Goal: Task Accomplishment & Management: Manage account settings

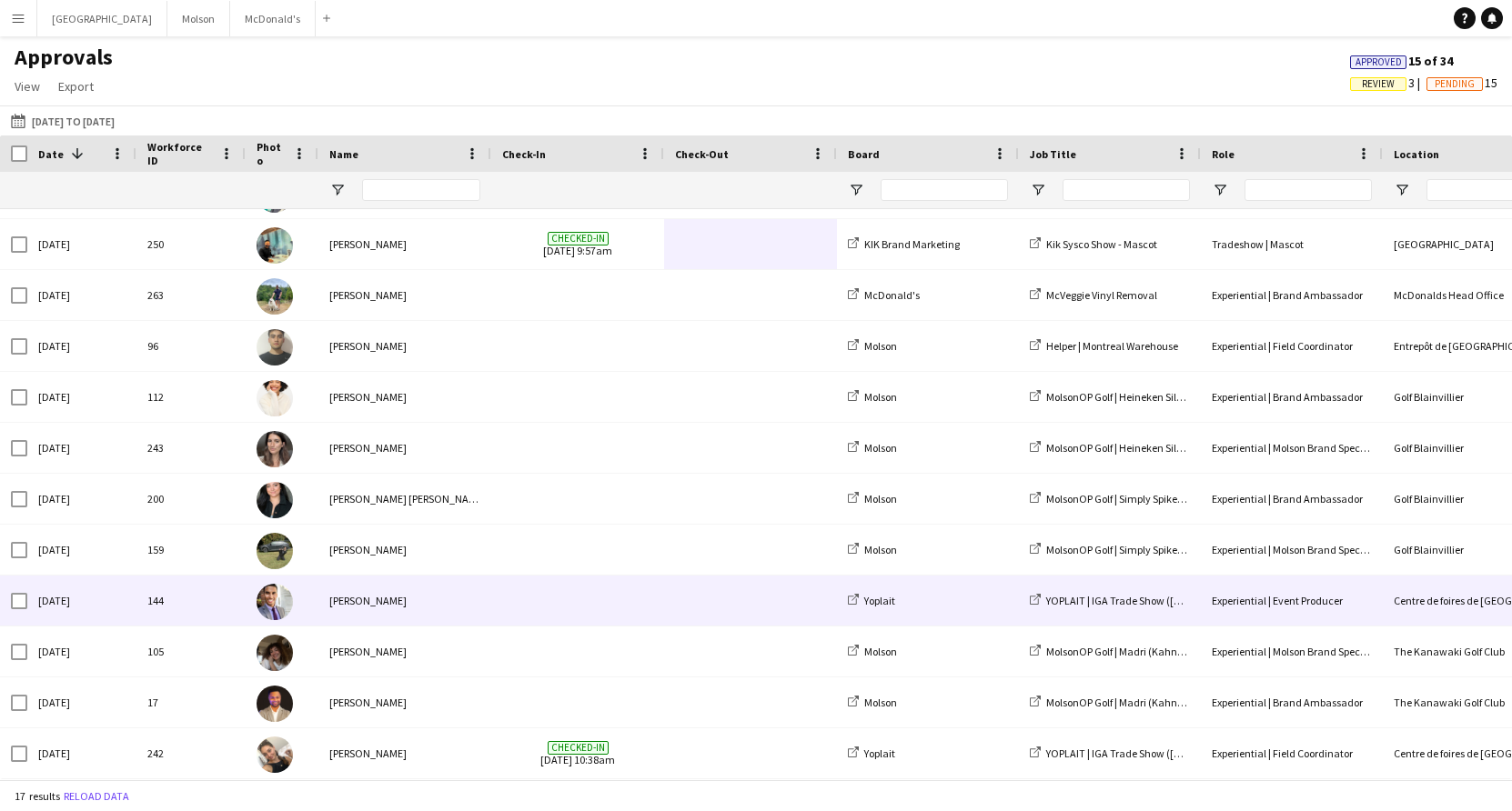
scroll to position [102, 0]
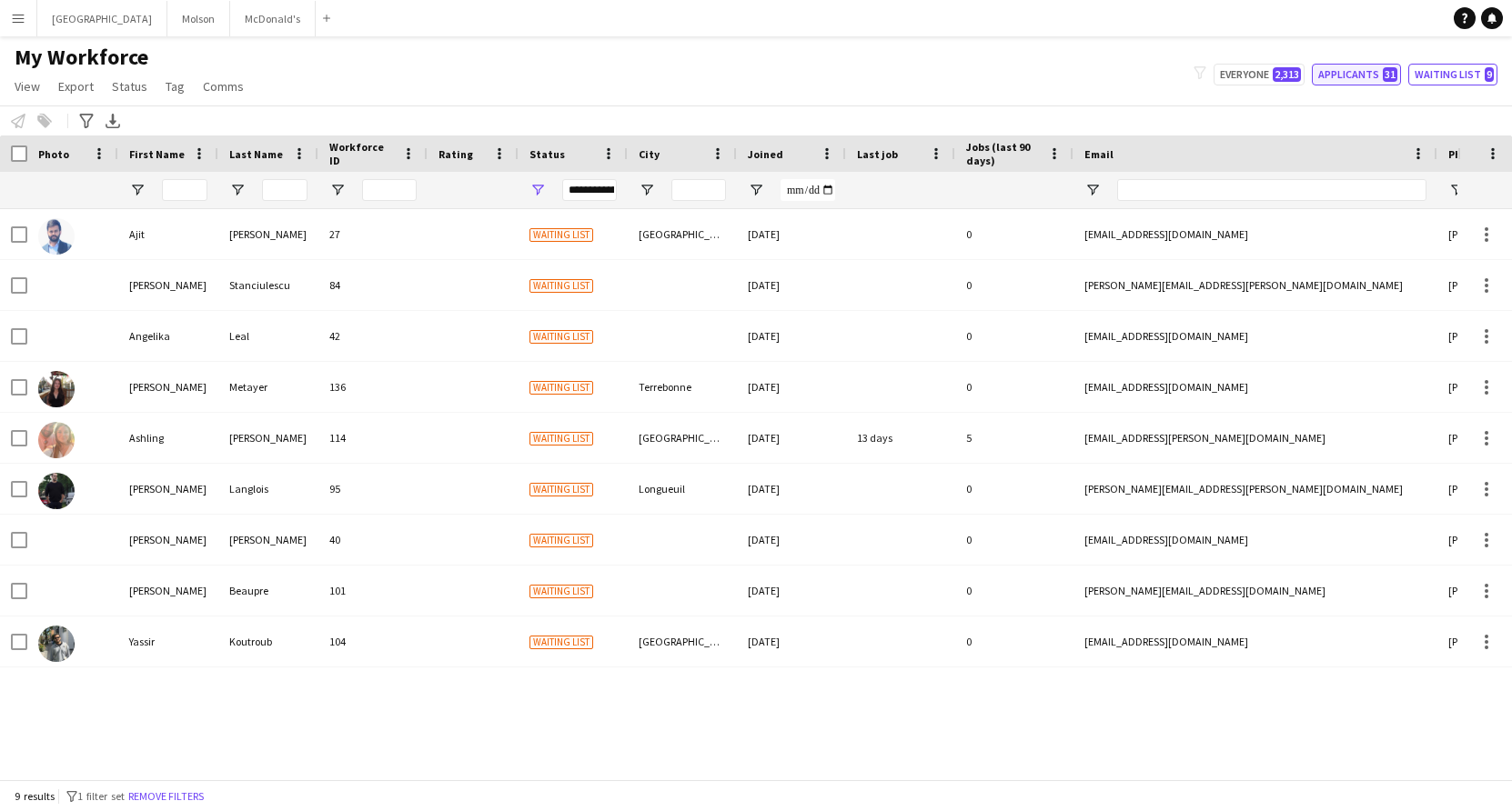
click at [1367, 69] on button "Applicants 31" at bounding box center [1357, 75] width 90 height 22
type input "**********"
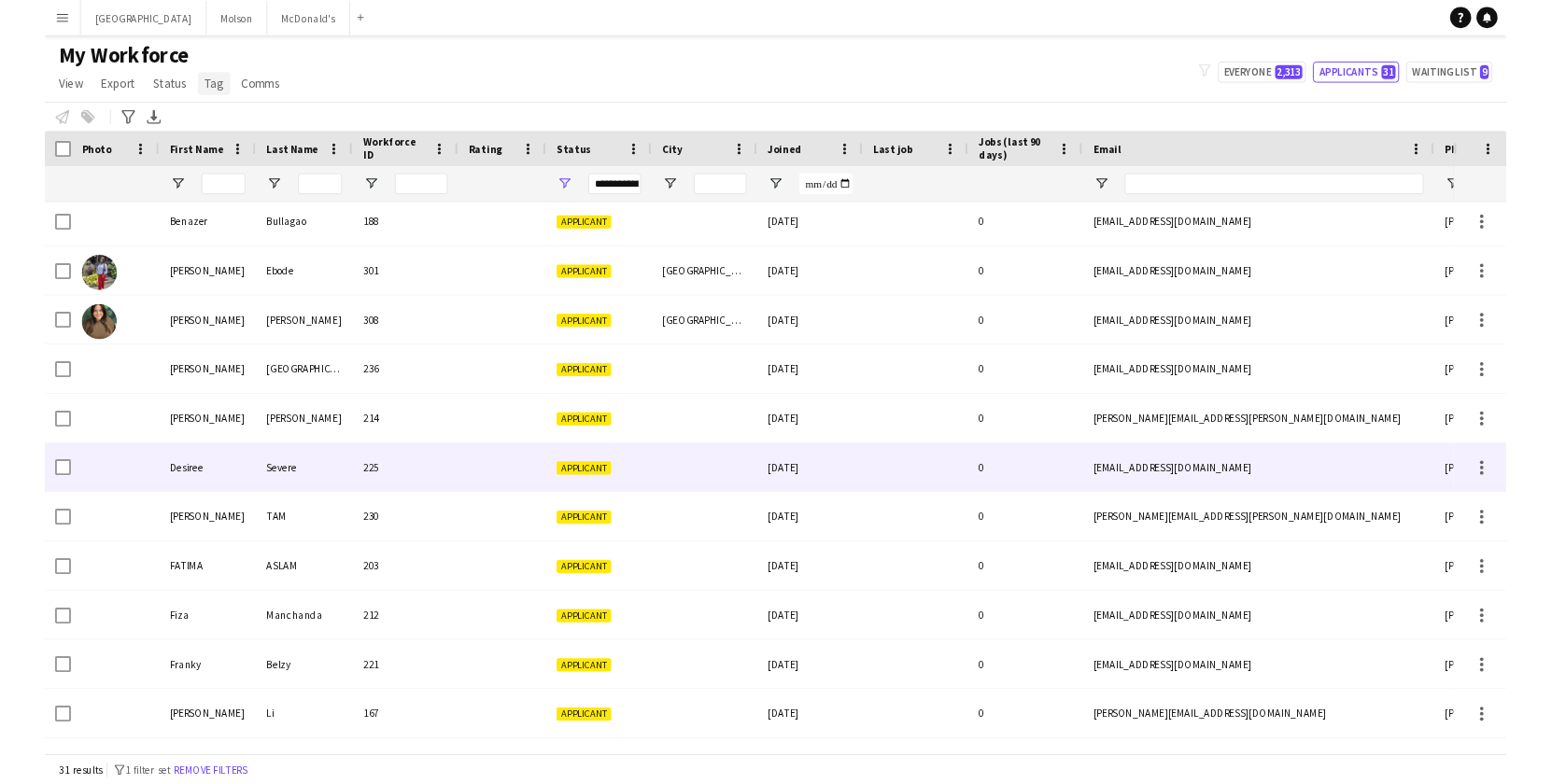
scroll to position [114, 0]
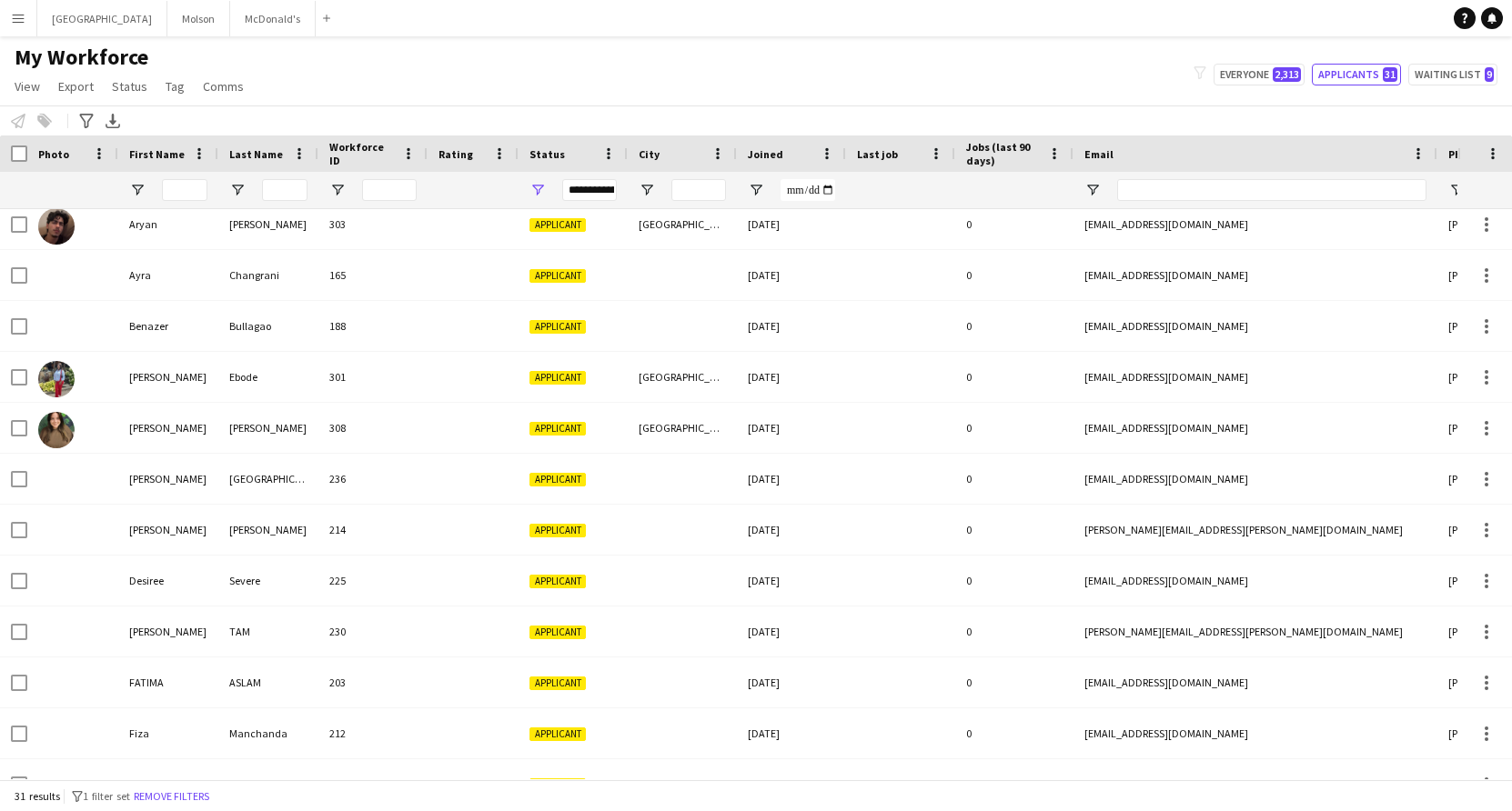
click at [55, 58] on span "My Workforce" at bounding box center [81, 58] width 133 height 27
click at [6, 23] on button "Menu" at bounding box center [18, 18] width 37 height 37
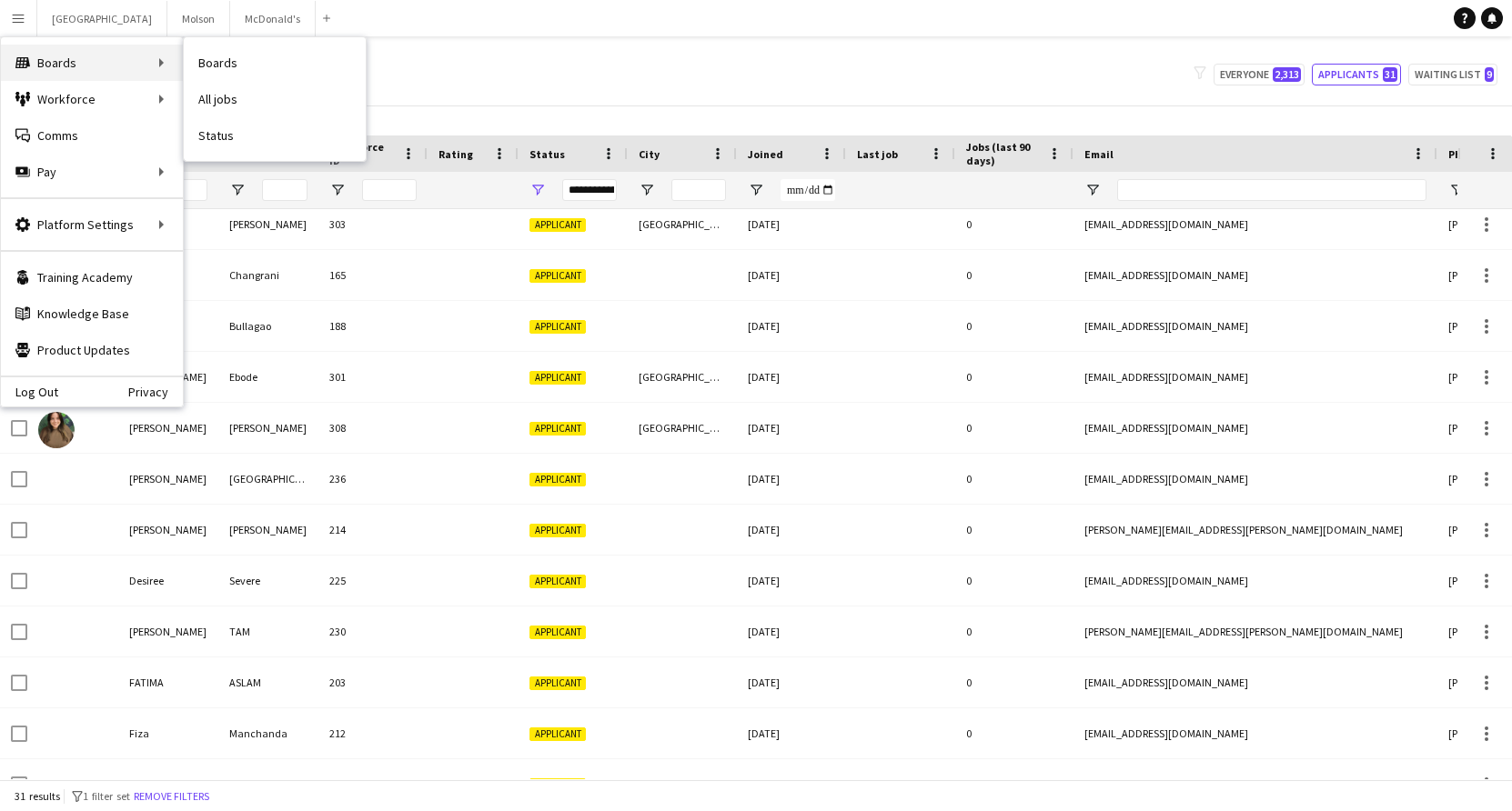
click at [46, 54] on div "Boards Boards" at bounding box center [91, 63] width 182 height 37
click at [231, 60] on link "Boards" at bounding box center [274, 63] width 182 height 37
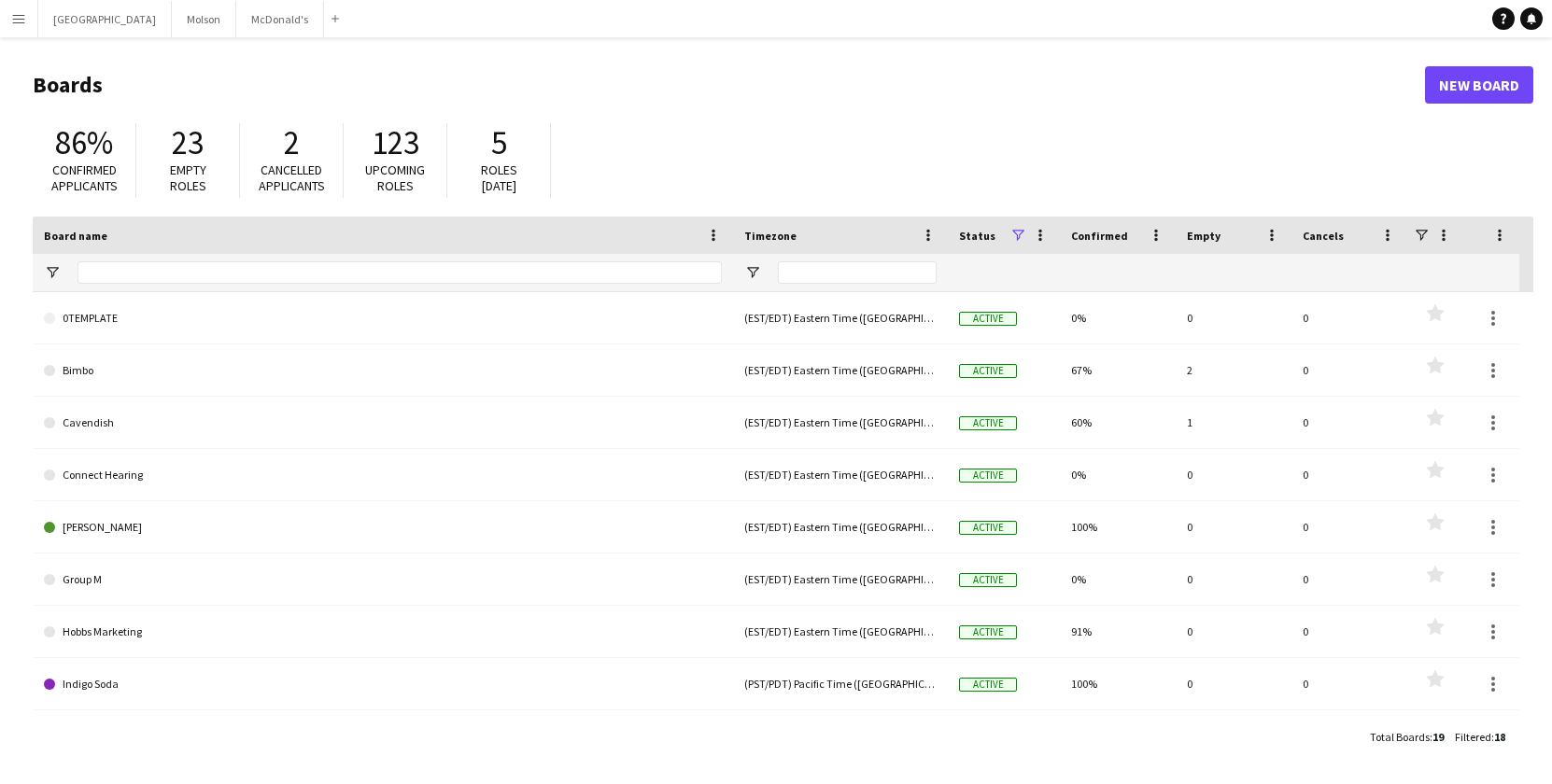
click at [18, 17] on app-icon "Menu" at bounding box center [19, 19] width 15 height 15
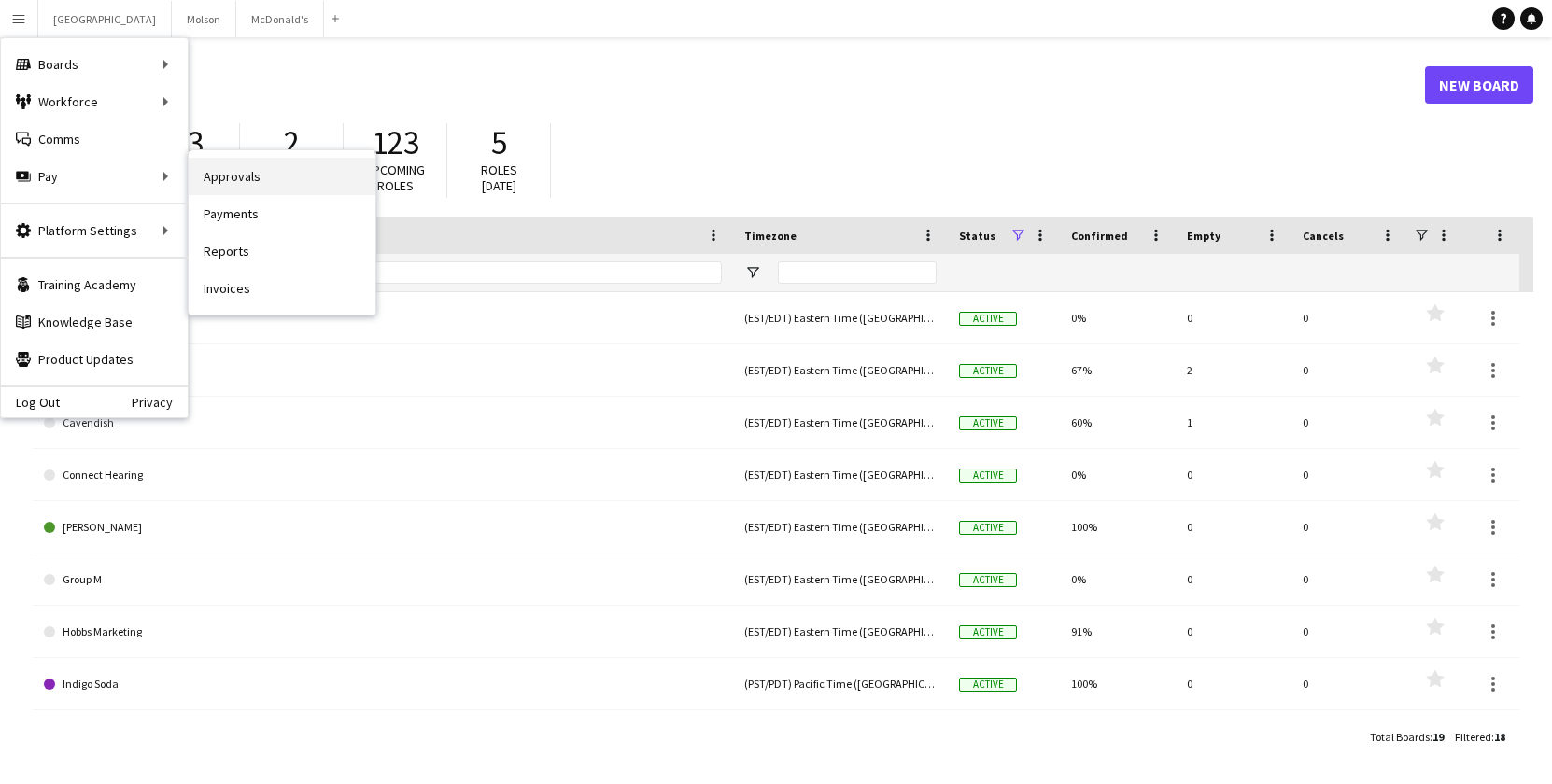
click at [239, 174] on link "Approvals" at bounding box center [281, 176] width 187 height 38
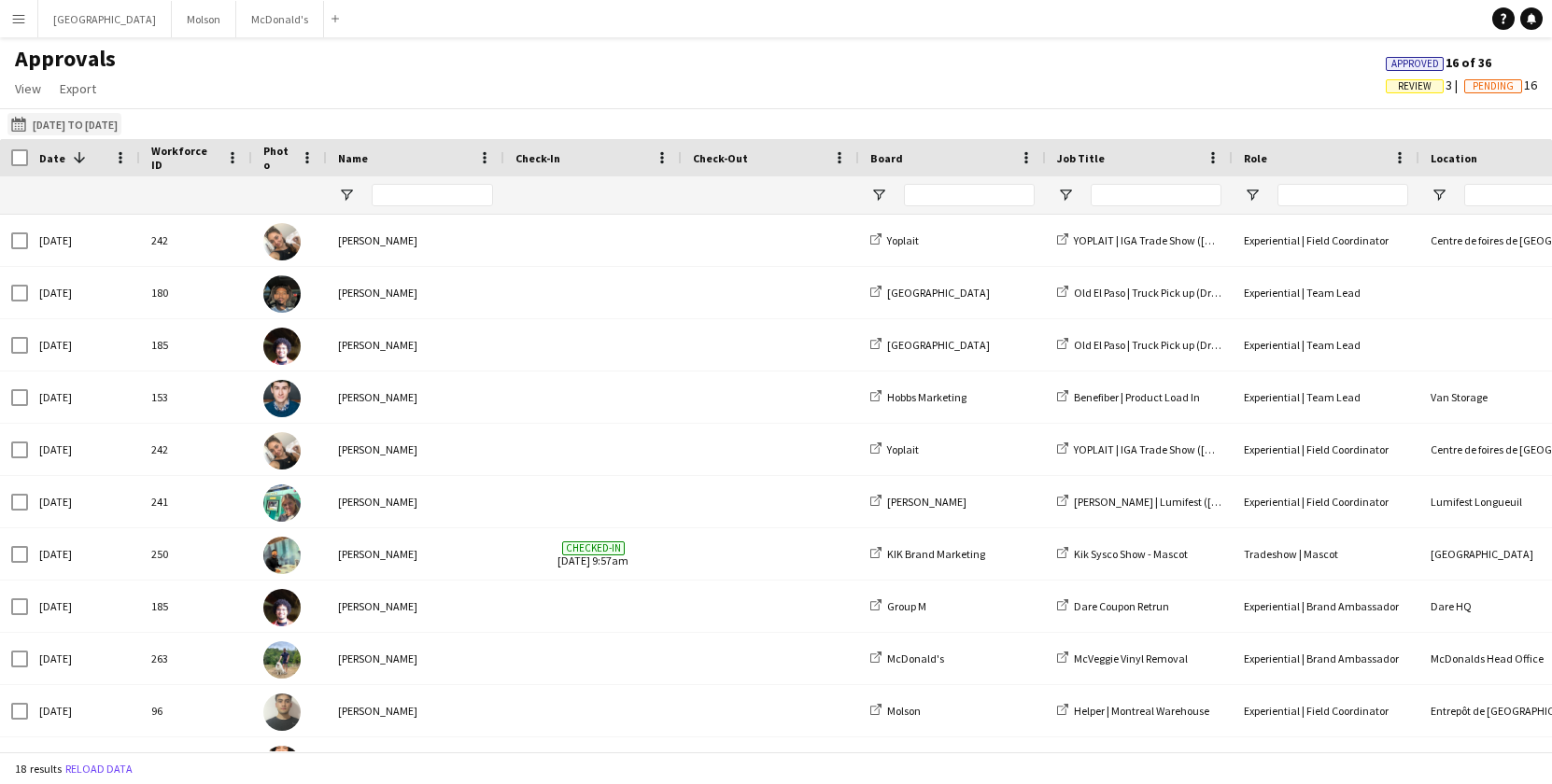
click at [74, 124] on button "[DATE] to [DATE] [DATE] to [DATE]" at bounding box center [64, 124] width 114 height 23
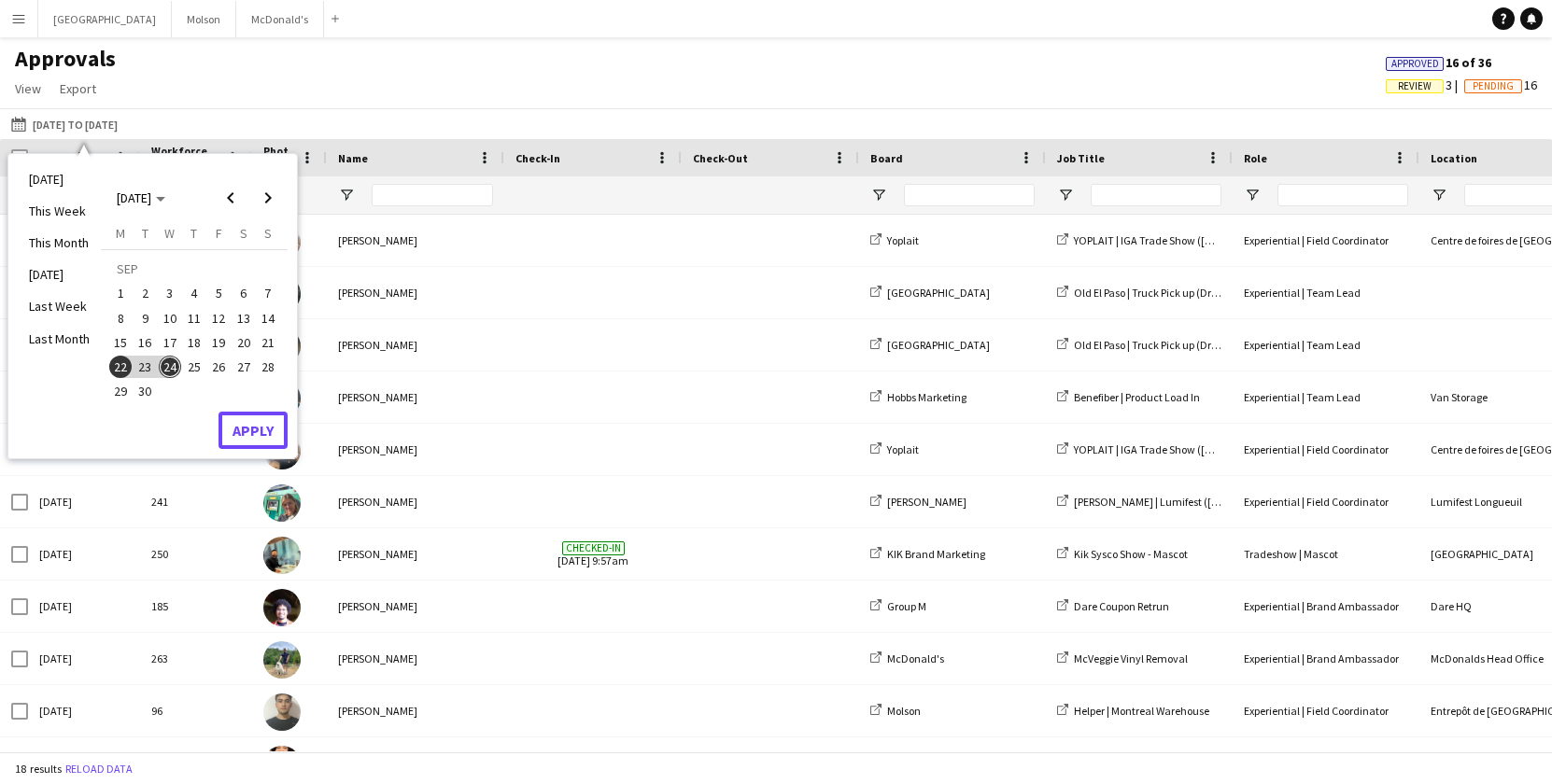
click at [259, 429] on button "Apply" at bounding box center [253, 430] width 69 height 38
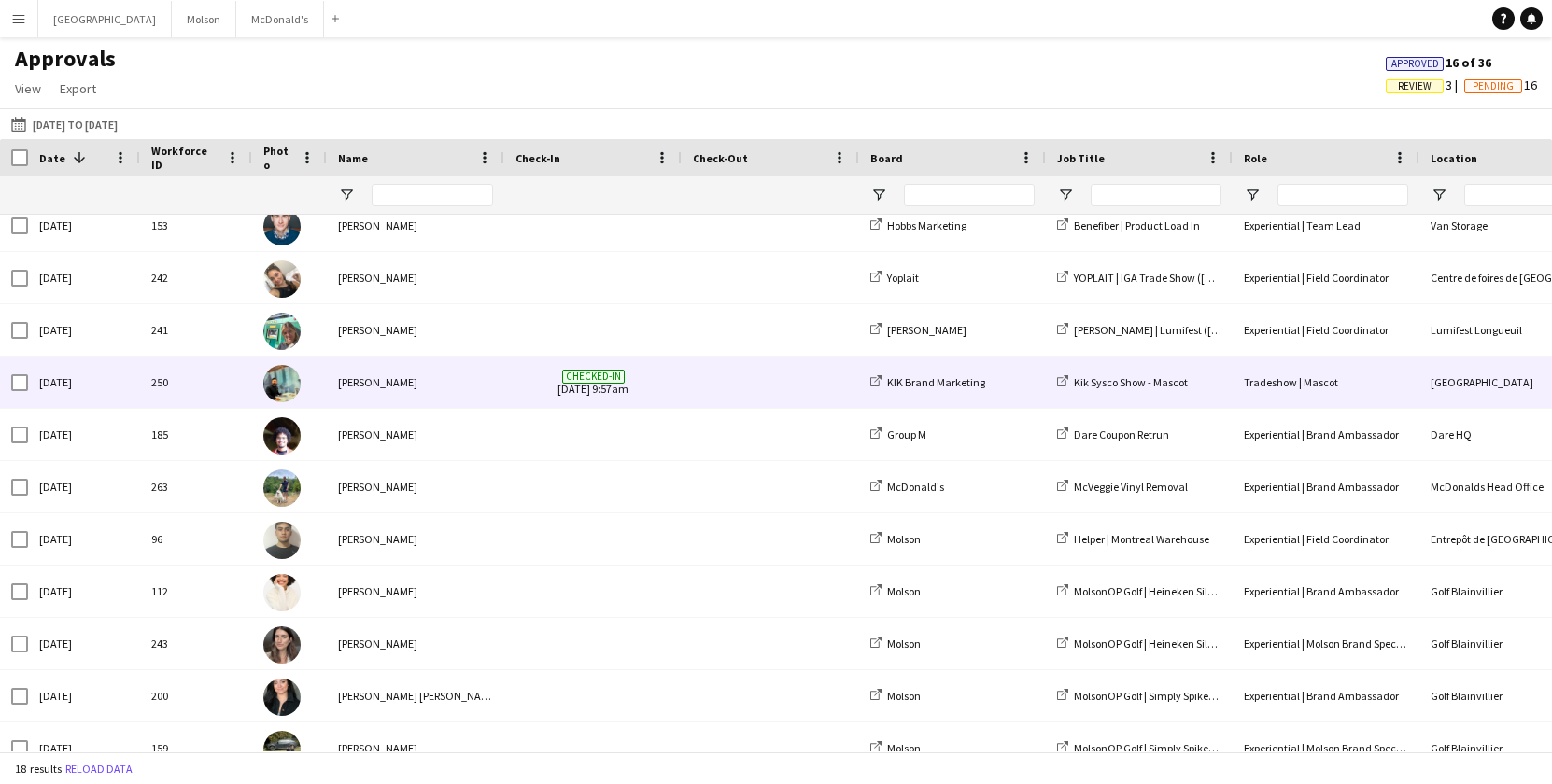
scroll to position [0, 248]
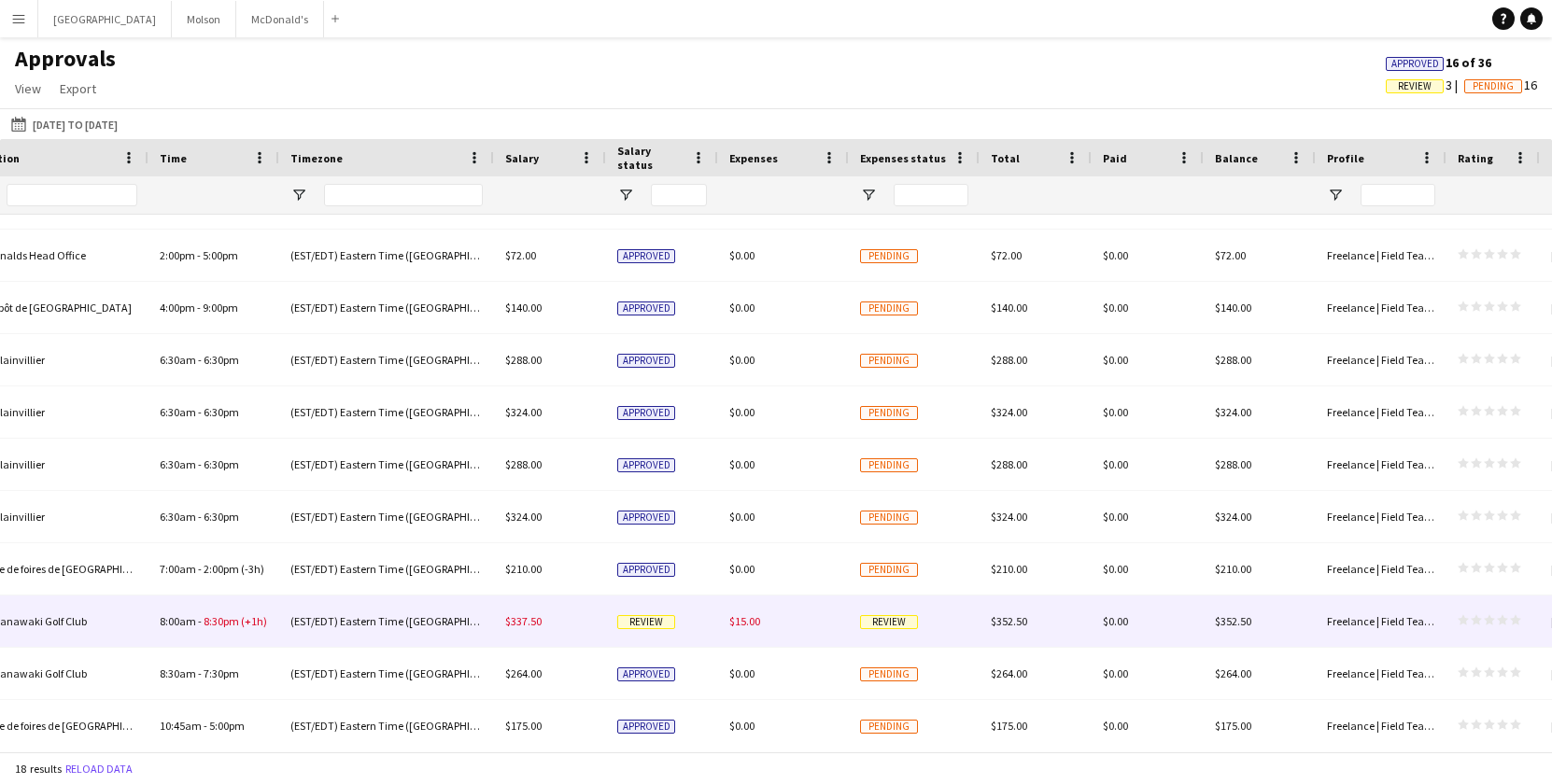
click at [452, 623] on div "(EST/EDT) Eastern Time ([GEOGRAPHIC_DATA] & [GEOGRAPHIC_DATA])" at bounding box center [386, 621] width 215 height 52
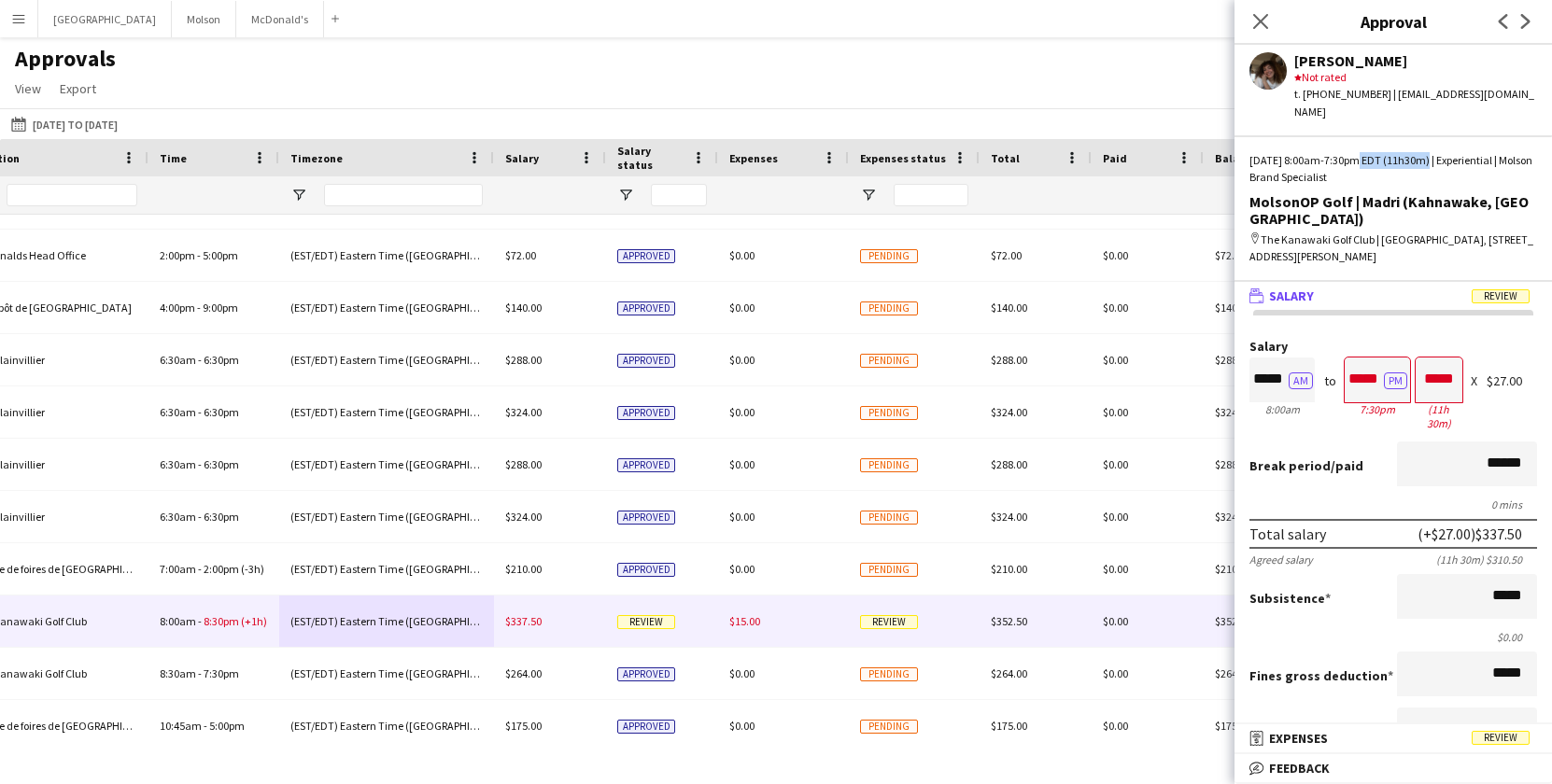
drag, startPoint x: 1337, startPoint y: 142, endPoint x: 1406, endPoint y: 141, distance: 69.0
click at [1406, 152] on div "[DATE] 8:00am-7:30pm EDT (11h30m) | Experiential | Molson Brand Specialist" at bounding box center [1392, 169] width 287 height 34
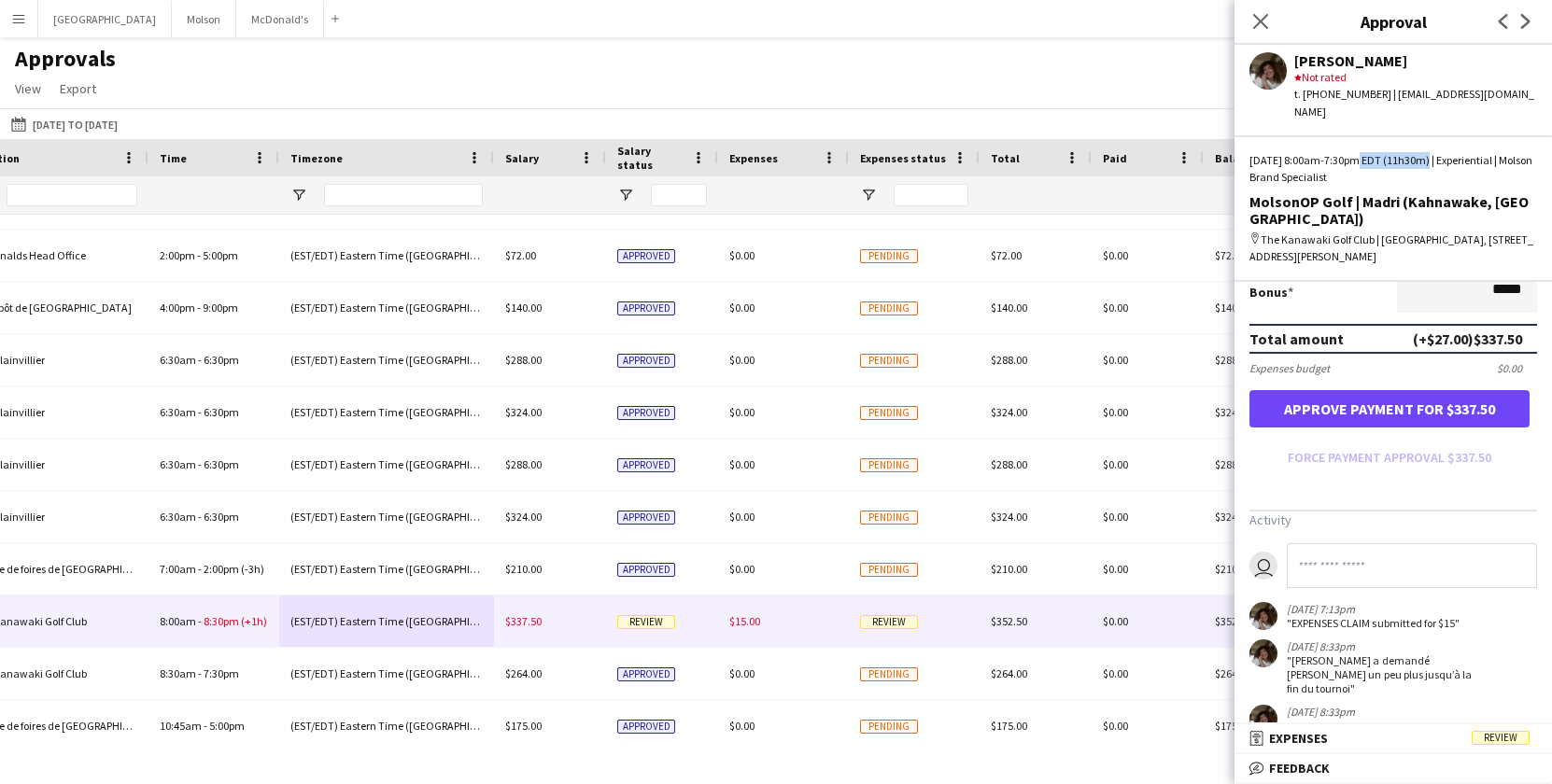
scroll to position [0, 0]
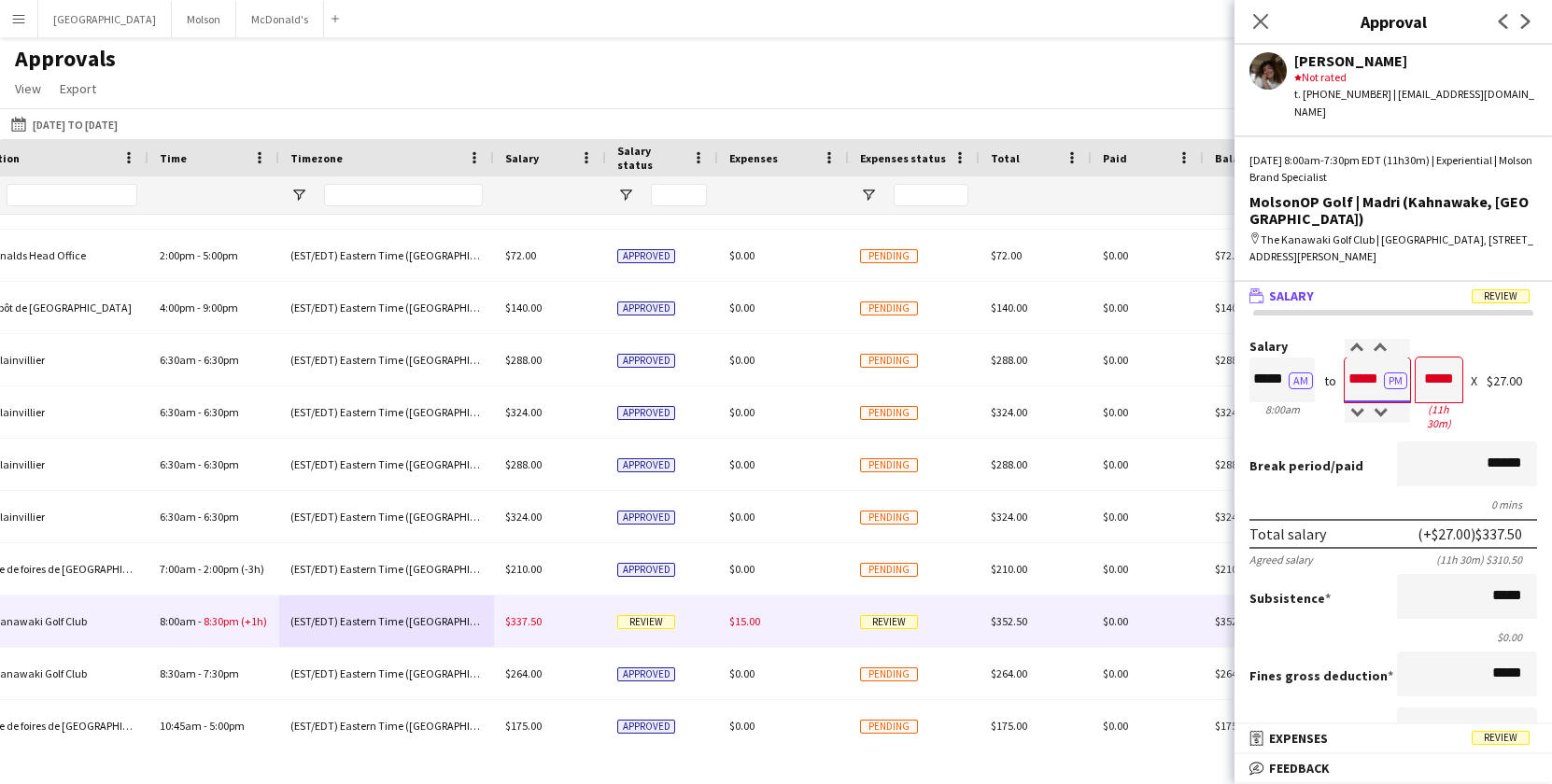
click at [1362, 357] on input "*****" at bounding box center [1377, 380] width 66 height 45
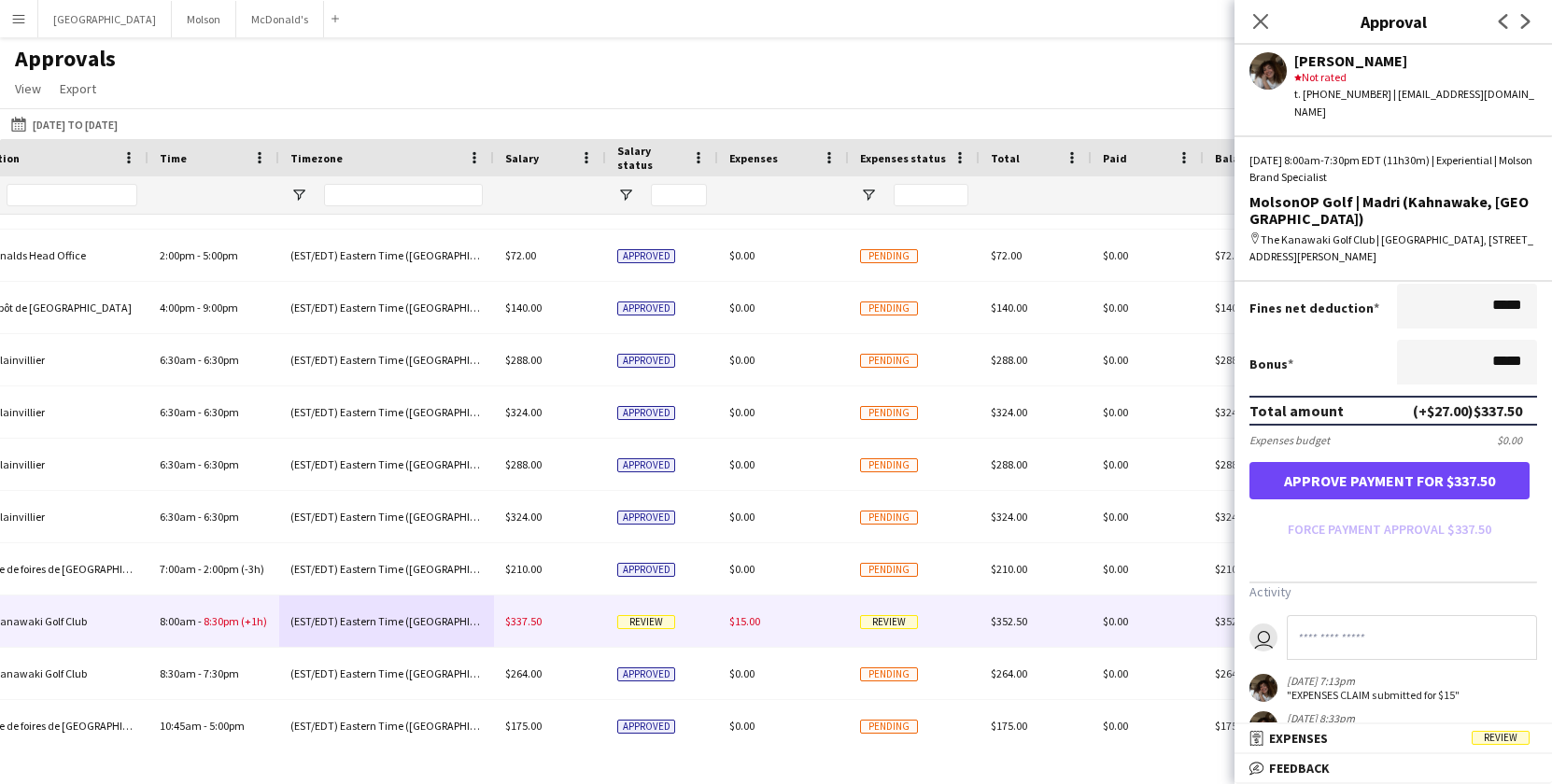
scroll to position [495, 0]
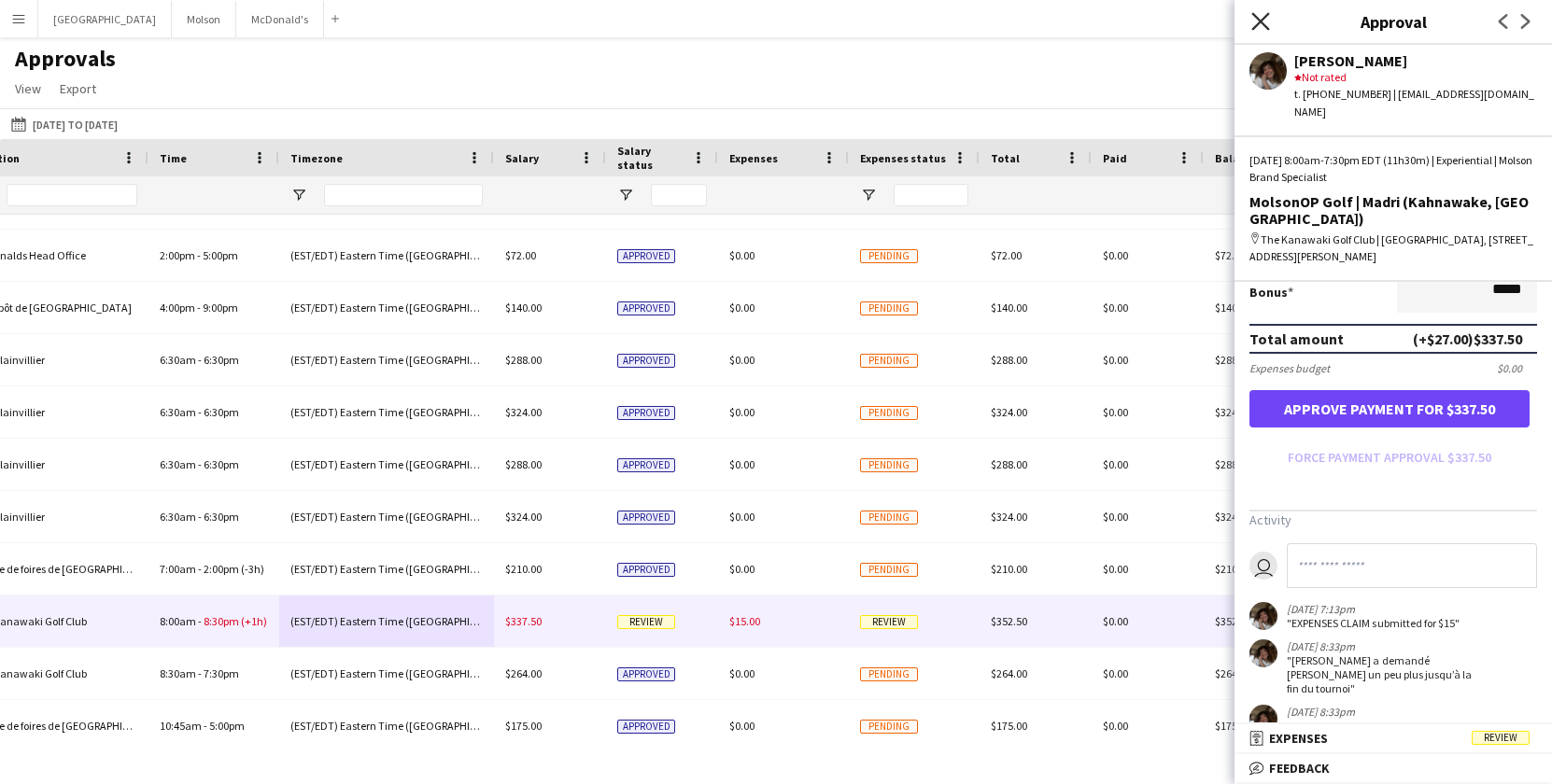
click at [1263, 21] on icon "Close pop-in" at bounding box center [1259, 21] width 18 height 18
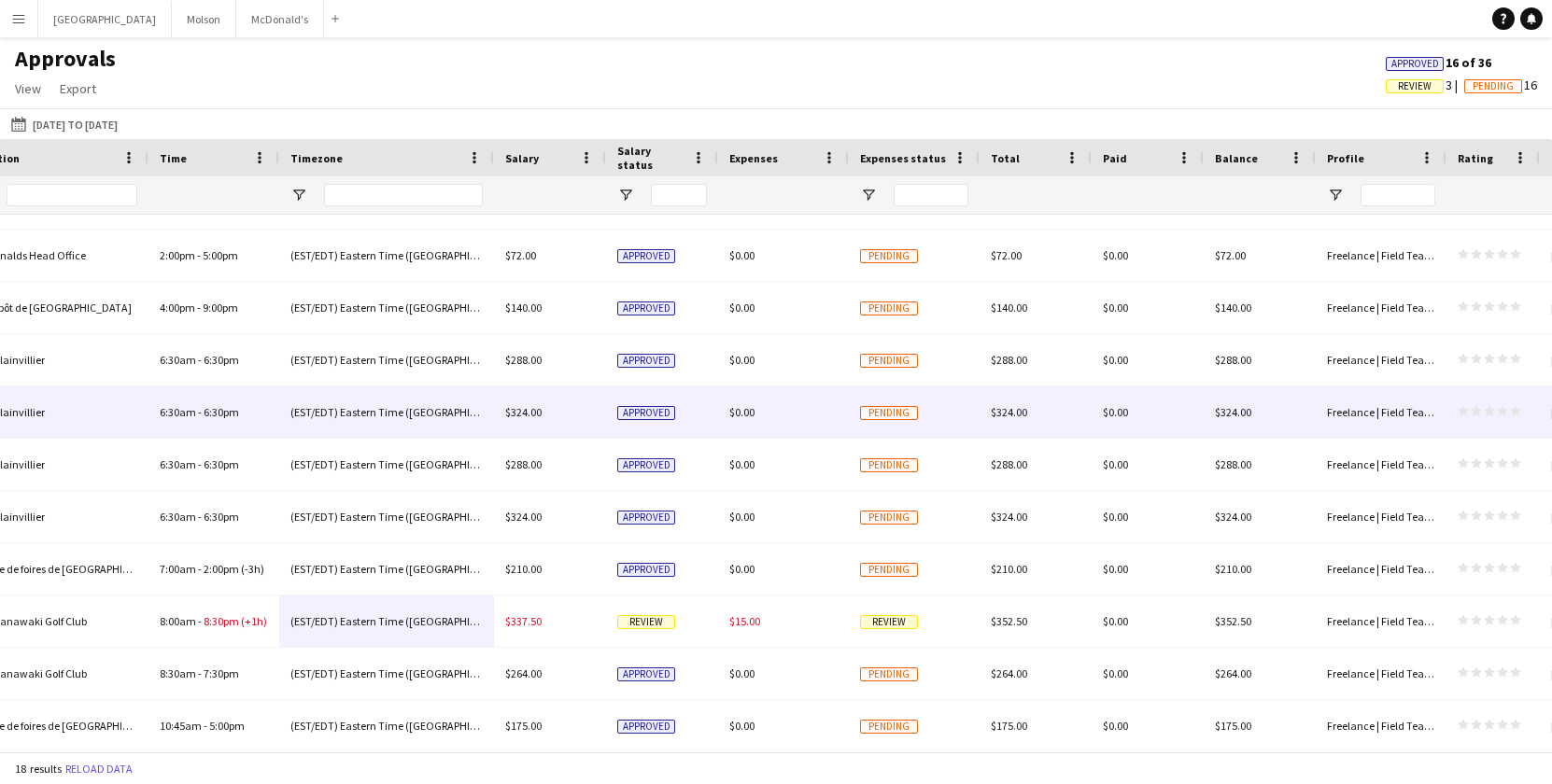
scroll to position [404, 0]
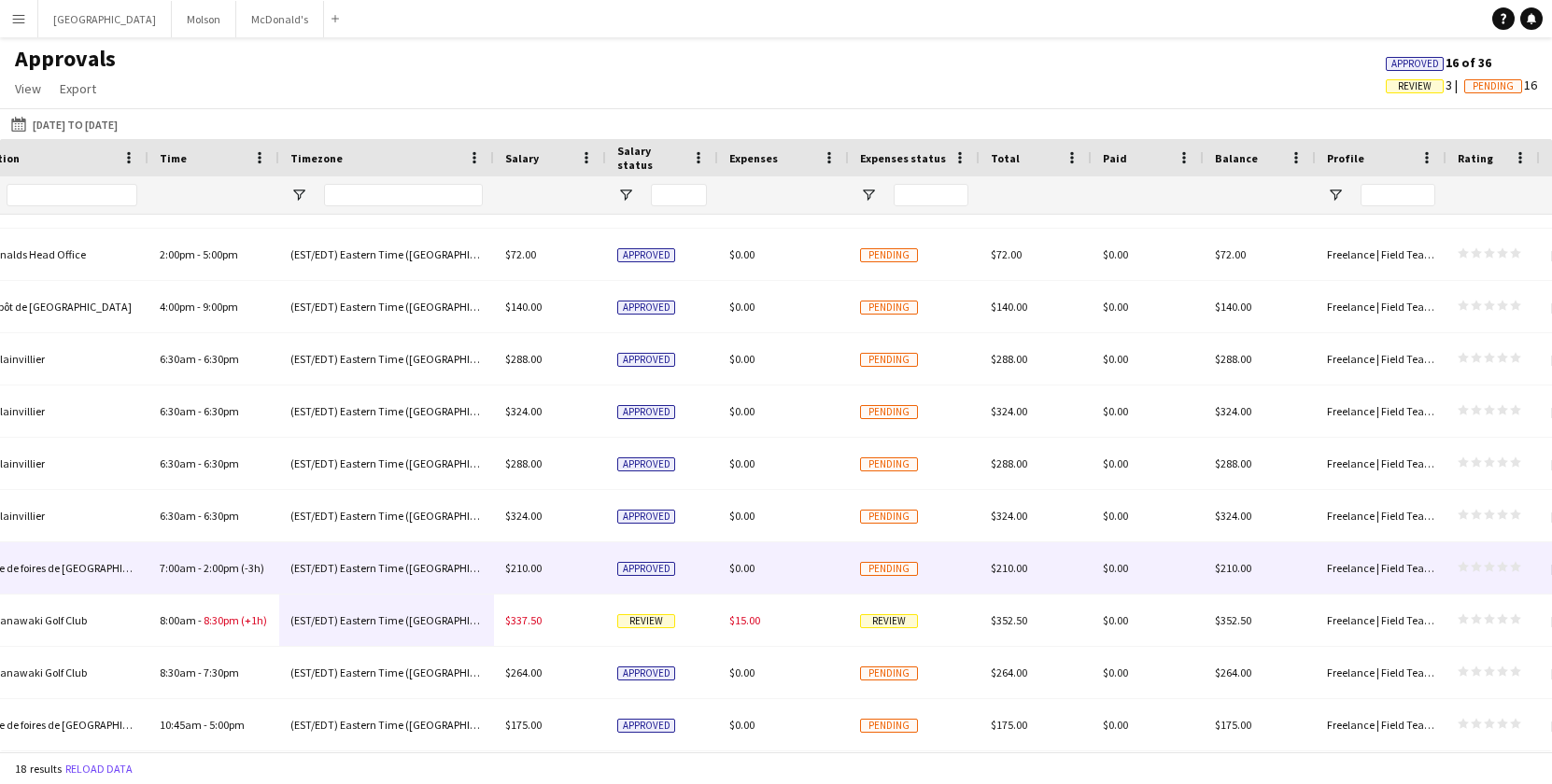
click at [561, 564] on div "$210.00" at bounding box center [549, 567] width 112 height 52
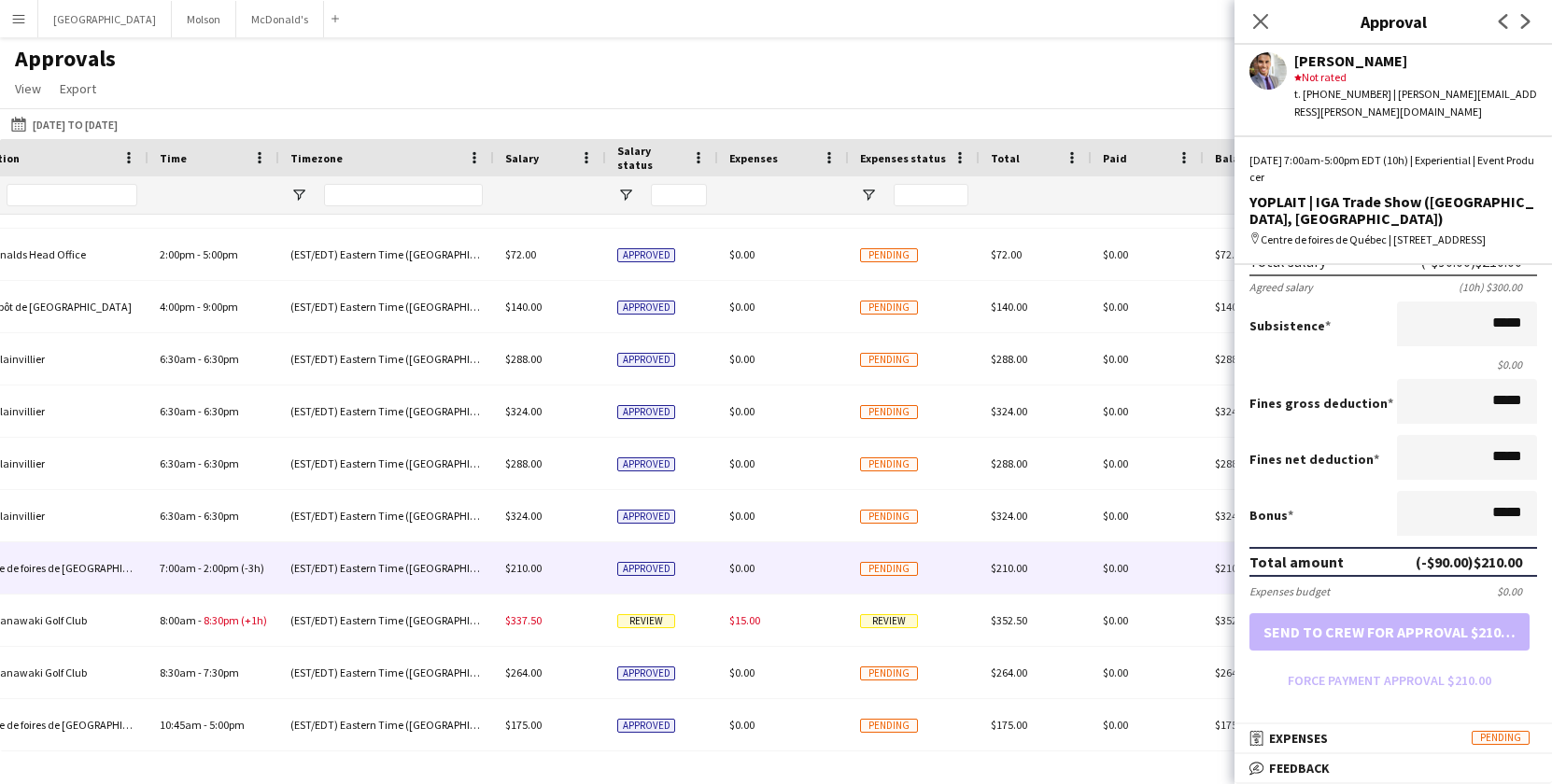
scroll to position [0, 0]
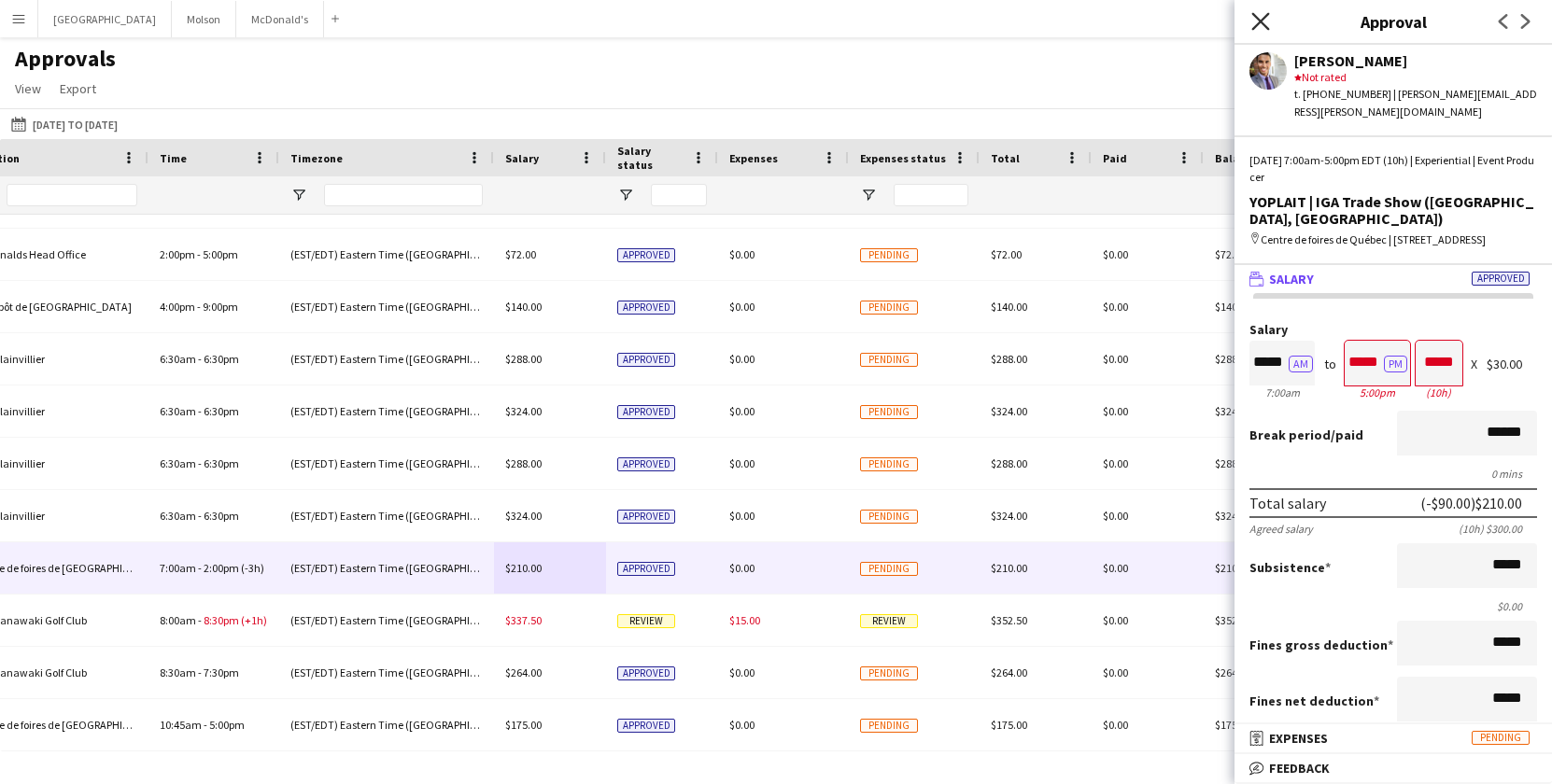
click at [1261, 21] on icon at bounding box center [1259, 21] width 18 height 18
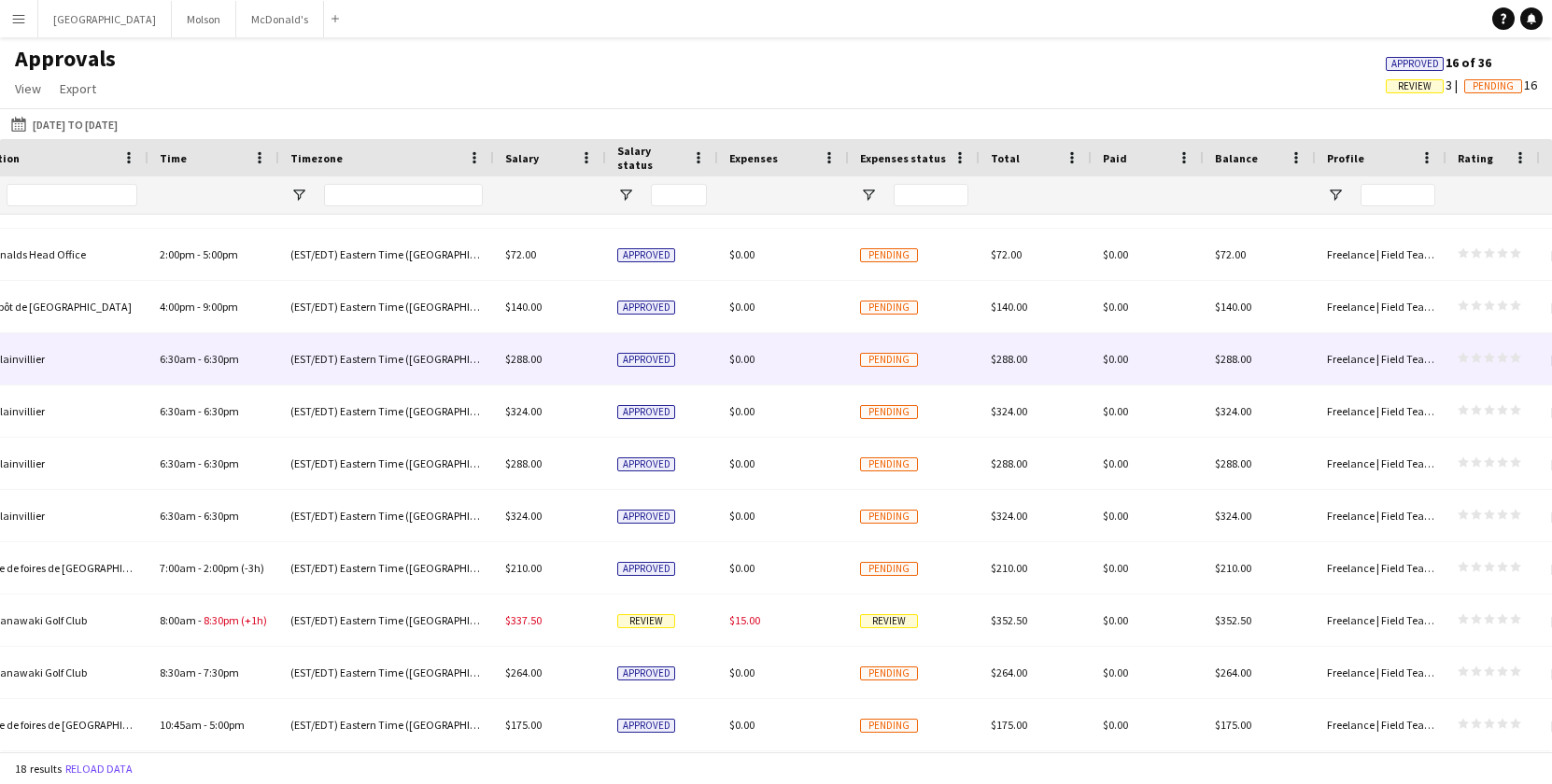
click at [799, 367] on div "$0.00" at bounding box center [783, 358] width 130 height 52
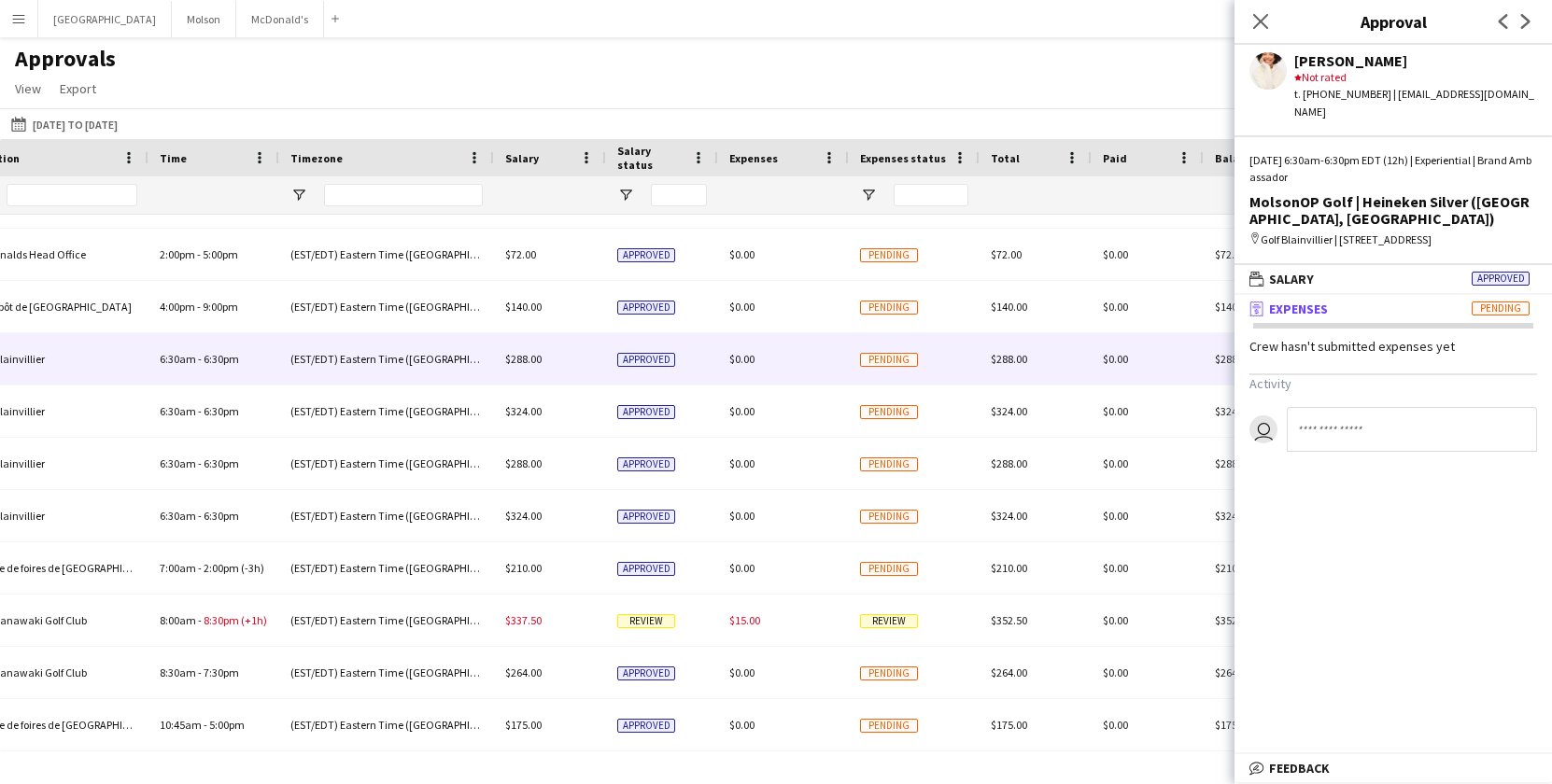
click at [1053, 59] on div "Approvals View Customise view Customise filters Reset Filters Reset View Reset …" at bounding box center [776, 77] width 1552 height 64
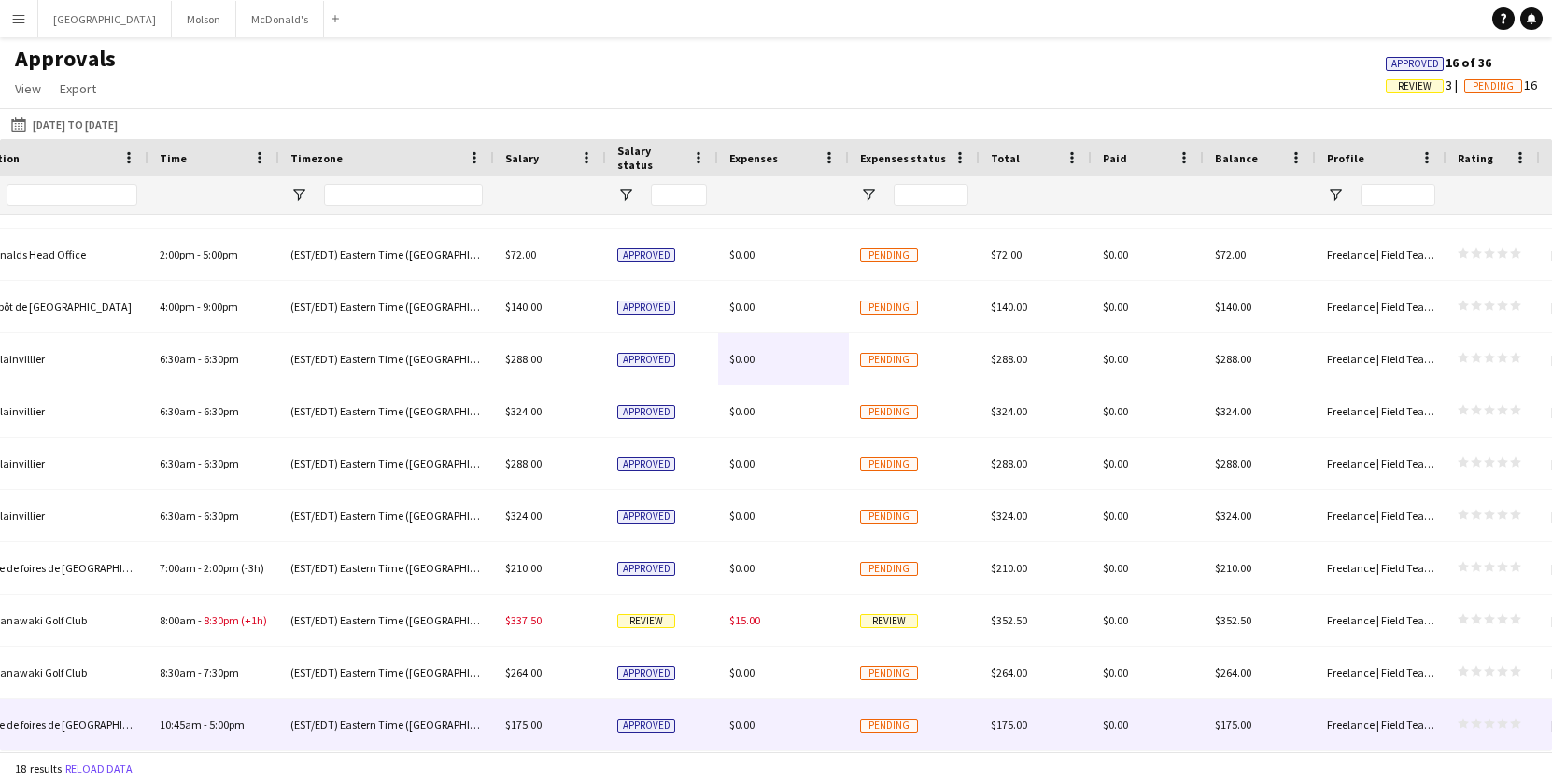
click at [471, 738] on div "(EST/EDT) Eastern Time ([GEOGRAPHIC_DATA] & [GEOGRAPHIC_DATA])" at bounding box center [386, 724] width 215 height 52
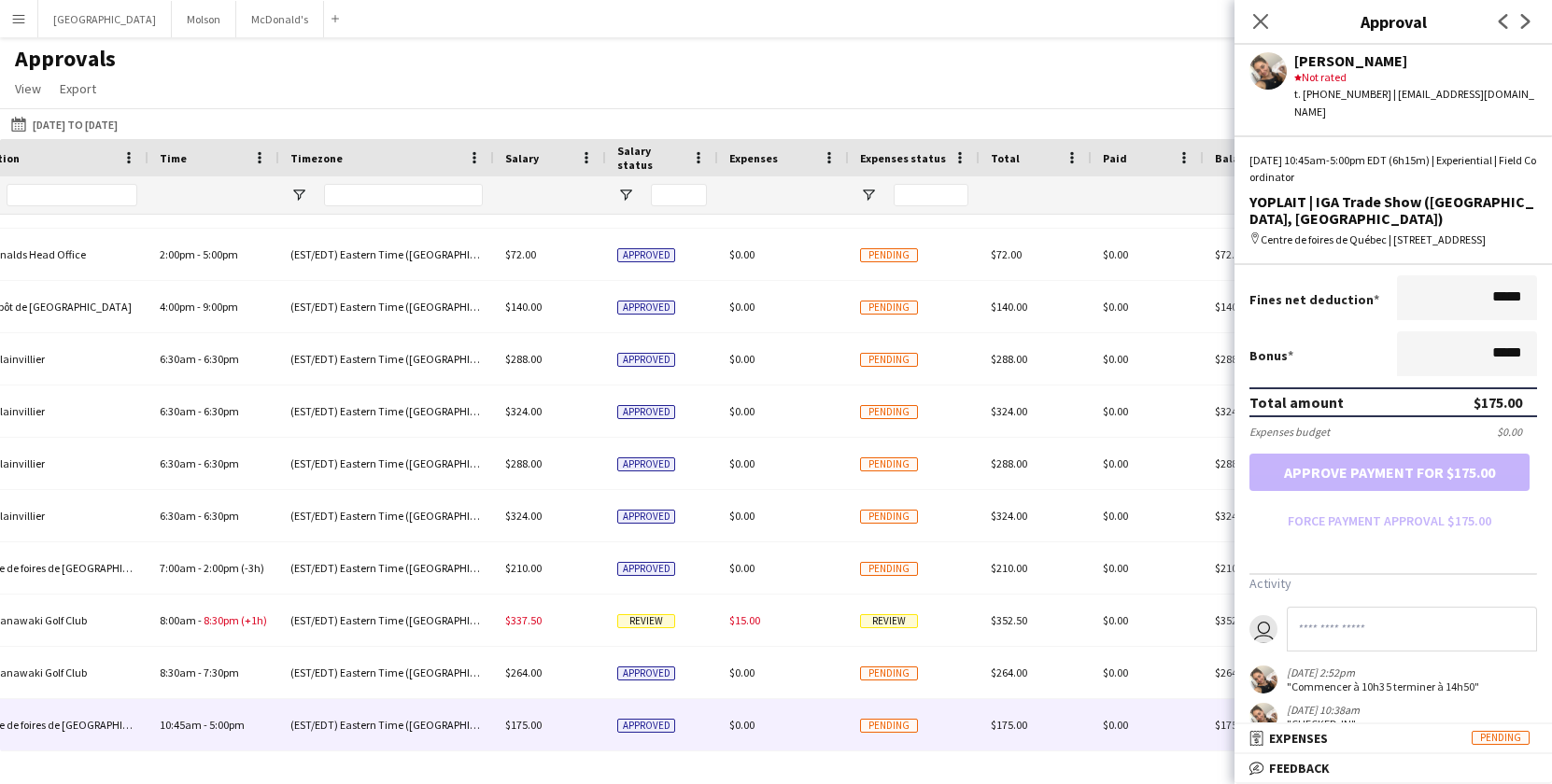
scroll to position [416, 0]
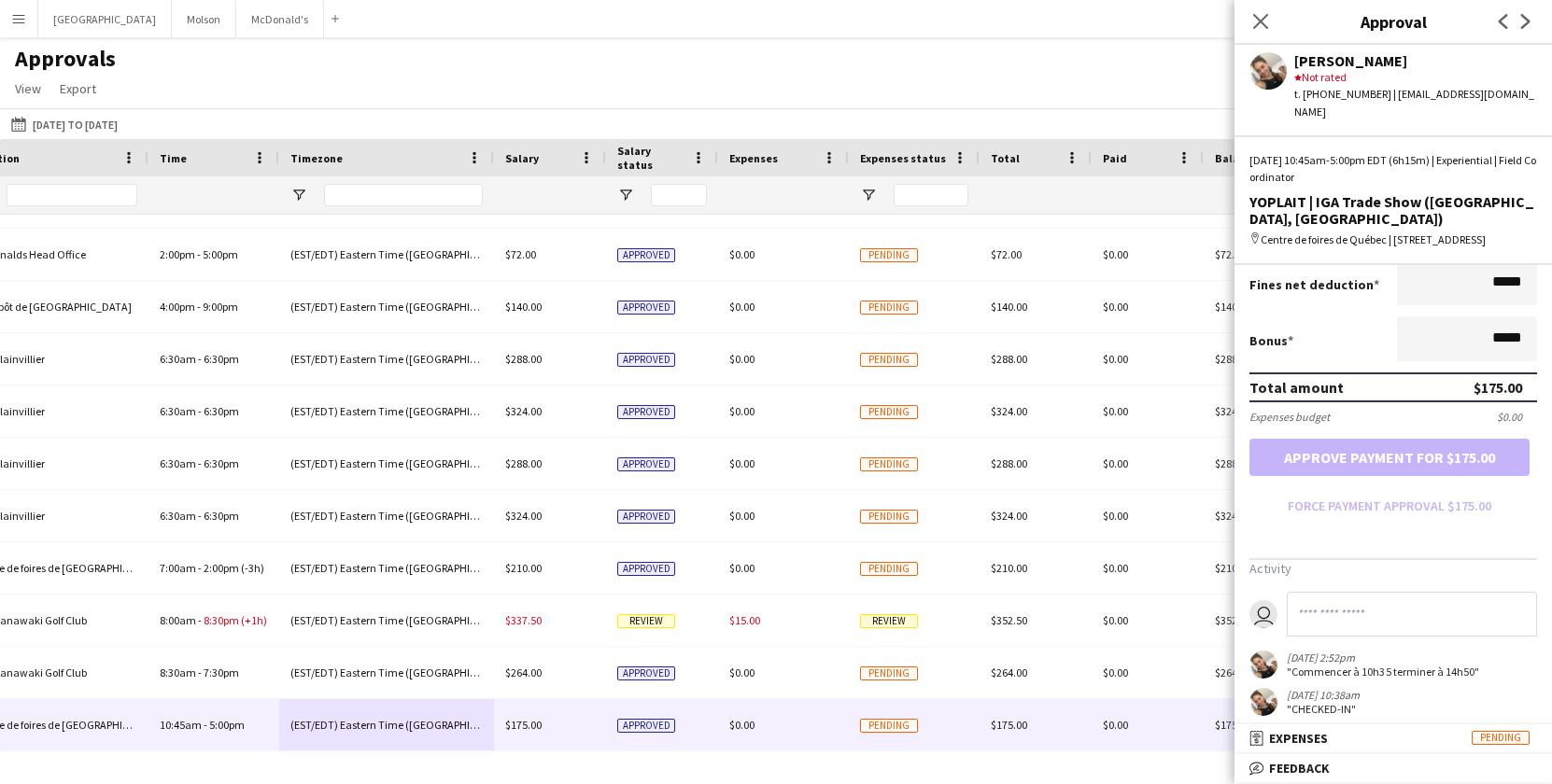
drag, startPoint x: 1294, startPoint y: 656, endPoint x: 1472, endPoint y: 654, distance: 178.0
click at [1472, 664] on div ""Commencer à 10h35 terminer à 14h50"" at bounding box center [1382, 671] width 192 height 14
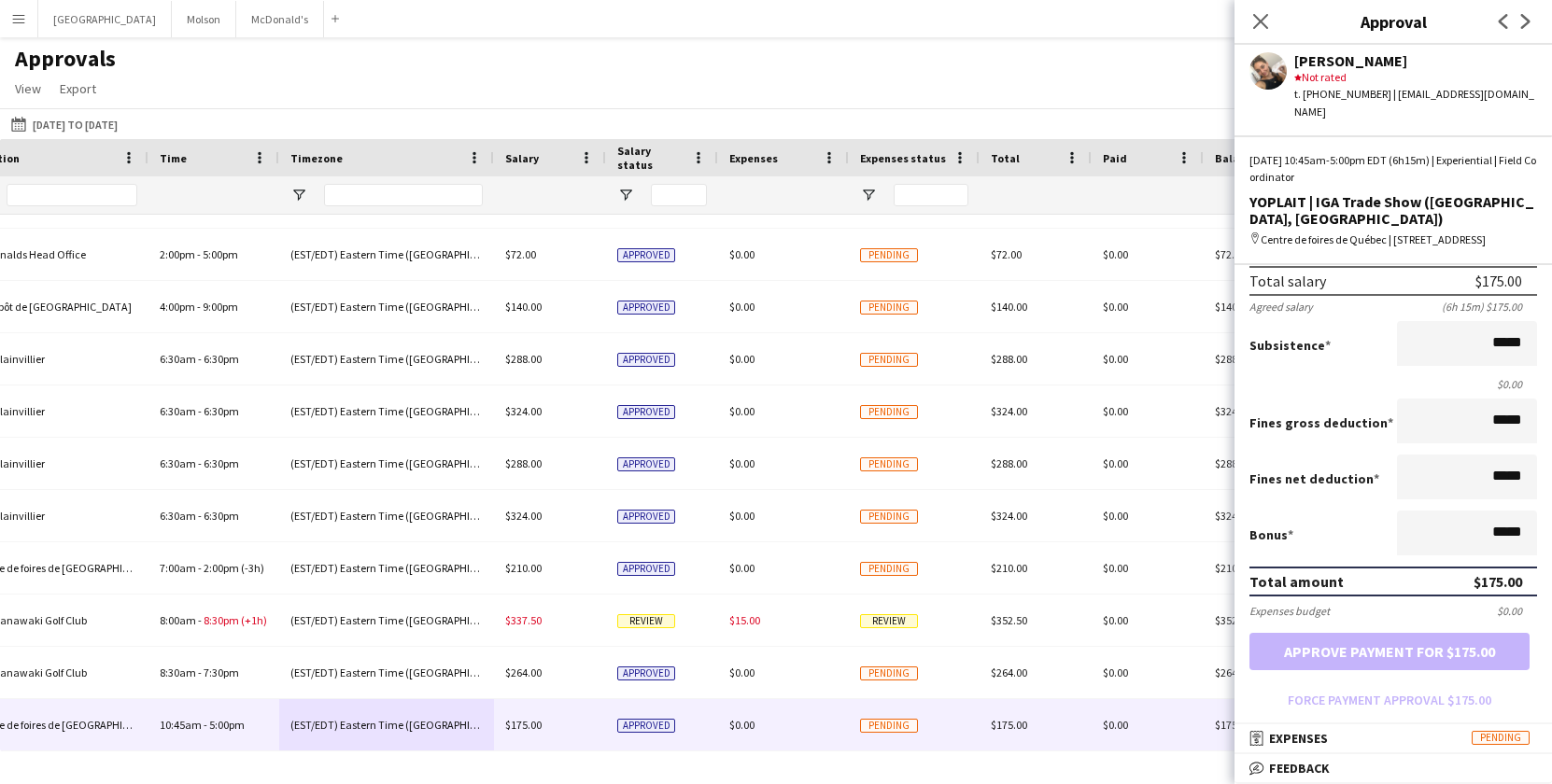
scroll to position [1, 0]
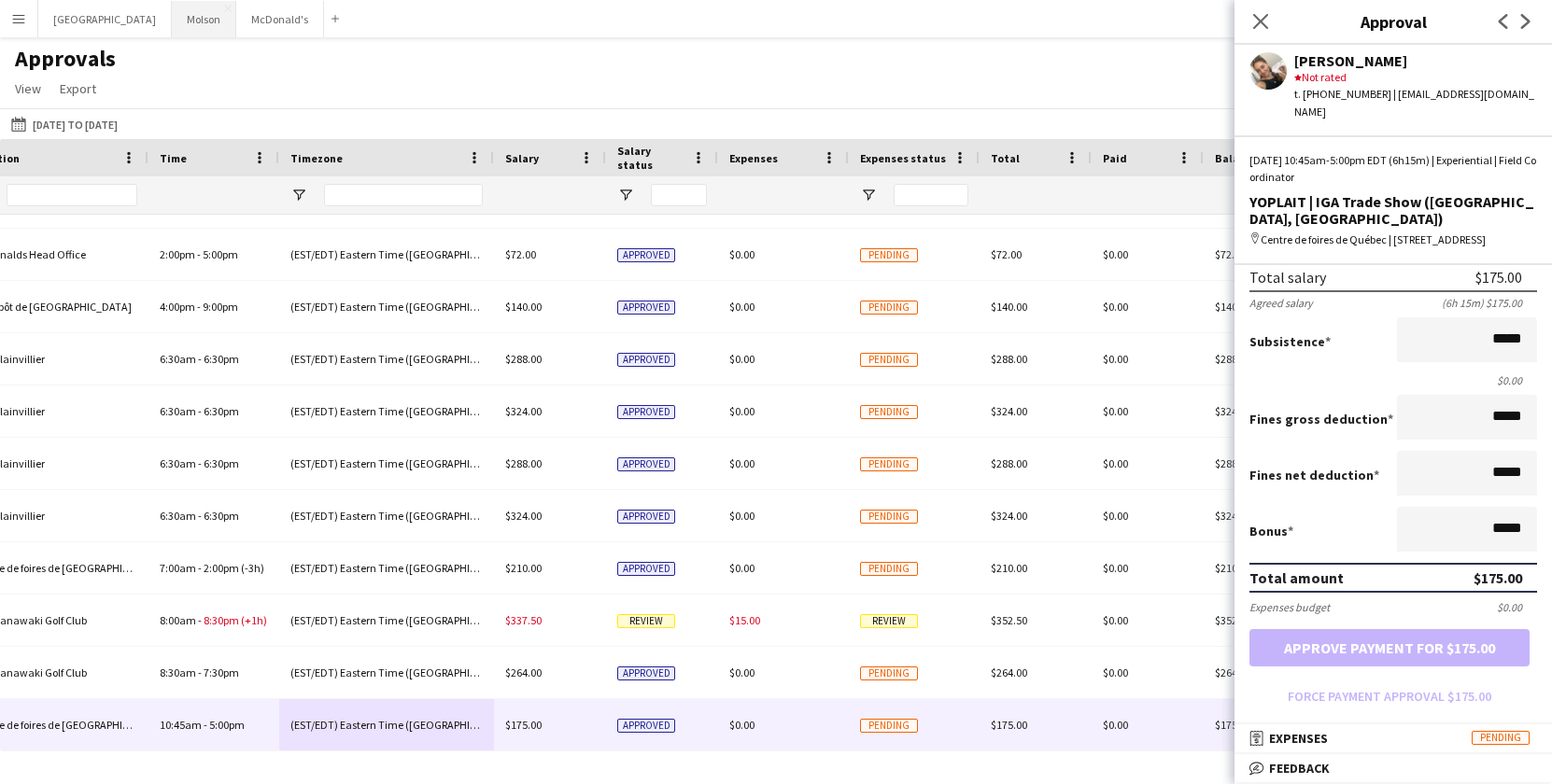
click at [172, 18] on button "Molson Close" at bounding box center [204, 19] width 65 height 37
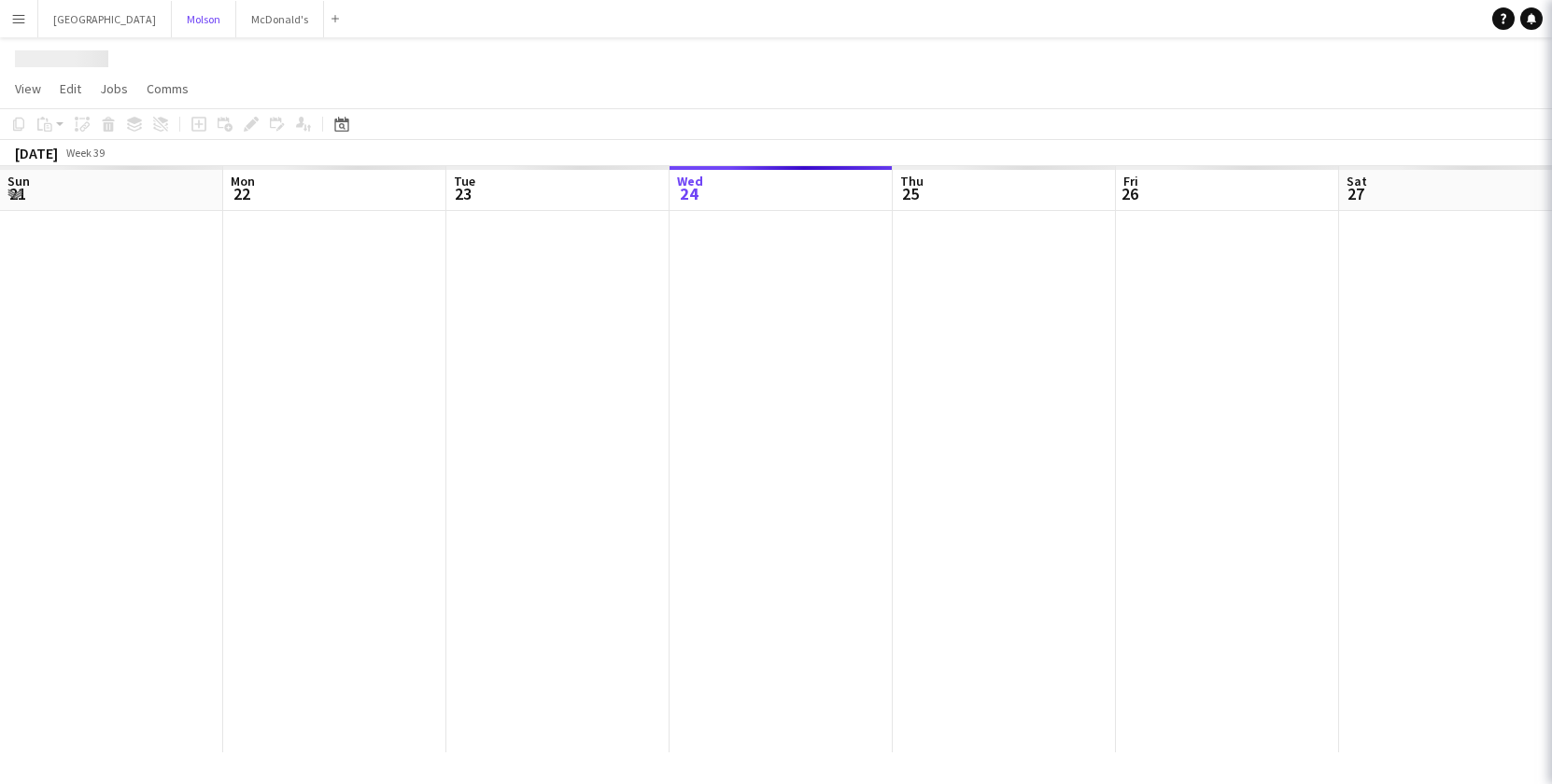
scroll to position [0, 447]
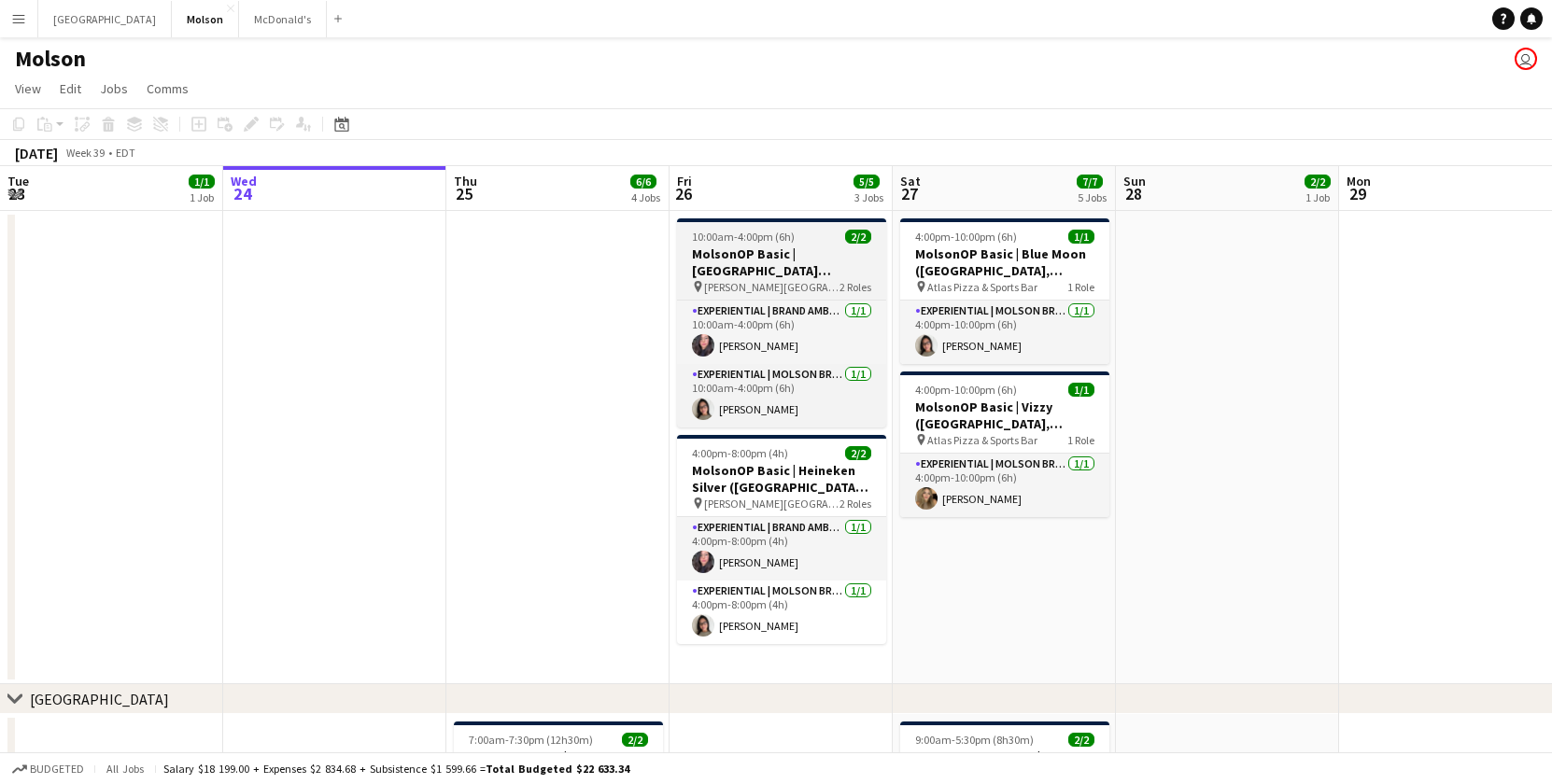
click at [771, 277] on h3 "MolsonOP Basic | [GEOGRAPHIC_DATA] ([GEOGRAPHIC_DATA], [GEOGRAPHIC_DATA])" at bounding box center [781, 263] width 209 height 34
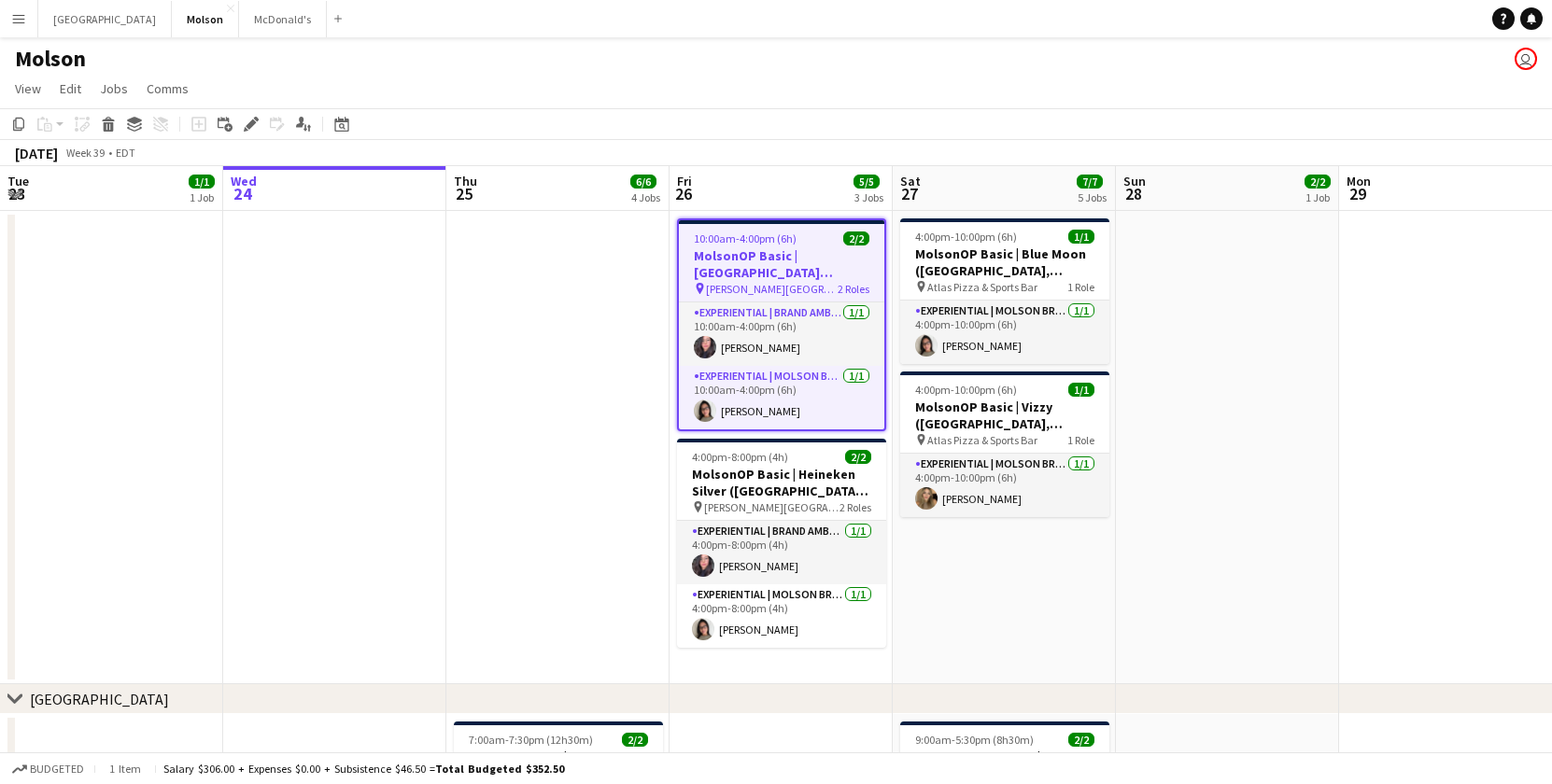
click at [773, 286] on span "[PERSON_NAME][GEOGRAPHIC_DATA]" at bounding box center [771, 288] width 131 height 14
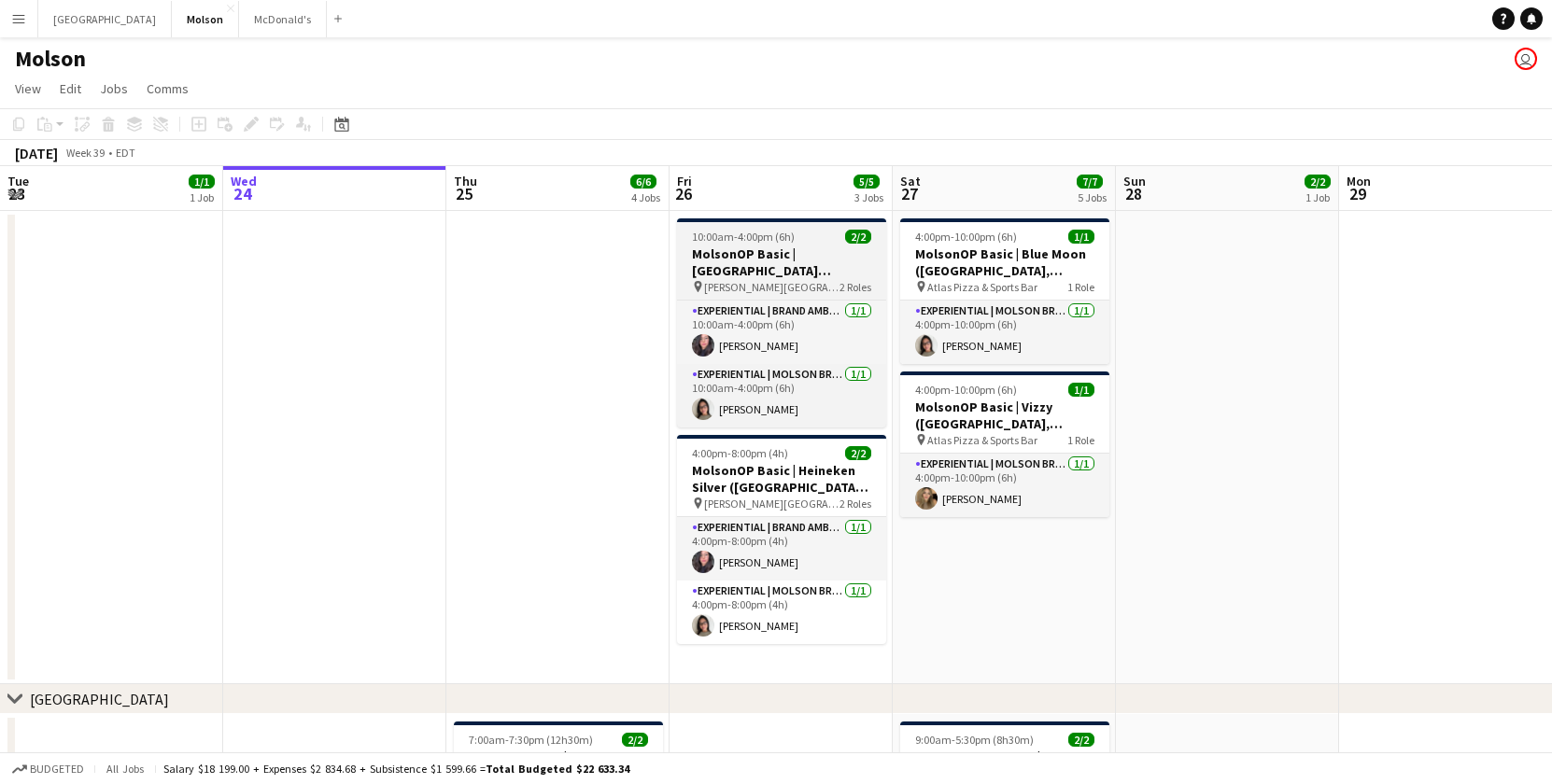
click at [716, 246] on h3 "MolsonOP Basic | [GEOGRAPHIC_DATA] ([GEOGRAPHIC_DATA], [GEOGRAPHIC_DATA])" at bounding box center [781, 263] width 209 height 34
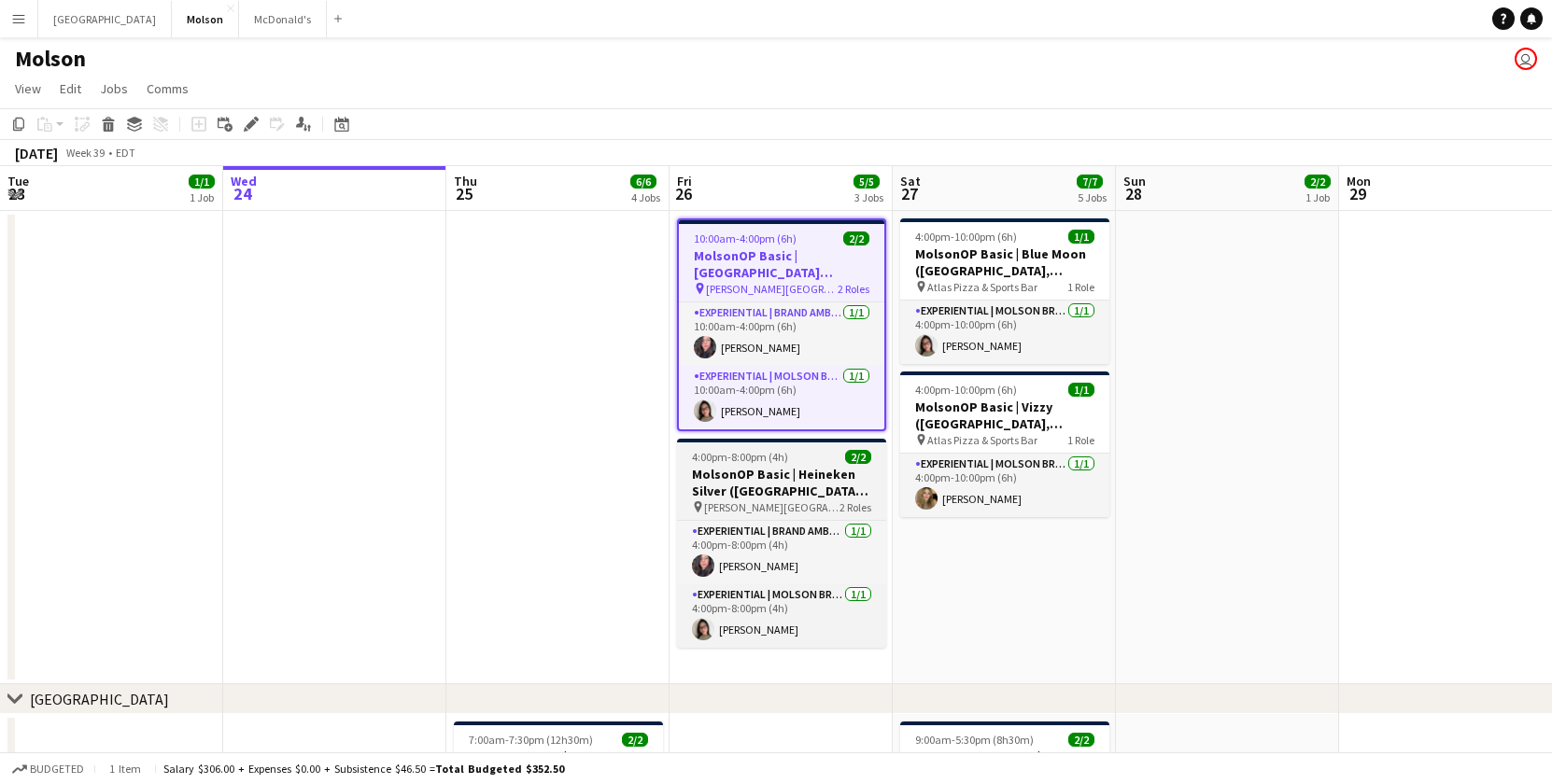
click at [745, 483] on h3 "MolsonOP Basic | Heineken Silver ([GEOGRAPHIC_DATA], [GEOGRAPHIC_DATA])" at bounding box center [781, 482] width 209 height 34
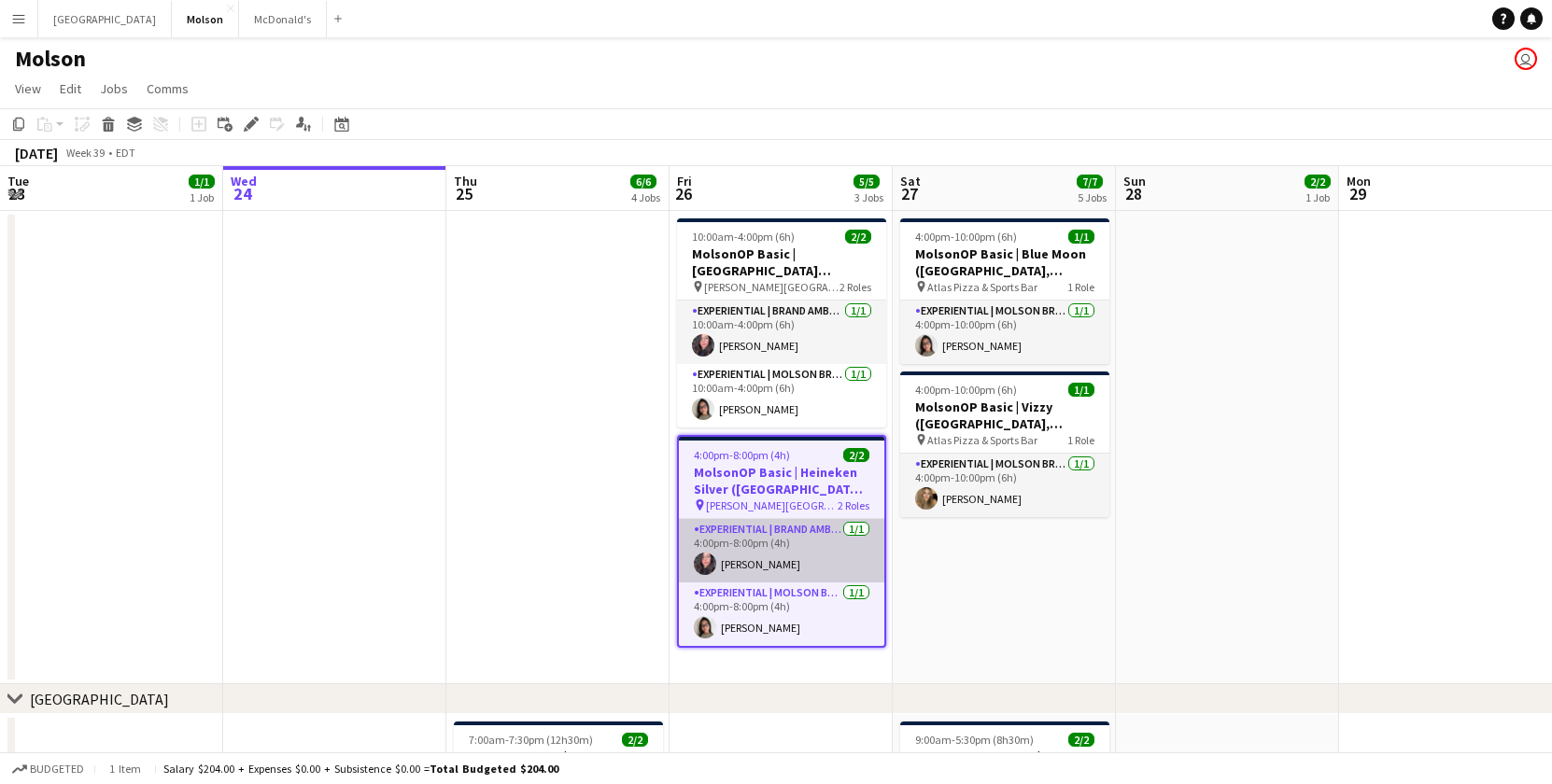
click at [825, 544] on app-card-role "Experiential | Brand Ambassador [DATE] 4:00pm-8:00pm (4h) [PERSON_NAME]" at bounding box center [781, 550] width 205 height 64
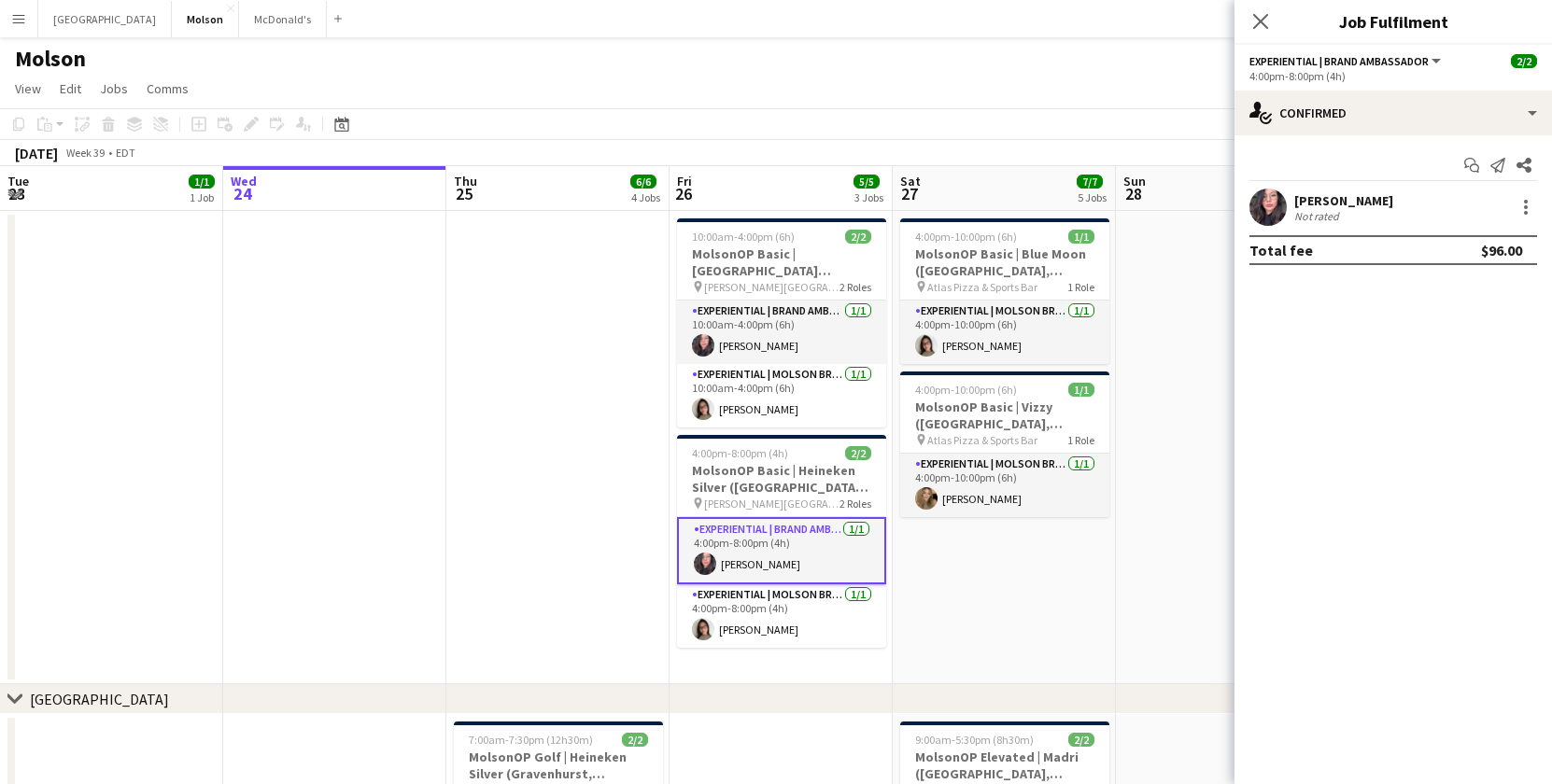
scroll to position [0, 449]
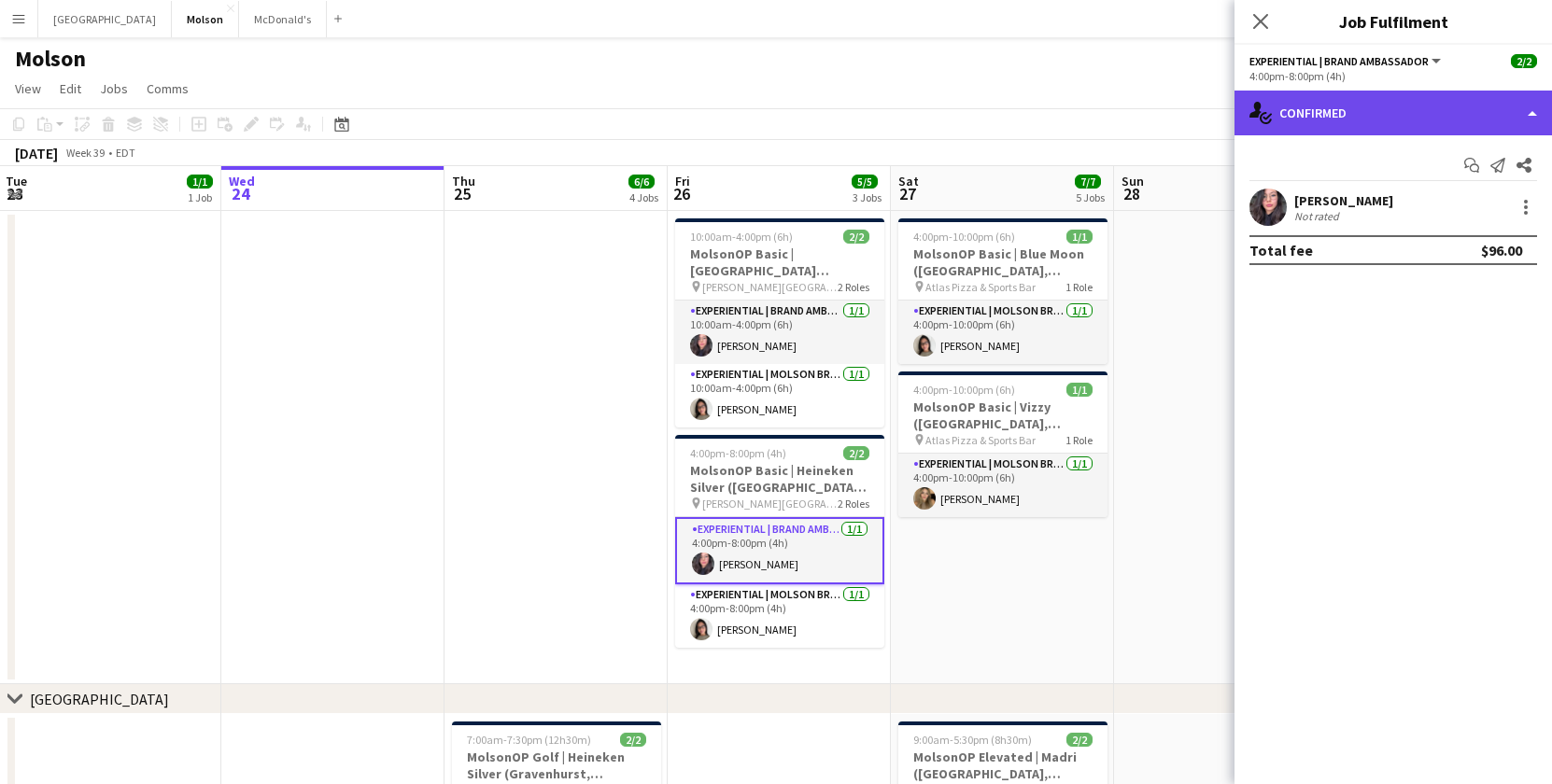
click at [1529, 112] on div "single-neutral-actions-check-2 Confirmed" at bounding box center [1392, 113] width 317 height 45
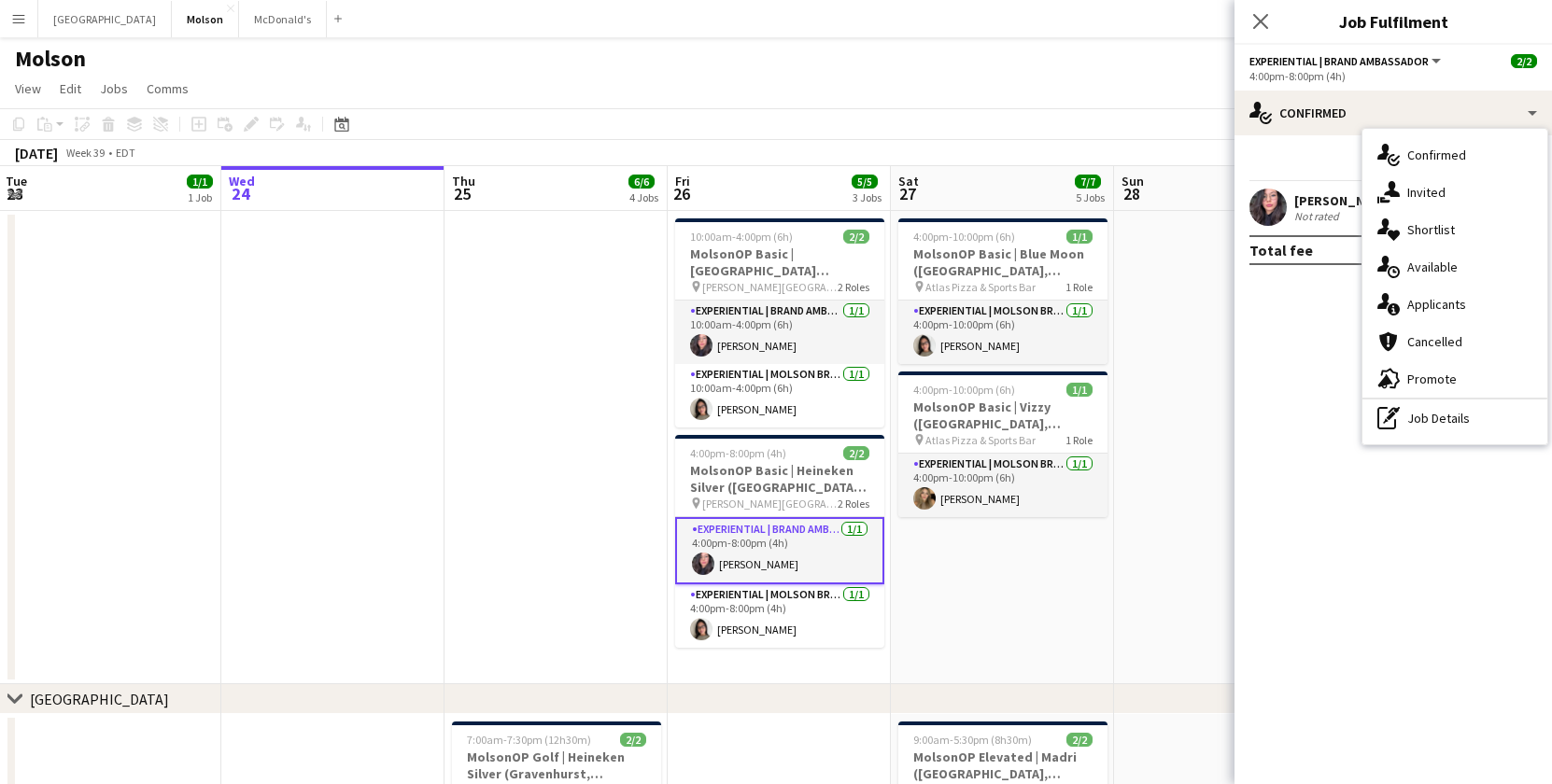
click at [1326, 374] on mat-expansion-panel "check Confirmed Start chat Send notification Share [PERSON_NAME] Not rated Tota…" at bounding box center [1392, 459] width 317 height 648
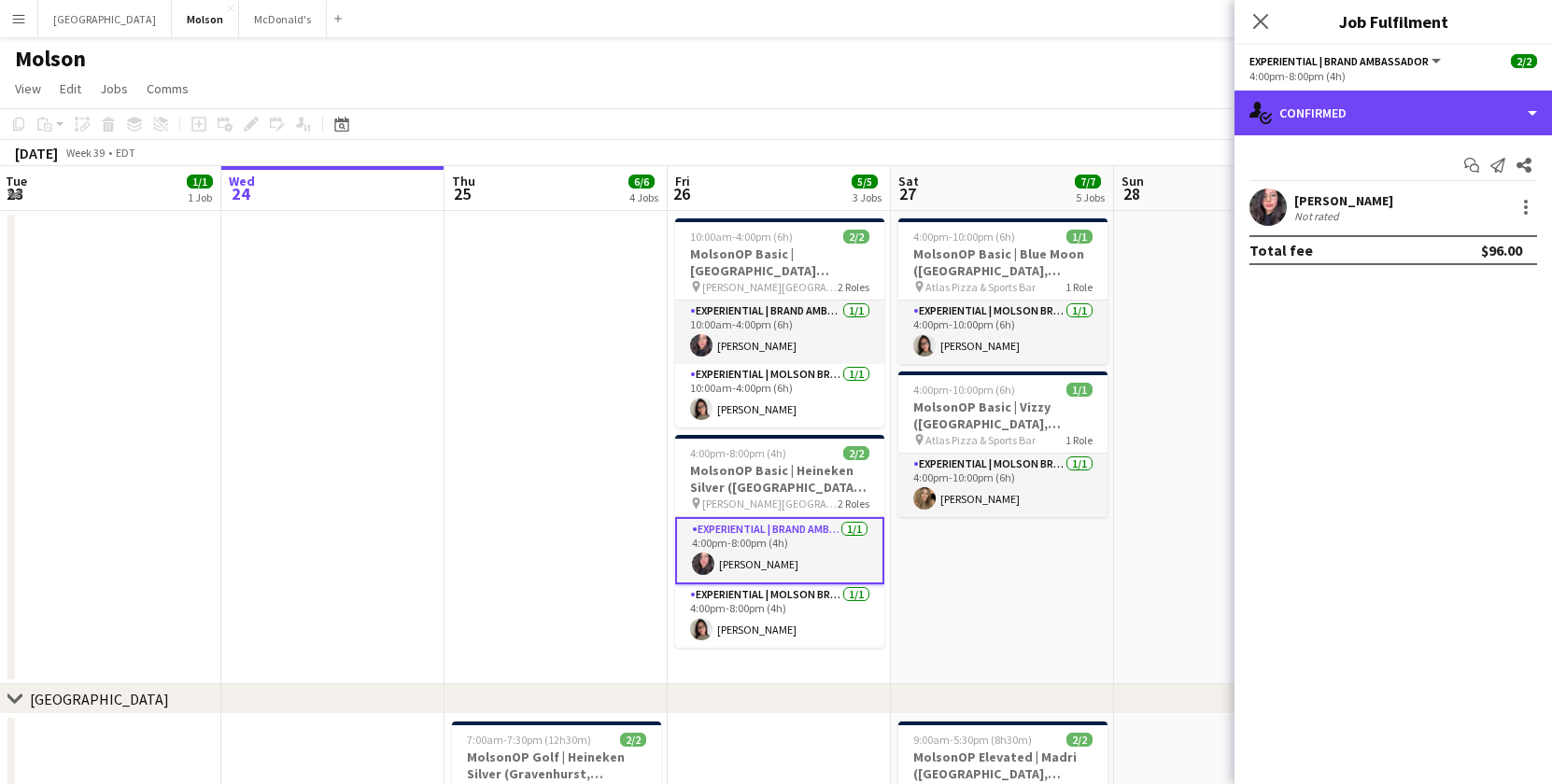
drag, startPoint x: 1525, startPoint y: 115, endPoint x: 1515, endPoint y: 134, distance: 21.5
click at [1525, 115] on div "single-neutral-actions-check-2 Confirmed" at bounding box center [1392, 113] width 317 height 45
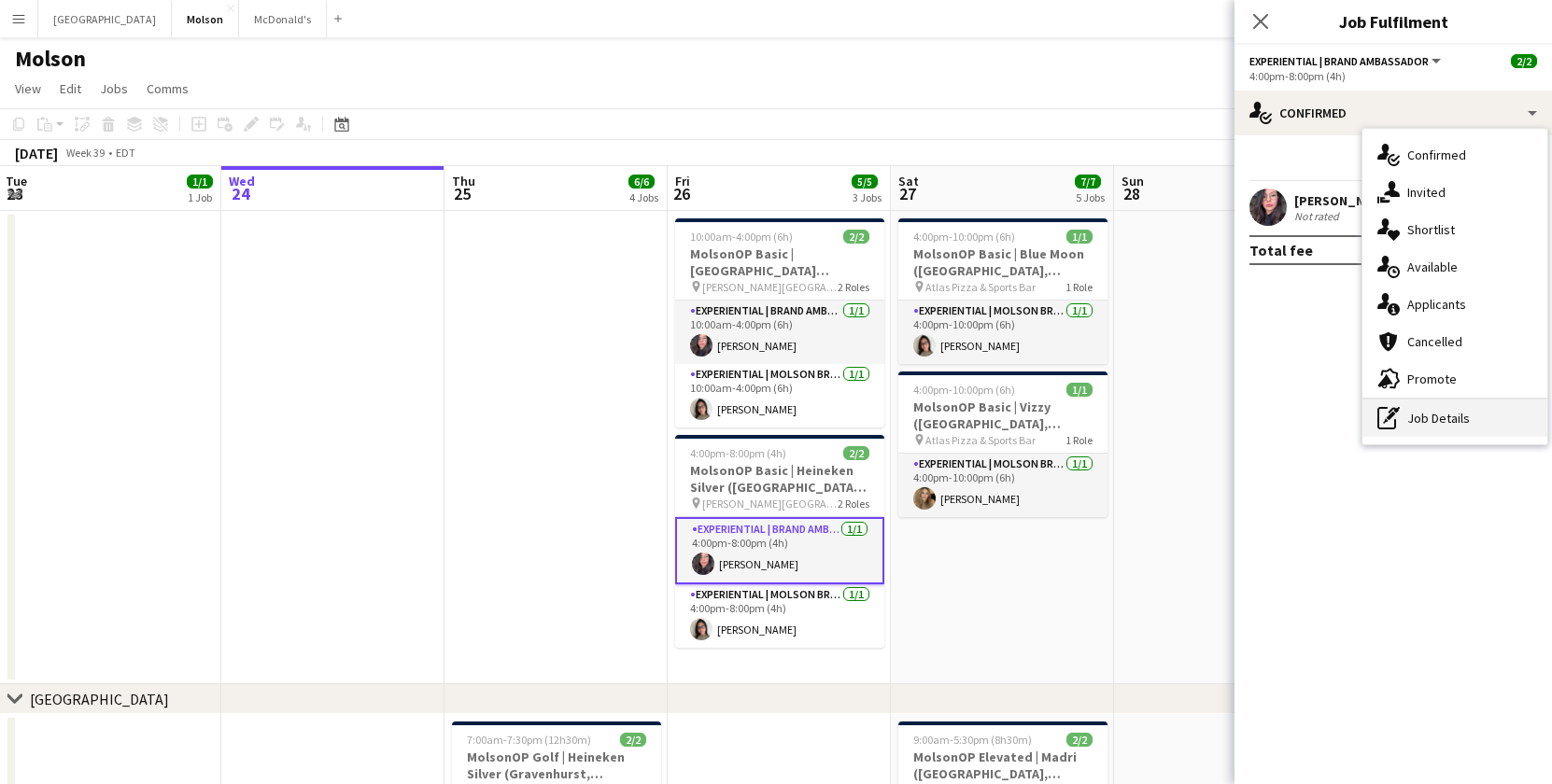
click at [1416, 433] on div "pen-write Job Details" at bounding box center [1454, 418] width 185 height 38
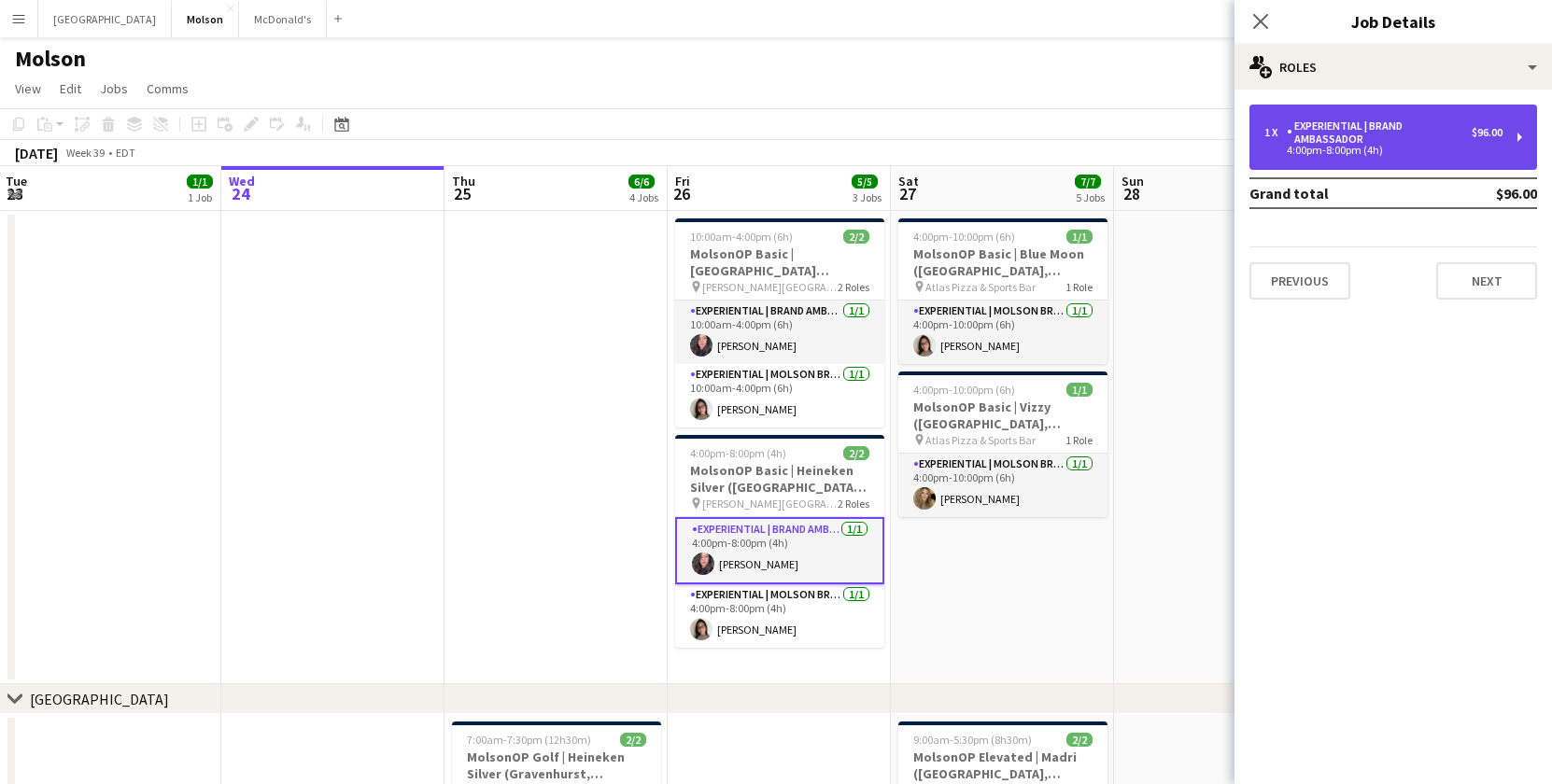
click at [1508, 140] on div "1 x Experiential | Brand Ambassador $96.00 4:00pm-8:00pm (4h)" at bounding box center [1392, 137] width 287 height 66
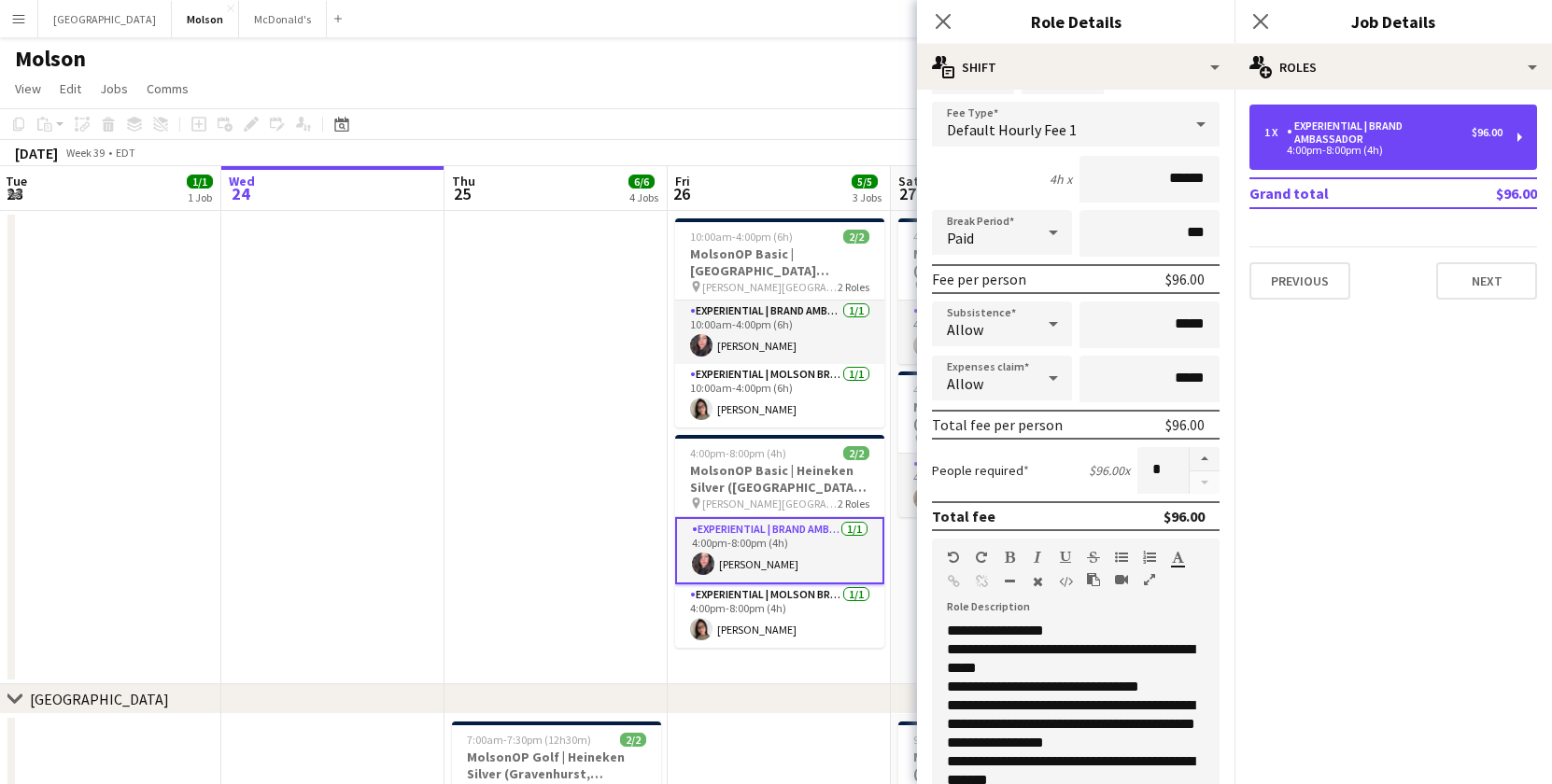
scroll to position [115, 0]
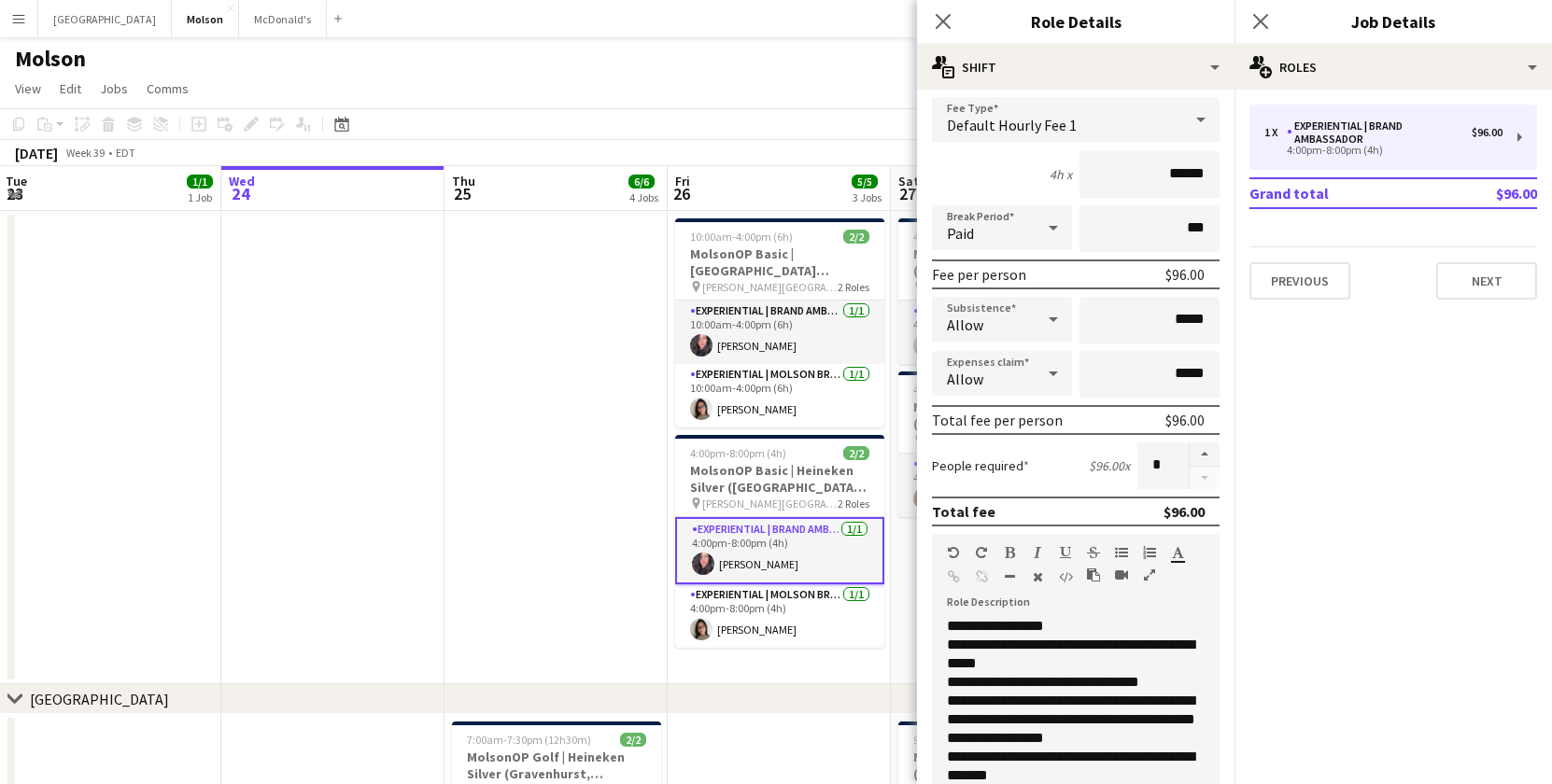
click at [1035, 376] on div at bounding box center [1053, 373] width 38 height 38
click at [1035, 376] on div at bounding box center [776, 392] width 1552 height 784
click at [1040, 319] on div at bounding box center [1053, 319] width 38 height 38
click at [1011, 364] on span "Allow" at bounding box center [1001, 371] width 110 height 18
click at [1138, 317] on input "*****" at bounding box center [1149, 320] width 140 height 47
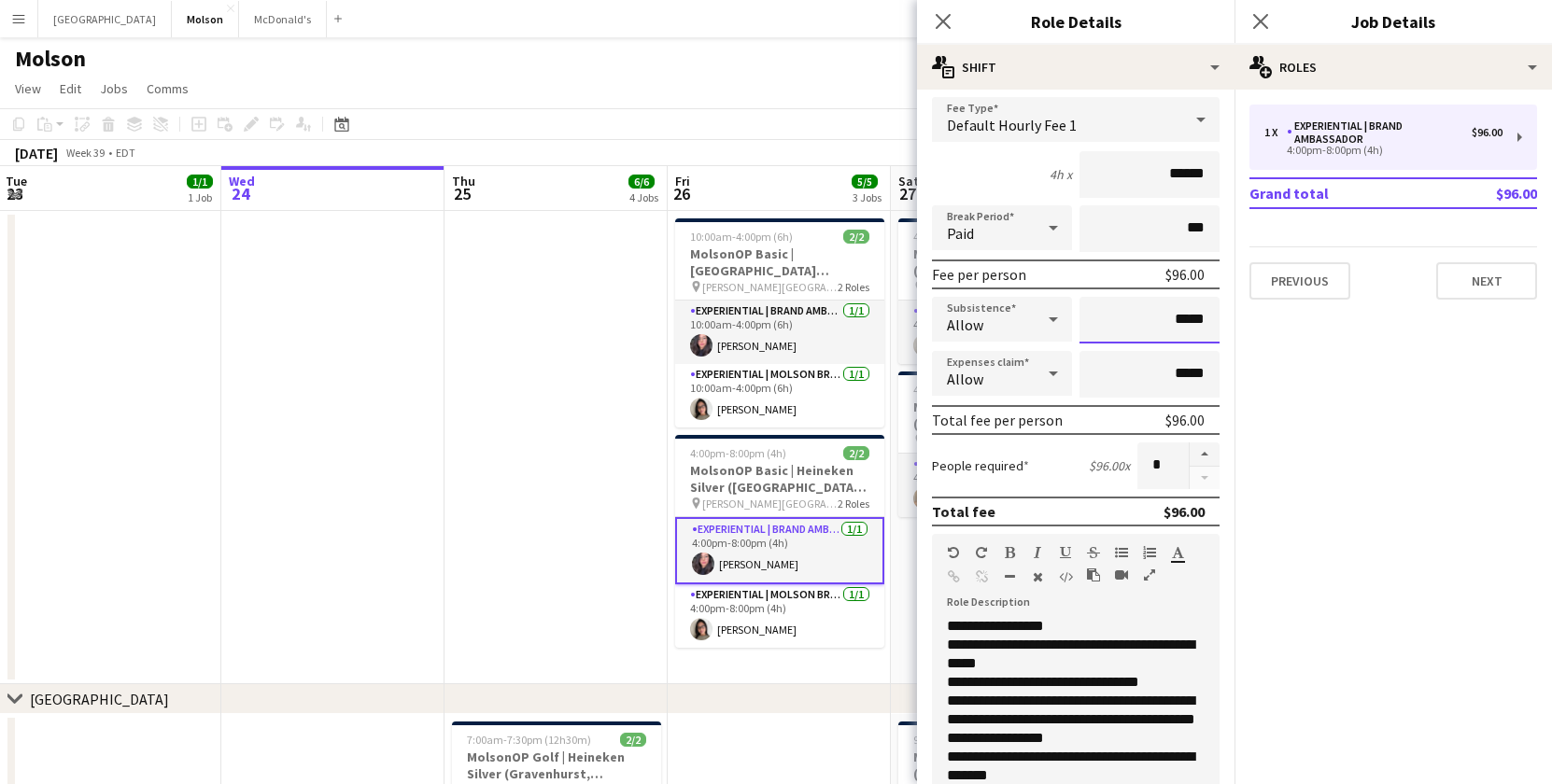
drag, startPoint x: 1162, startPoint y: 314, endPoint x: 1264, endPoint y: 317, distance: 102.0
click at [1197, 314] on input "*****" at bounding box center [1149, 320] width 140 height 47
drag, startPoint x: 1209, startPoint y: 321, endPoint x: 1143, endPoint y: 319, distance: 66.0
click at [1143, 319] on input "*****" at bounding box center [1149, 320] width 140 height 47
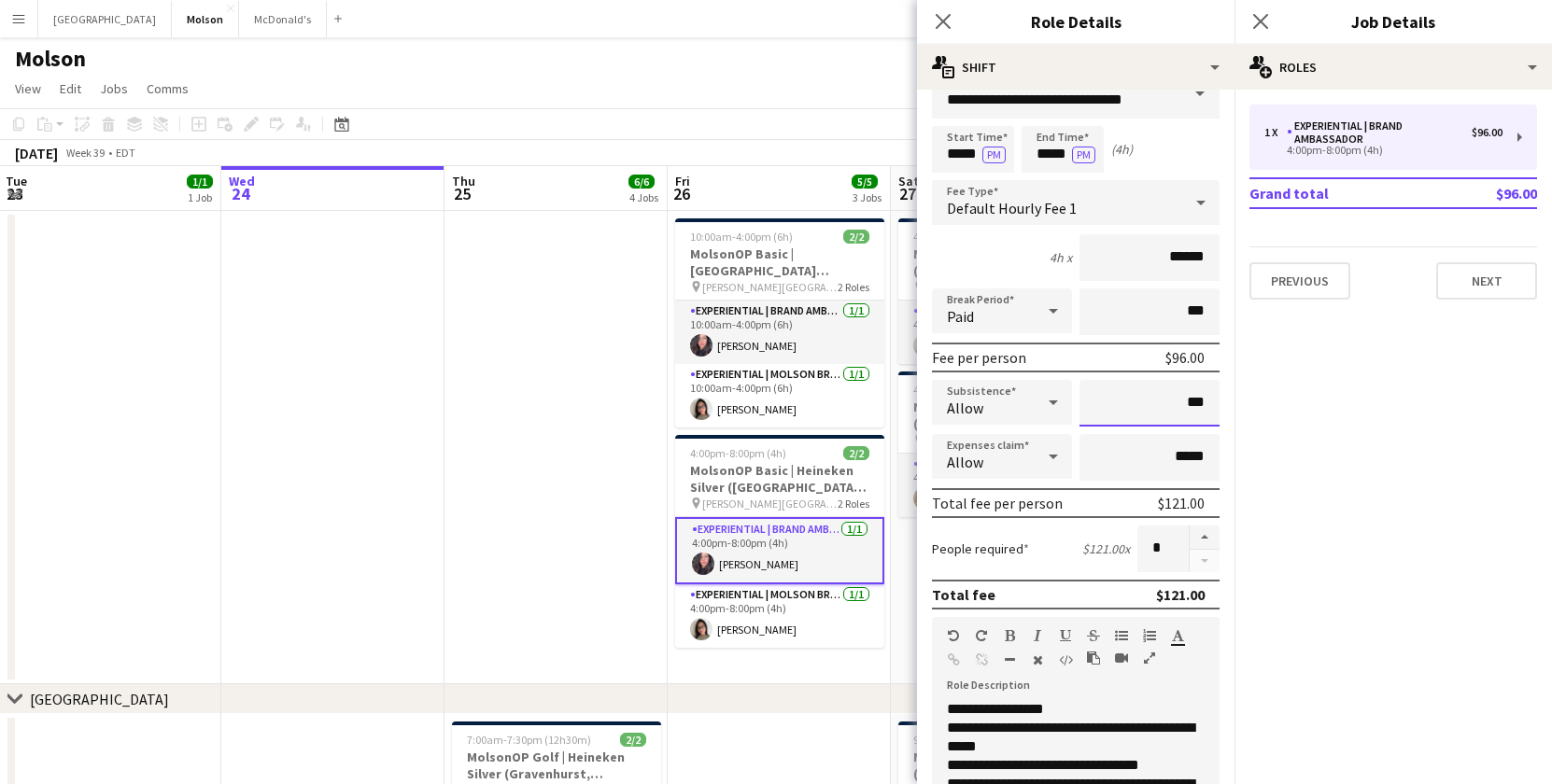
scroll to position [20, 0]
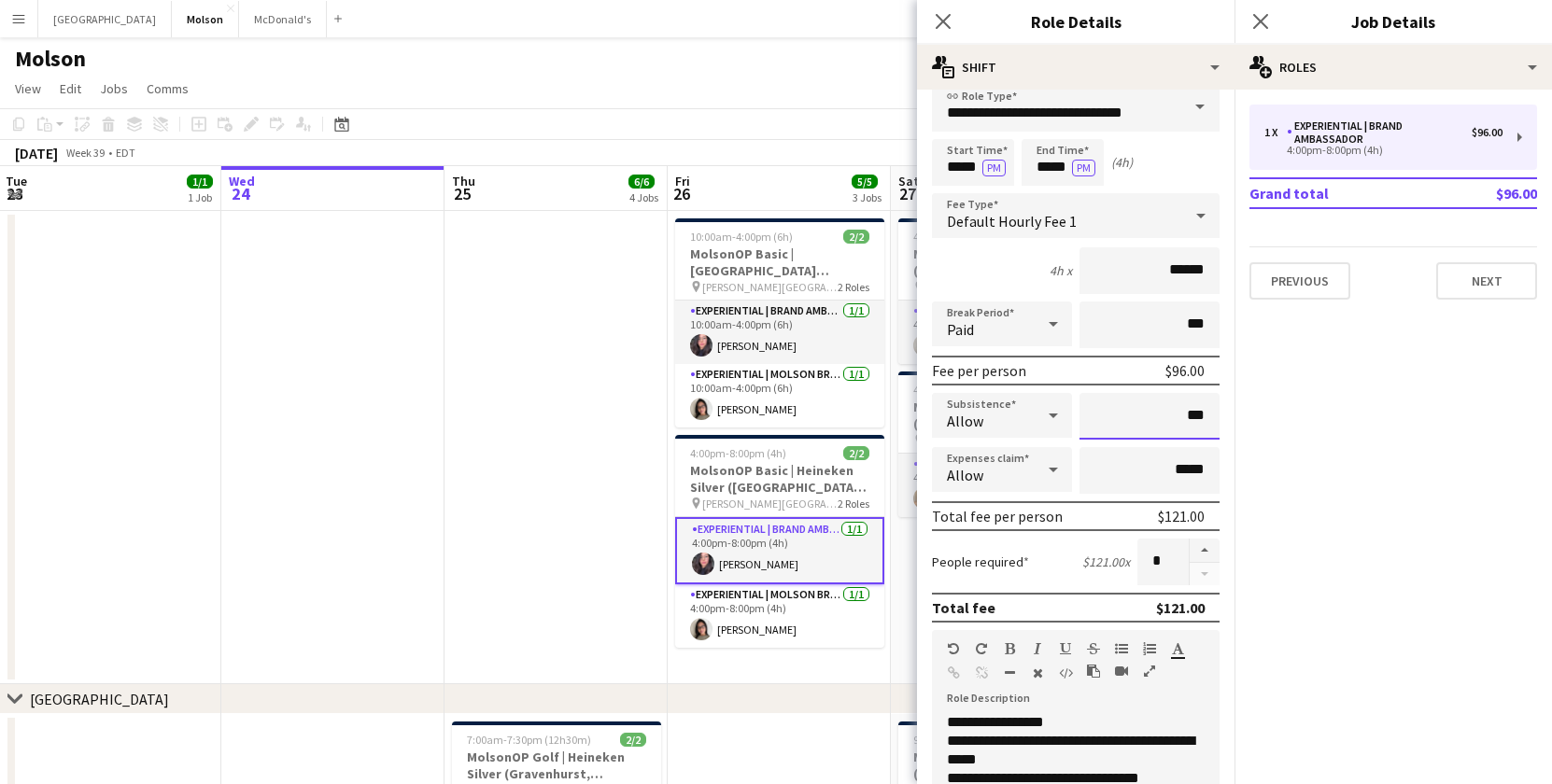
type input "**"
type input "****"
click at [1179, 470] on input "*****" at bounding box center [1149, 471] width 140 height 47
drag, startPoint x: 1171, startPoint y: 420, endPoint x: 1214, endPoint y: 415, distance: 43.3
click at [1214, 415] on input "****" at bounding box center [1149, 416] width 140 height 47
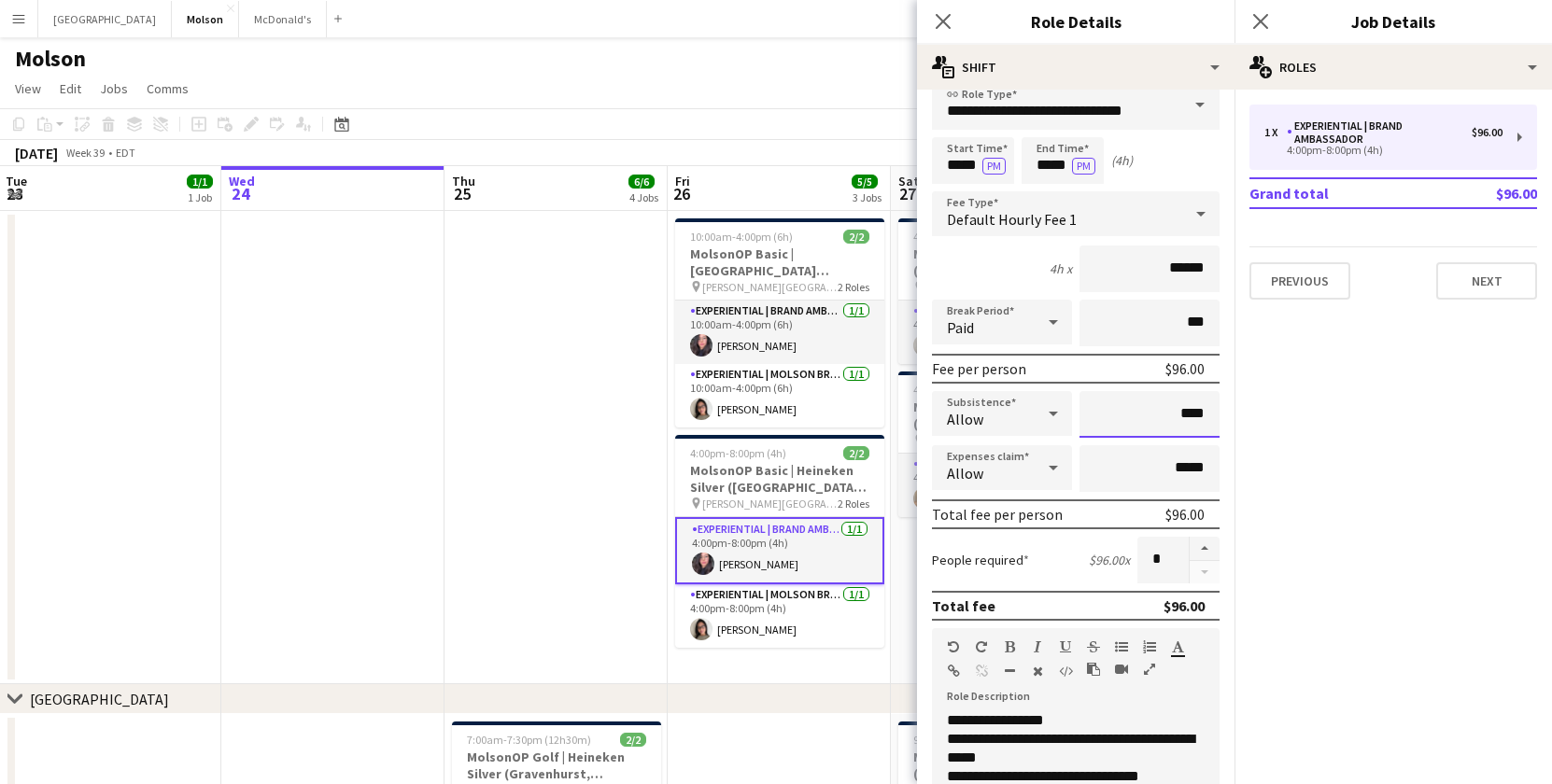
scroll to position [14, 0]
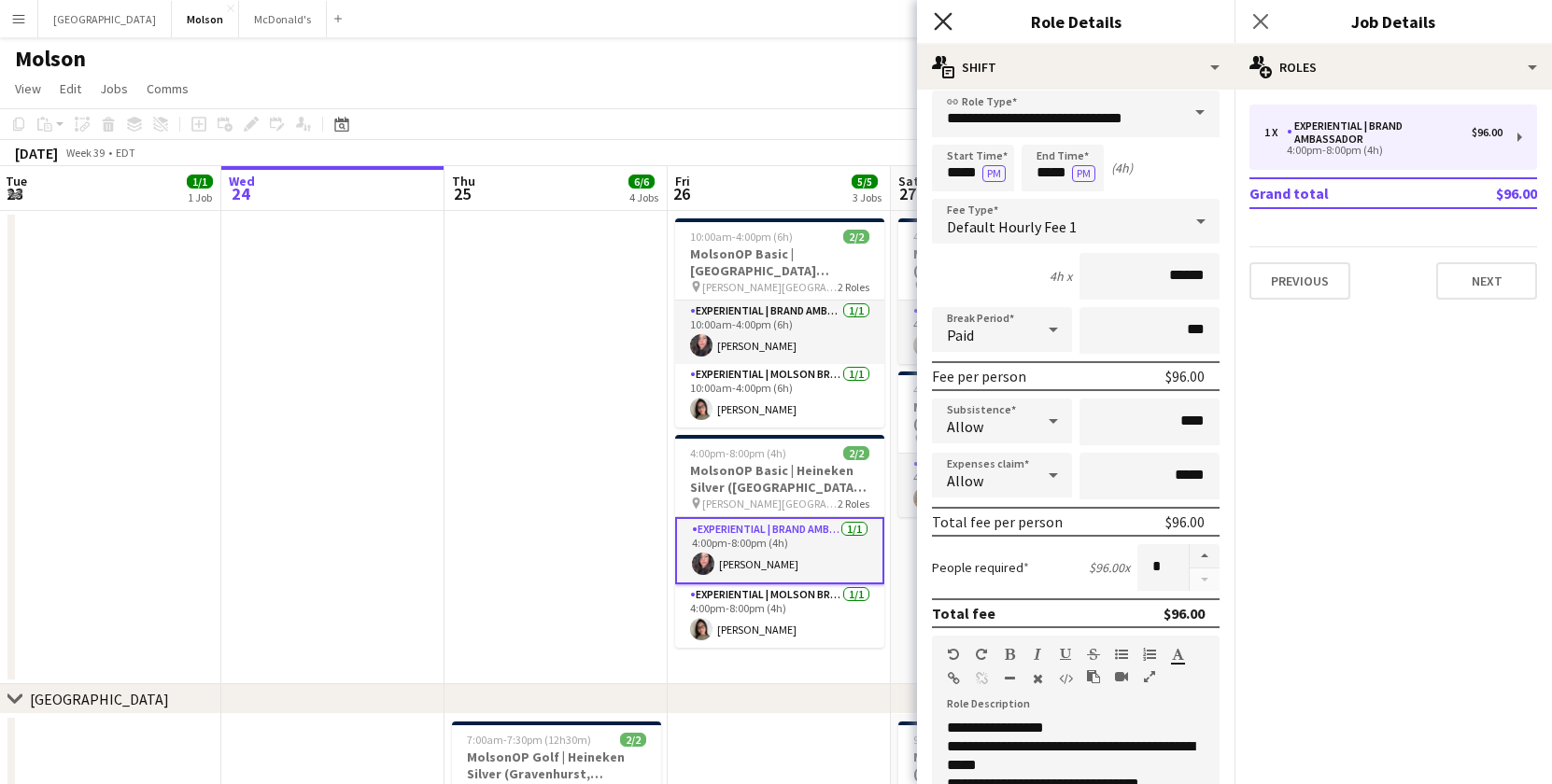
click at [943, 19] on icon "Close pop-in" at bounding box center [942, 21] width 18 height 18
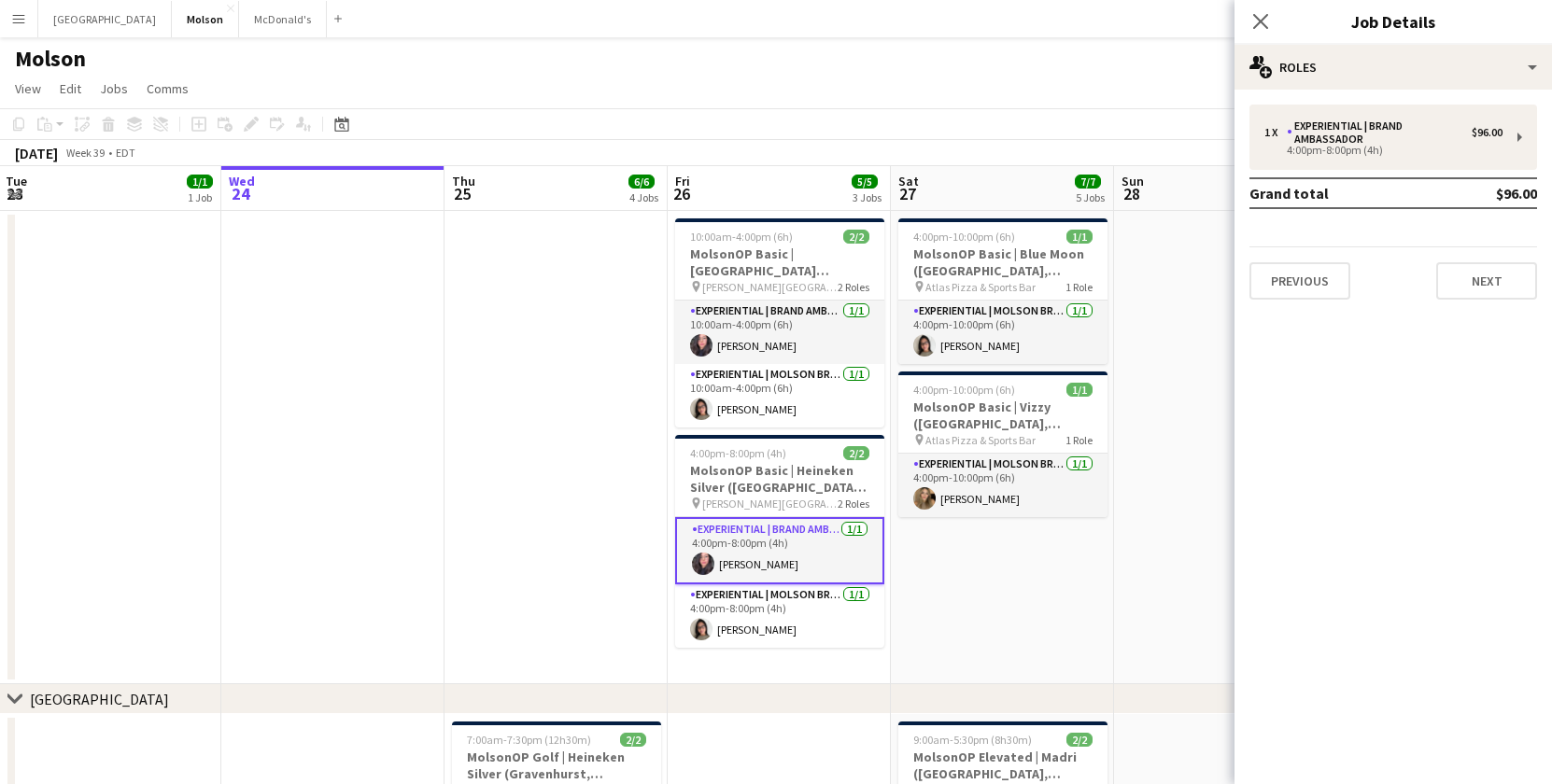
click at [1262, 11] on app-icon "Close pop-in" at bounding box center [1260, 22] width 23 height 23
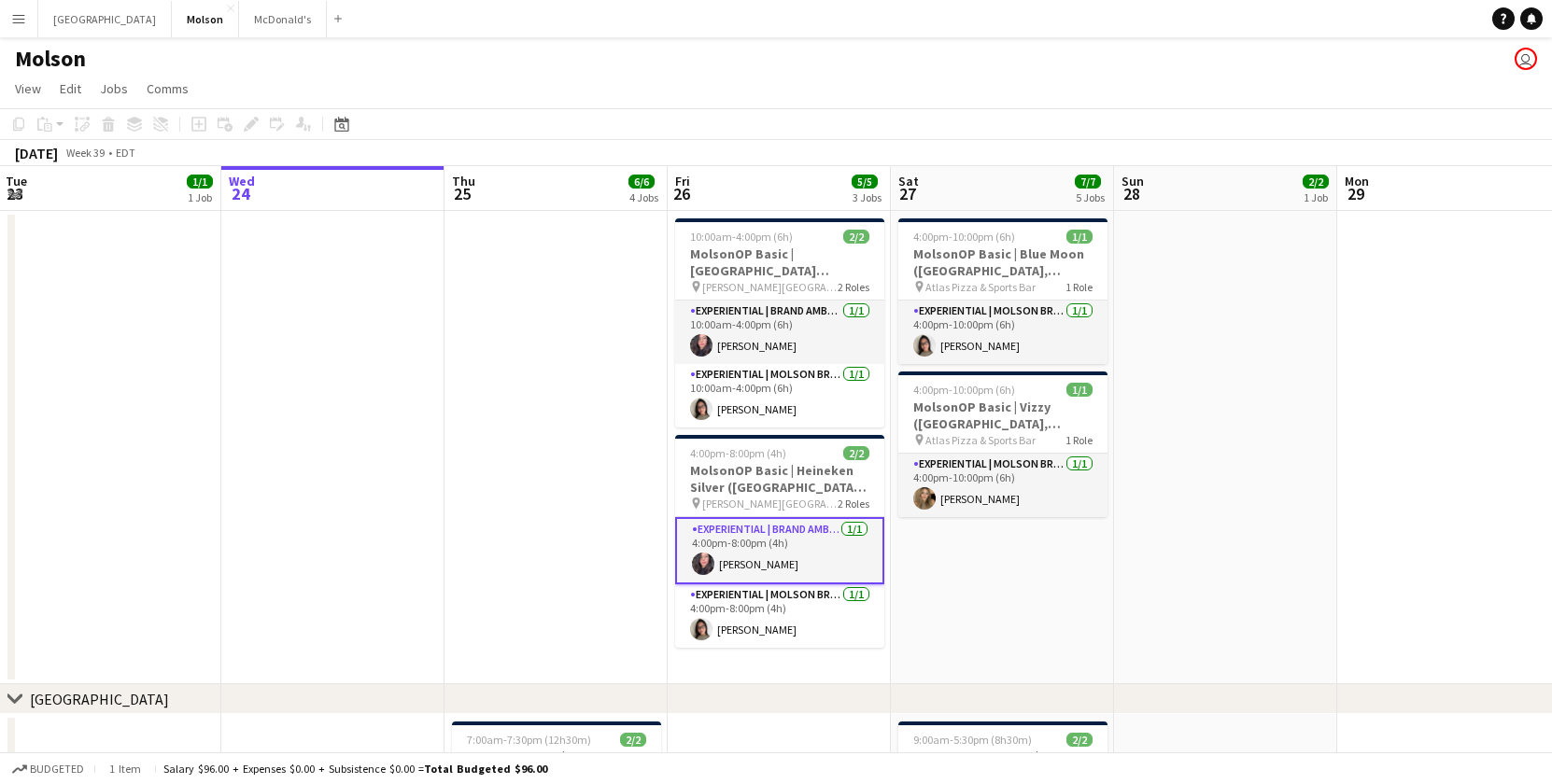
click at [1003, 607] on app-date-cell "4:00pm-10:00pm (6h) 1/1 MolsonOP Basic | Blue Moon ([GEOGRAPHIC_DATA], [GEOGRAP…" at bounding box center [1002, 447] width 223 height 473
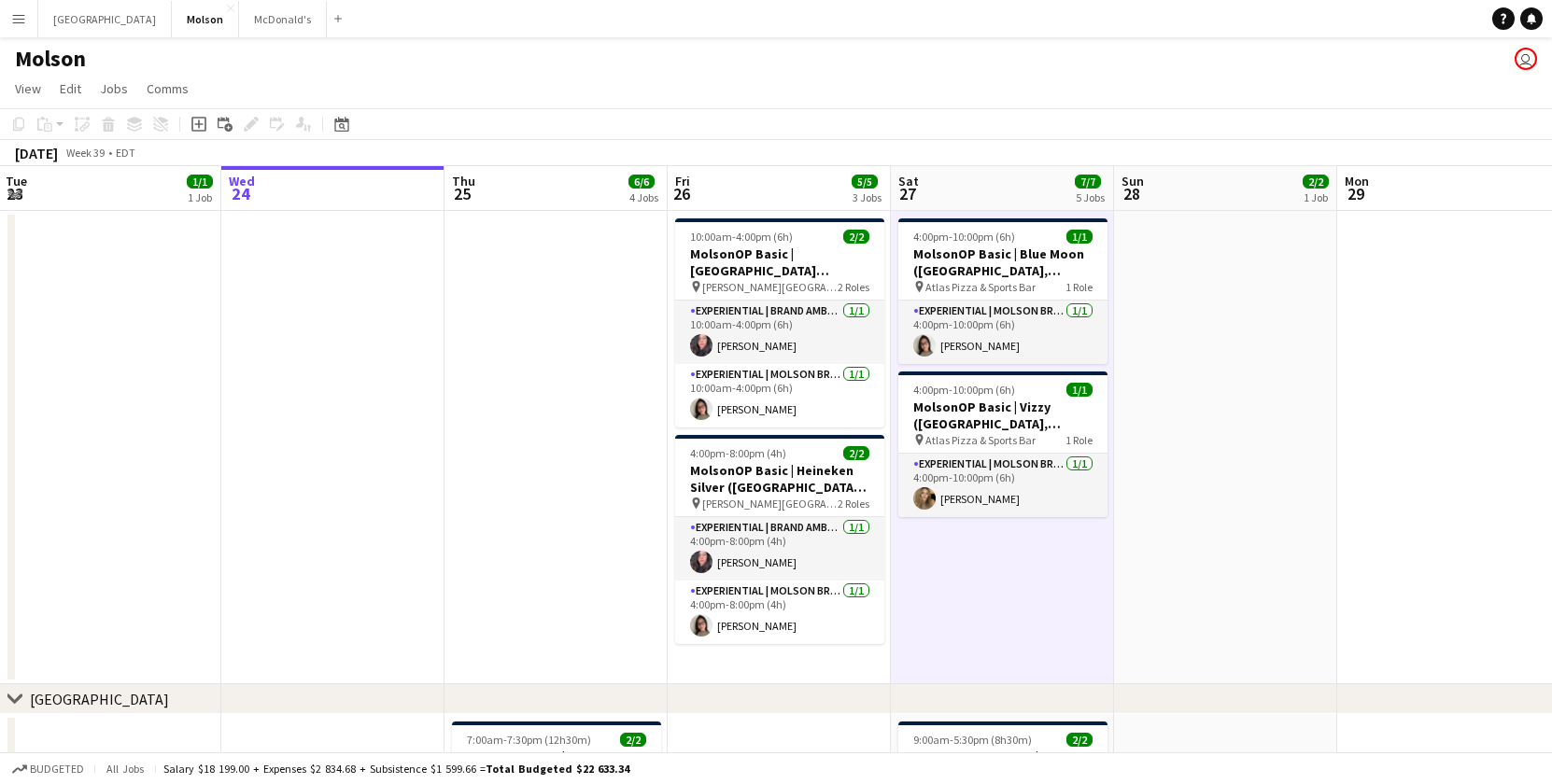
click at [21, 23] on app-icon "Menu" at bounding box center [19, 19] width 15 height 15
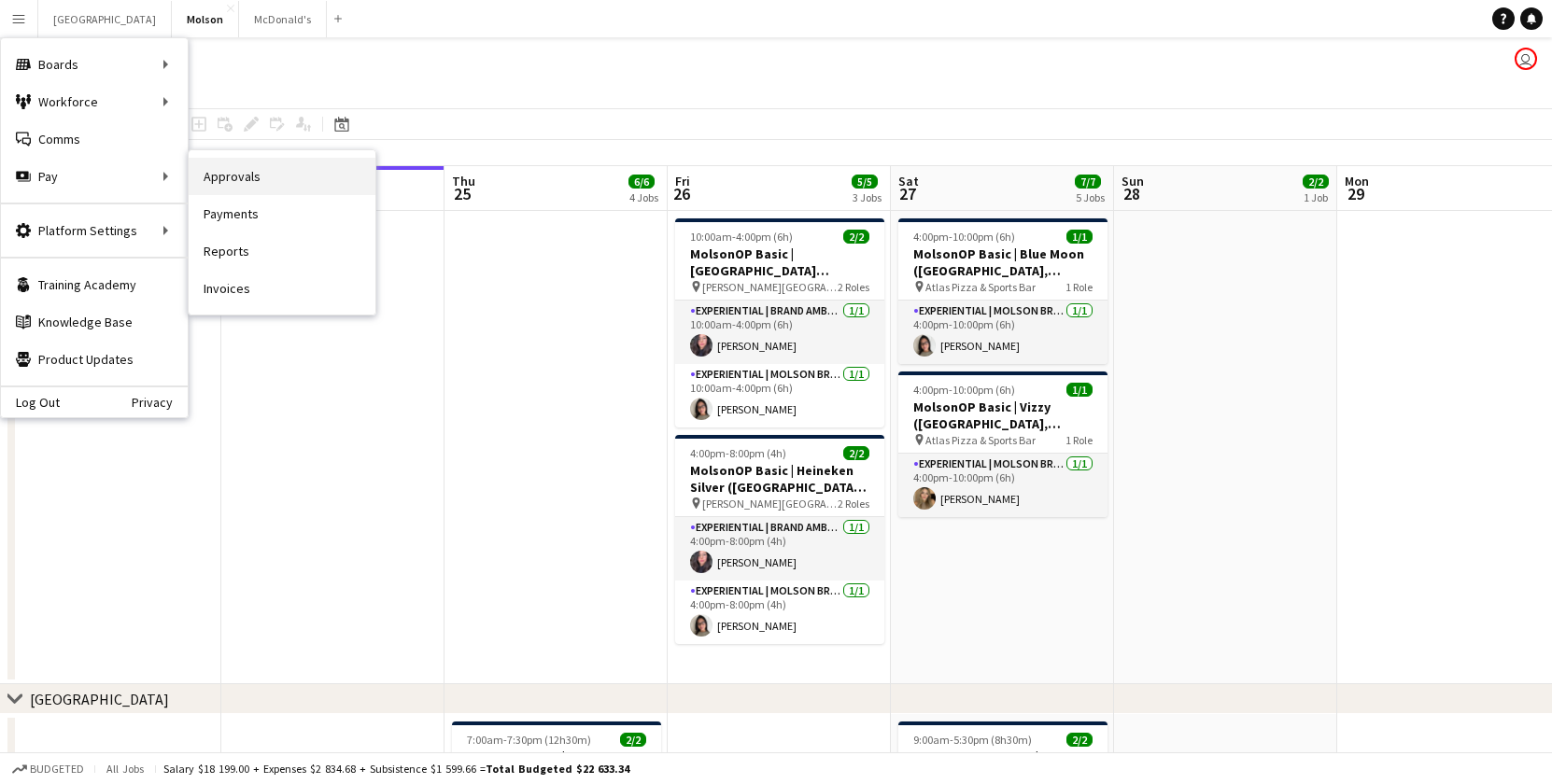
click at [251, 180] on link "Approvals" at bounding box center [281, 176] width 187 height 38
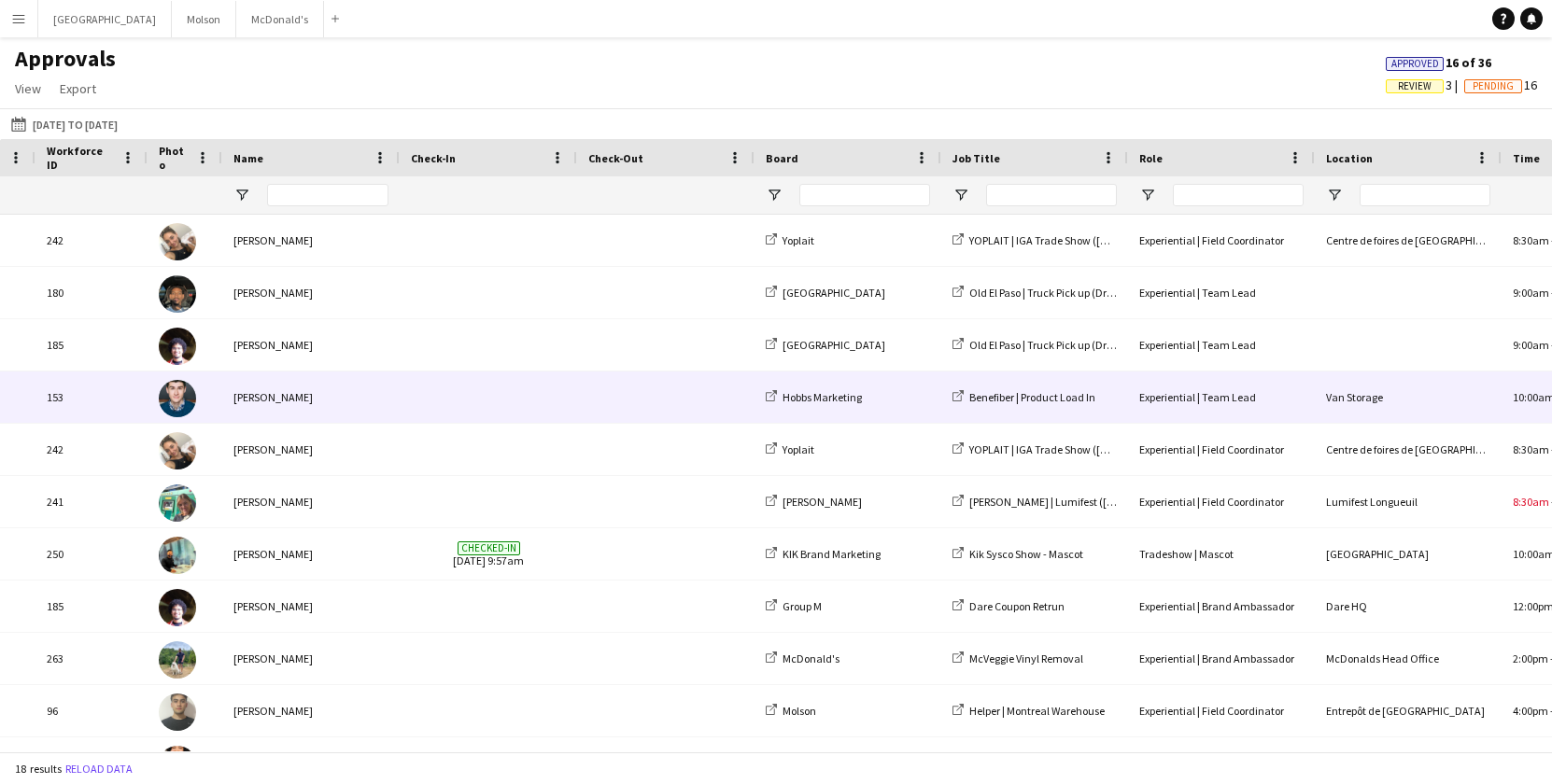
scroll to position [0, 243]
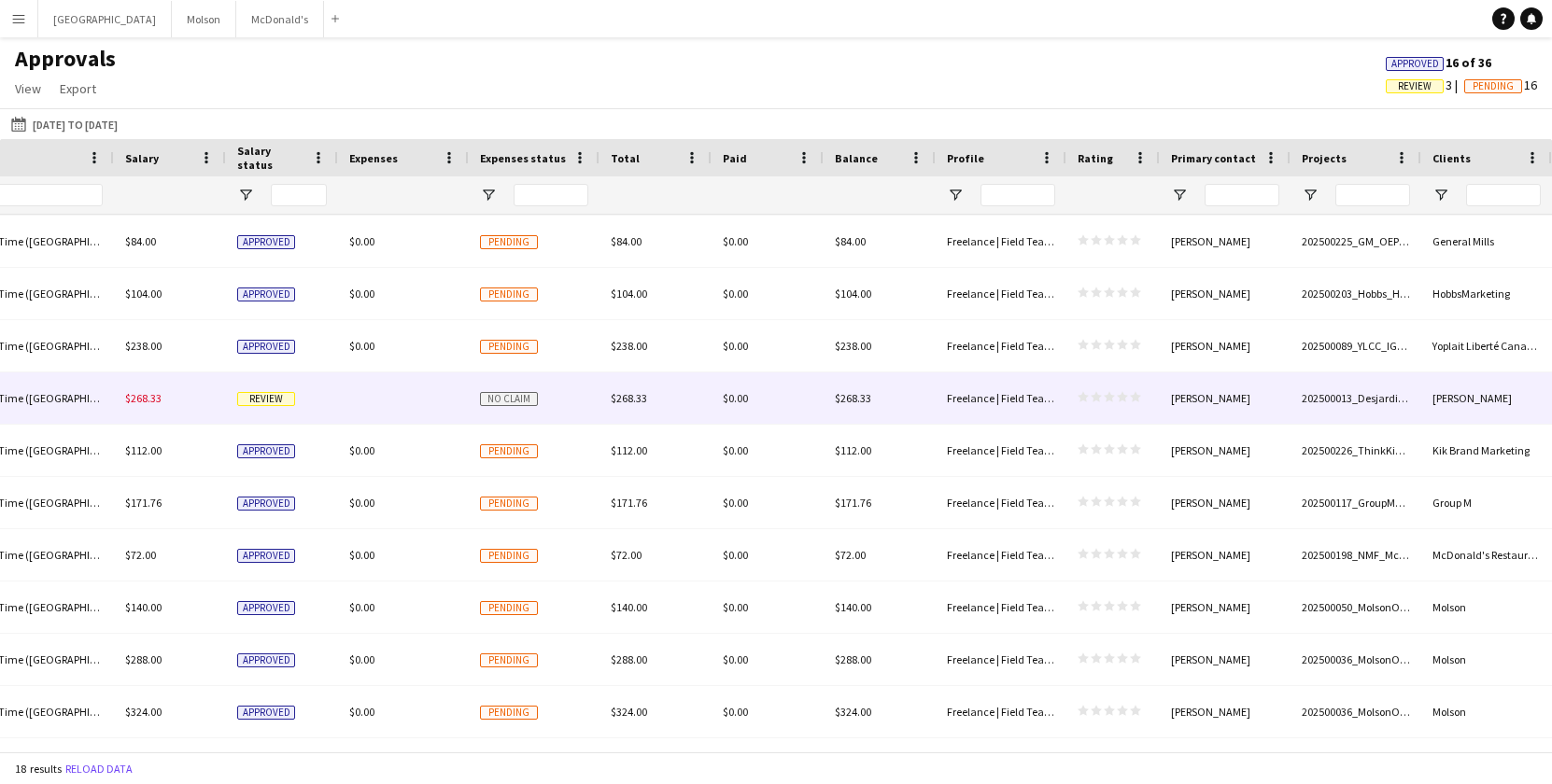
click at [753, 394] on div "$0.00" at bounding box center [767, 398] width 112 height 52
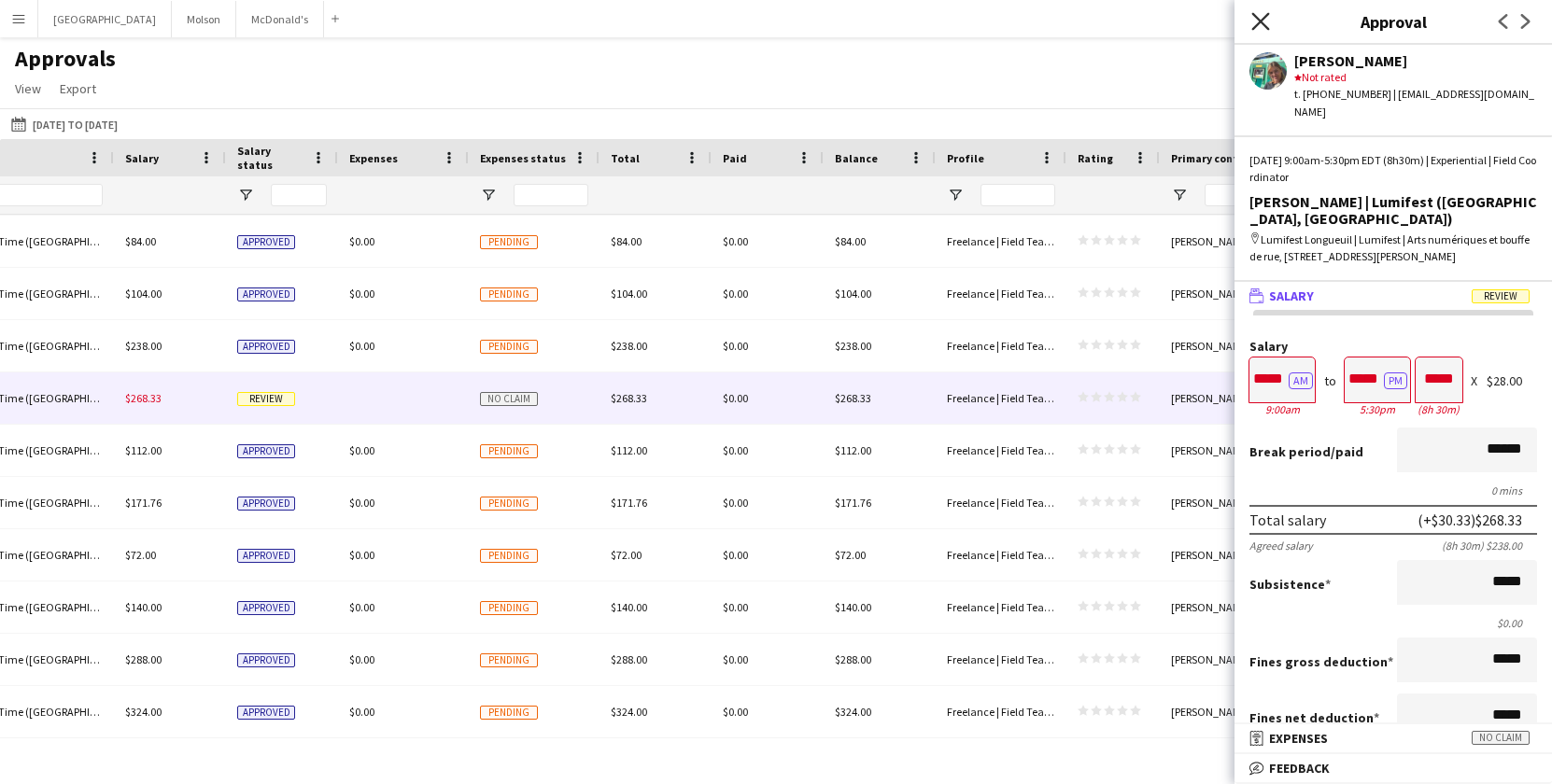
click at [1262, 27] on icon "Close pop-in" at bounding box center [1259, 21] width 18 height 18
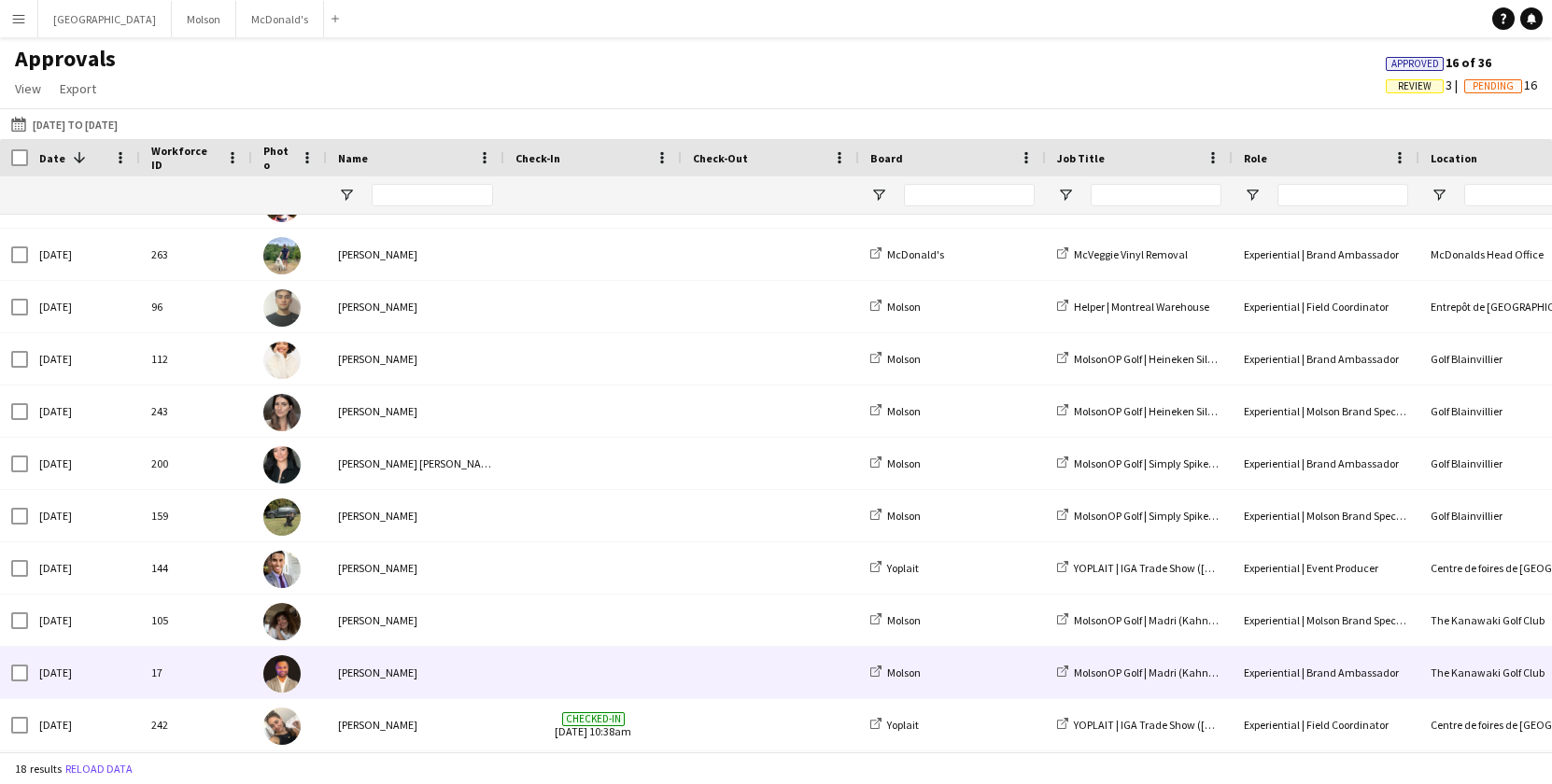
click at [450, 686] on div "[PERSON_NAME]" at bounding box center [415, 671] width 177 height 52
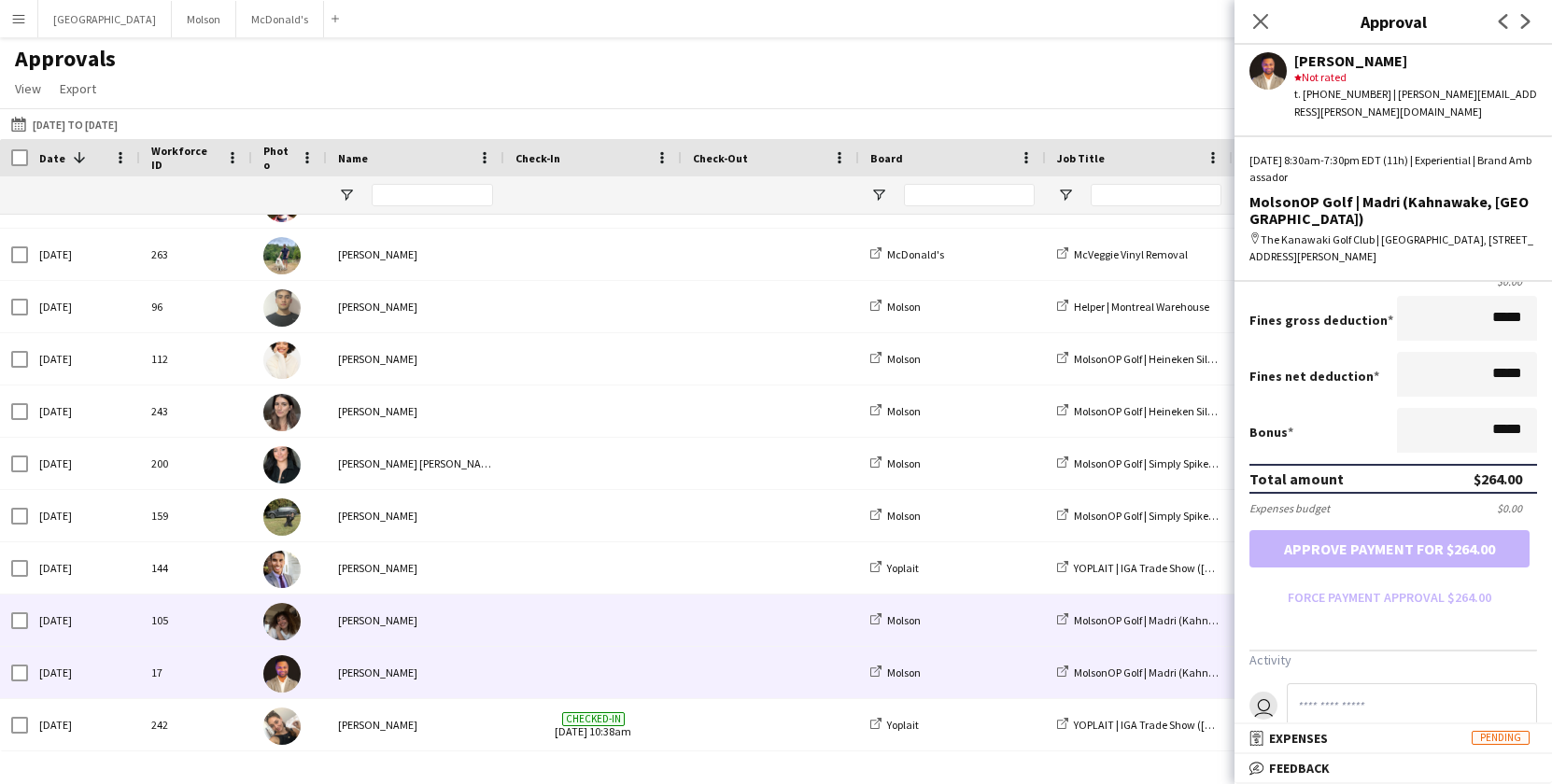
click at [387, 626] on div "[PERSON_NAME]" at bounding box center [415, 620] width 177 height 52
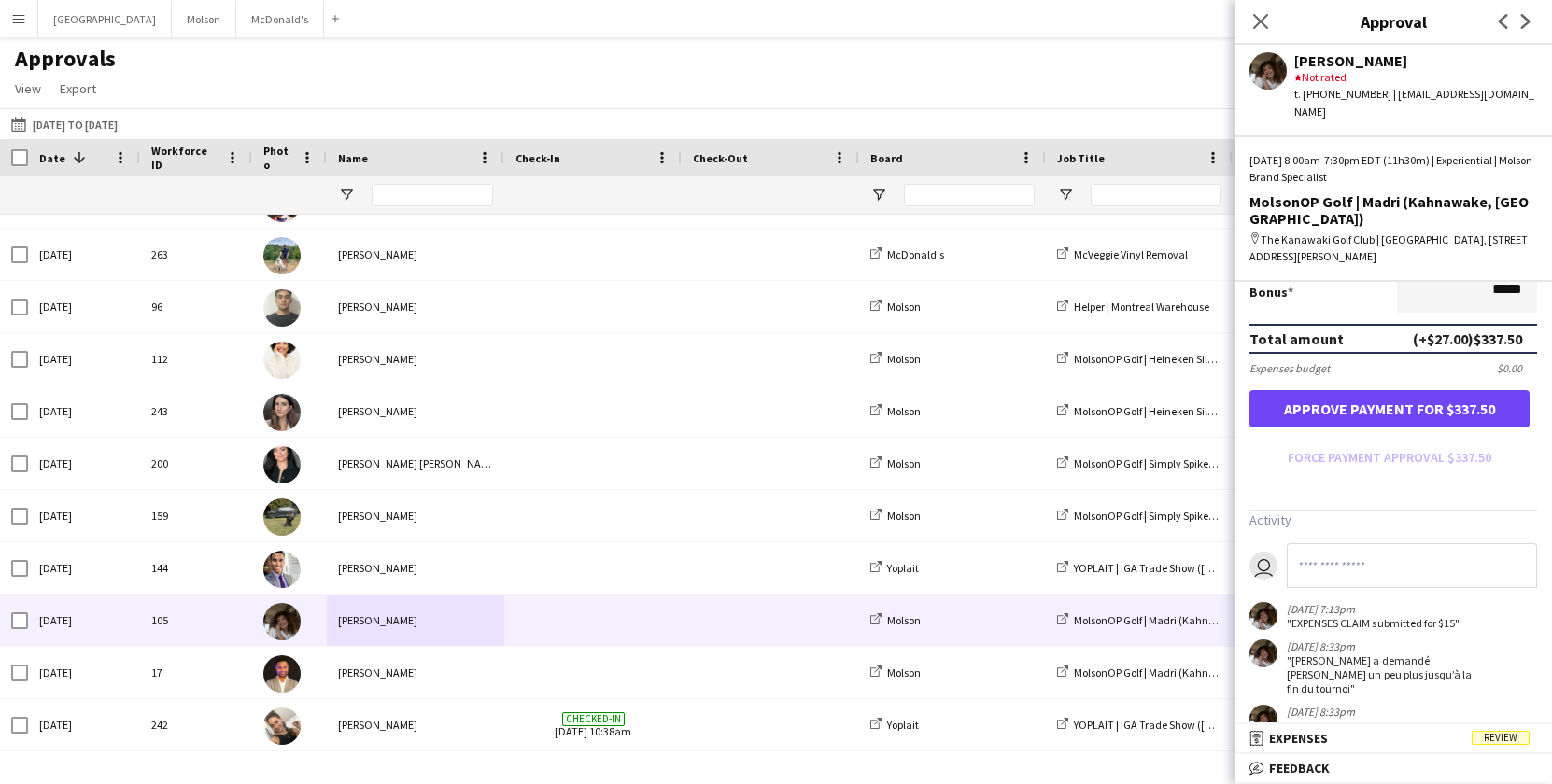
click at [1382, 734] on mat-panel-title "receipt Expenses Review" at bounding box center [1389, 738] width 310 height 17
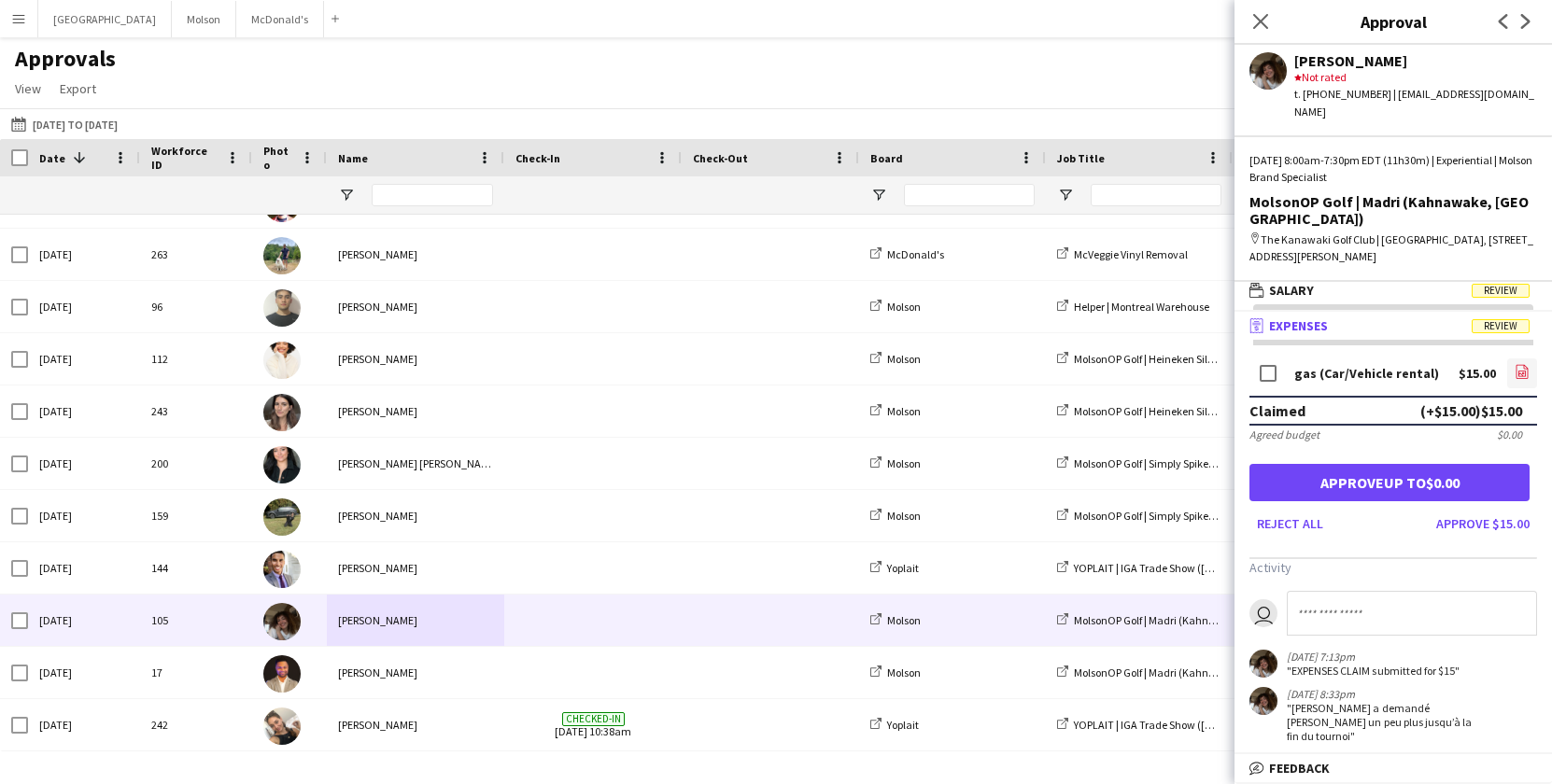
click at [1518, 370] on icon at bounding box center [1522, 373] width 8 height 6
click at [1297, 281] on span "Salary" at bounding box center [1291, 290] width 45 height 17
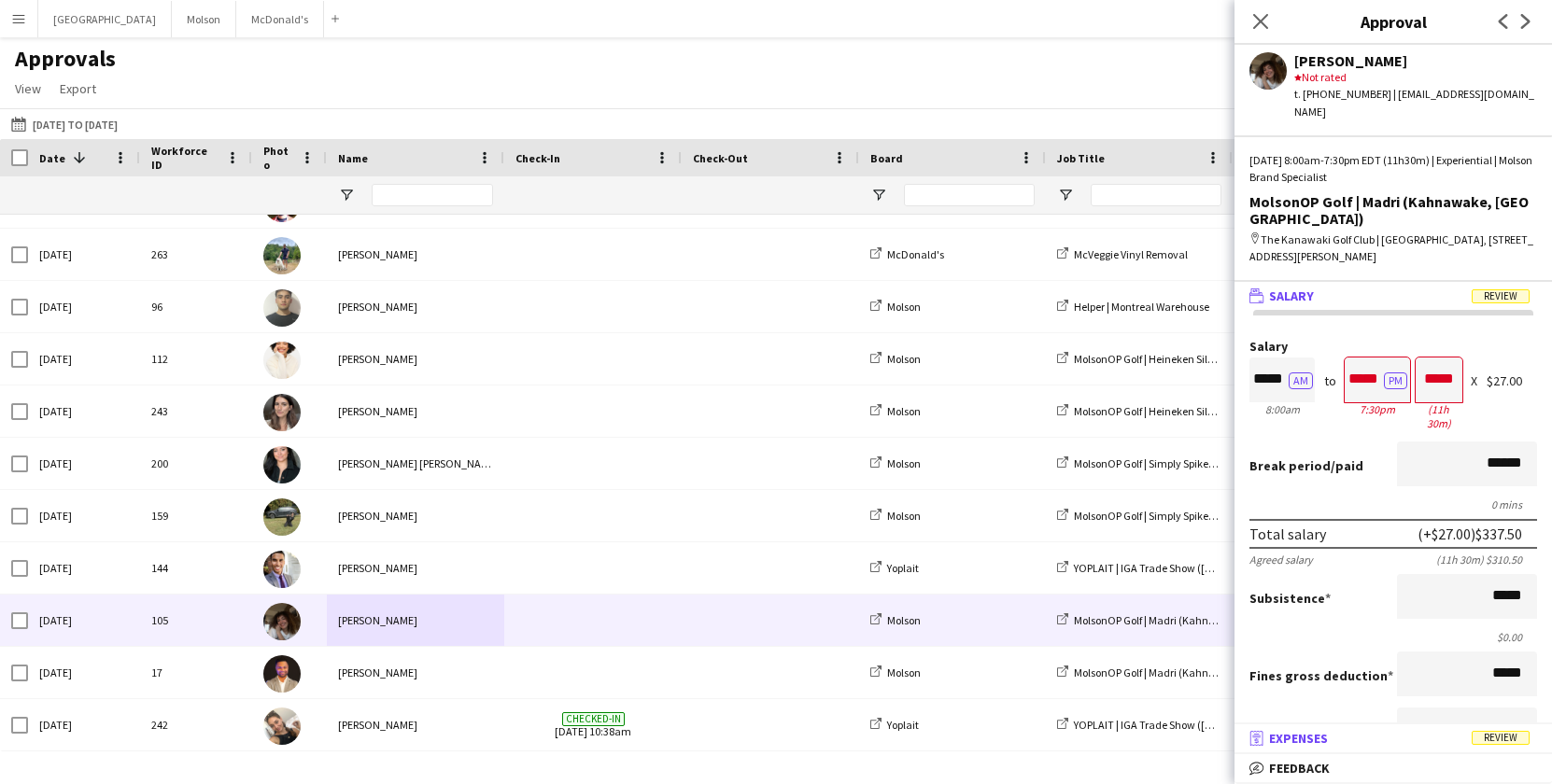
click at [1299, 735] on span "Expenses" at bounding box center [1298, 738] width 59 height 17
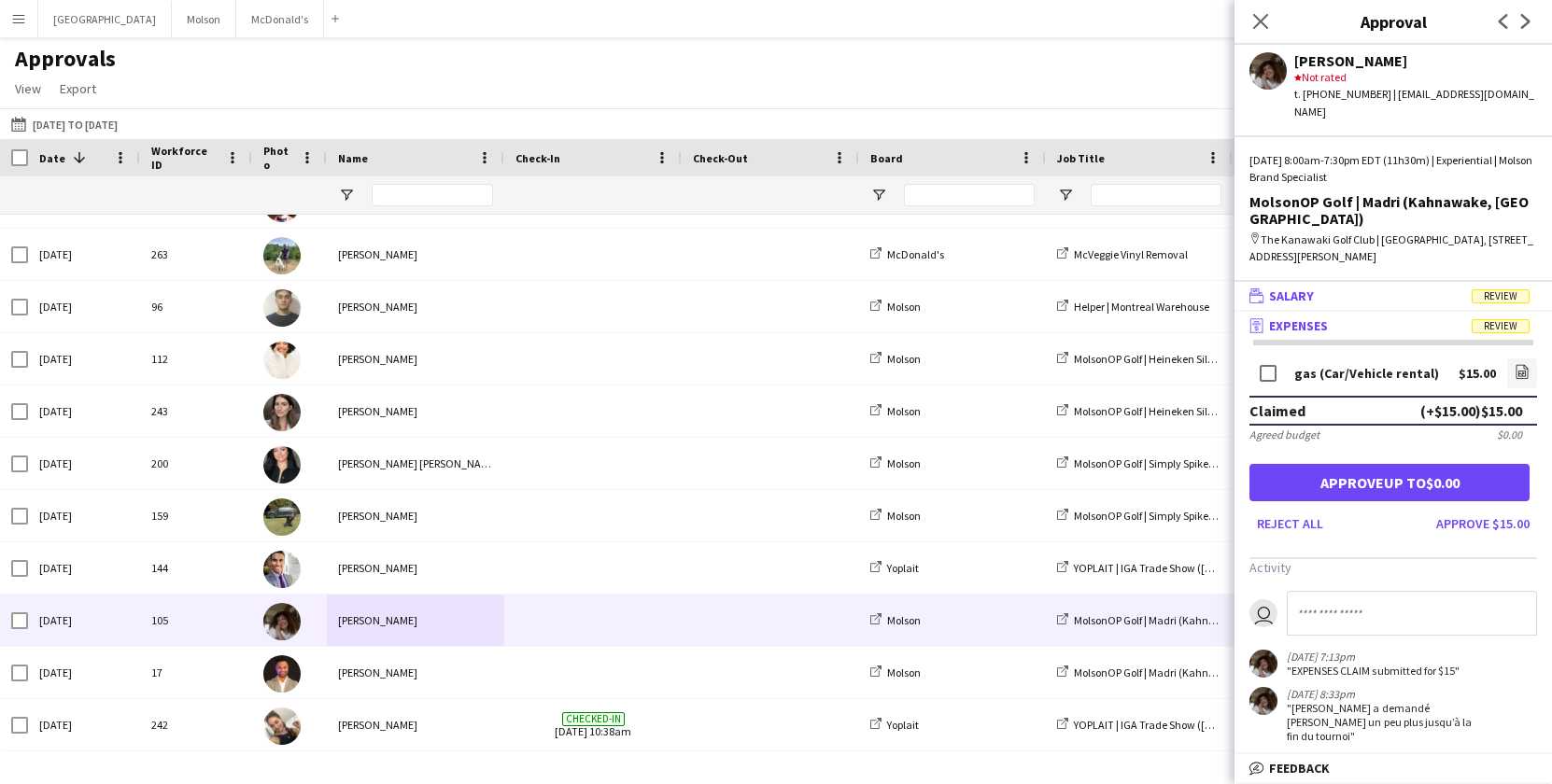
click at [1288, 287] on span "Salary" at bounding box center [1291, 295] width 45 height 17
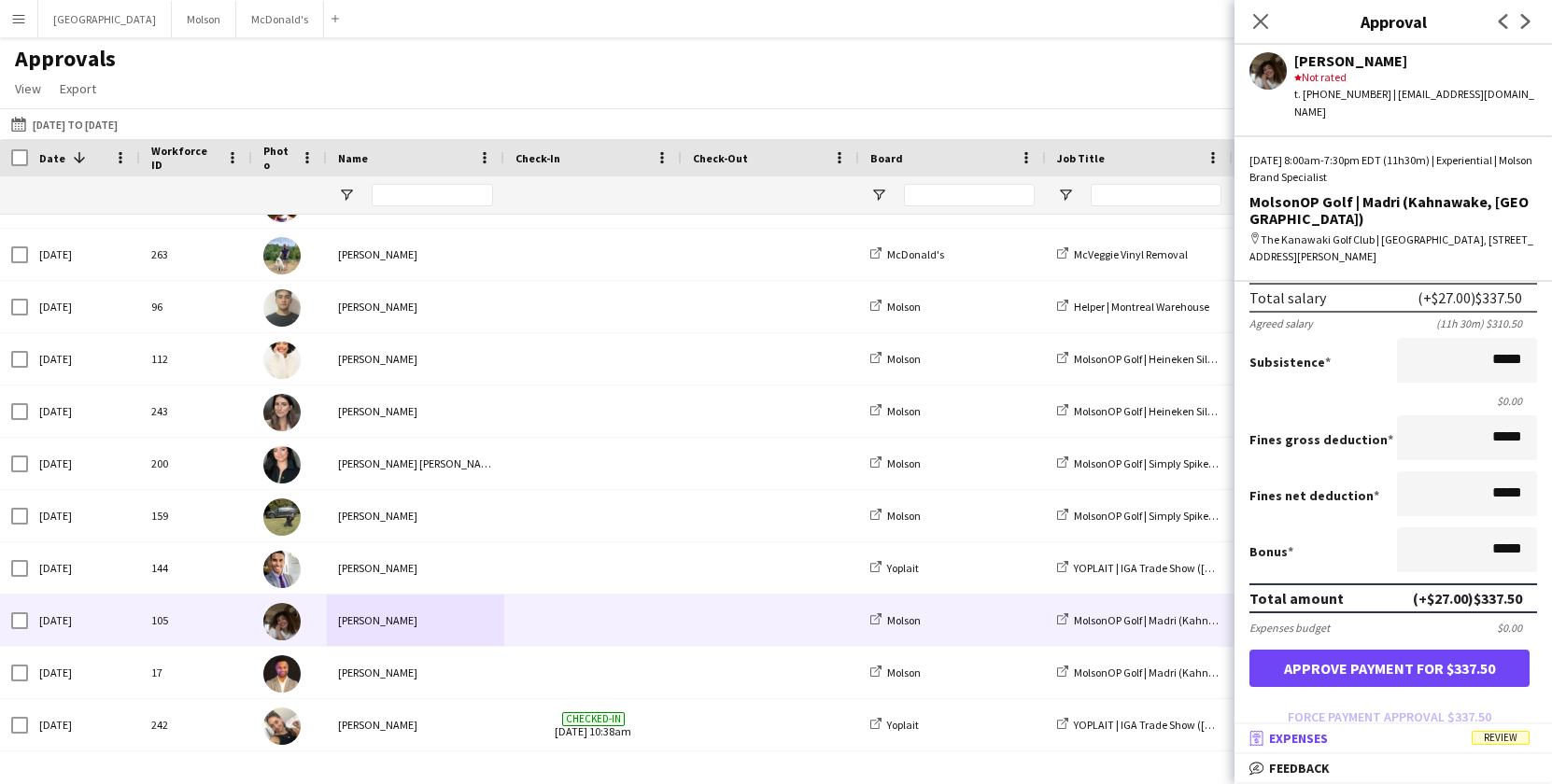
click at [1289, 741] on span "Expenses" at bounding box center [1298, 738] width 59 height 17
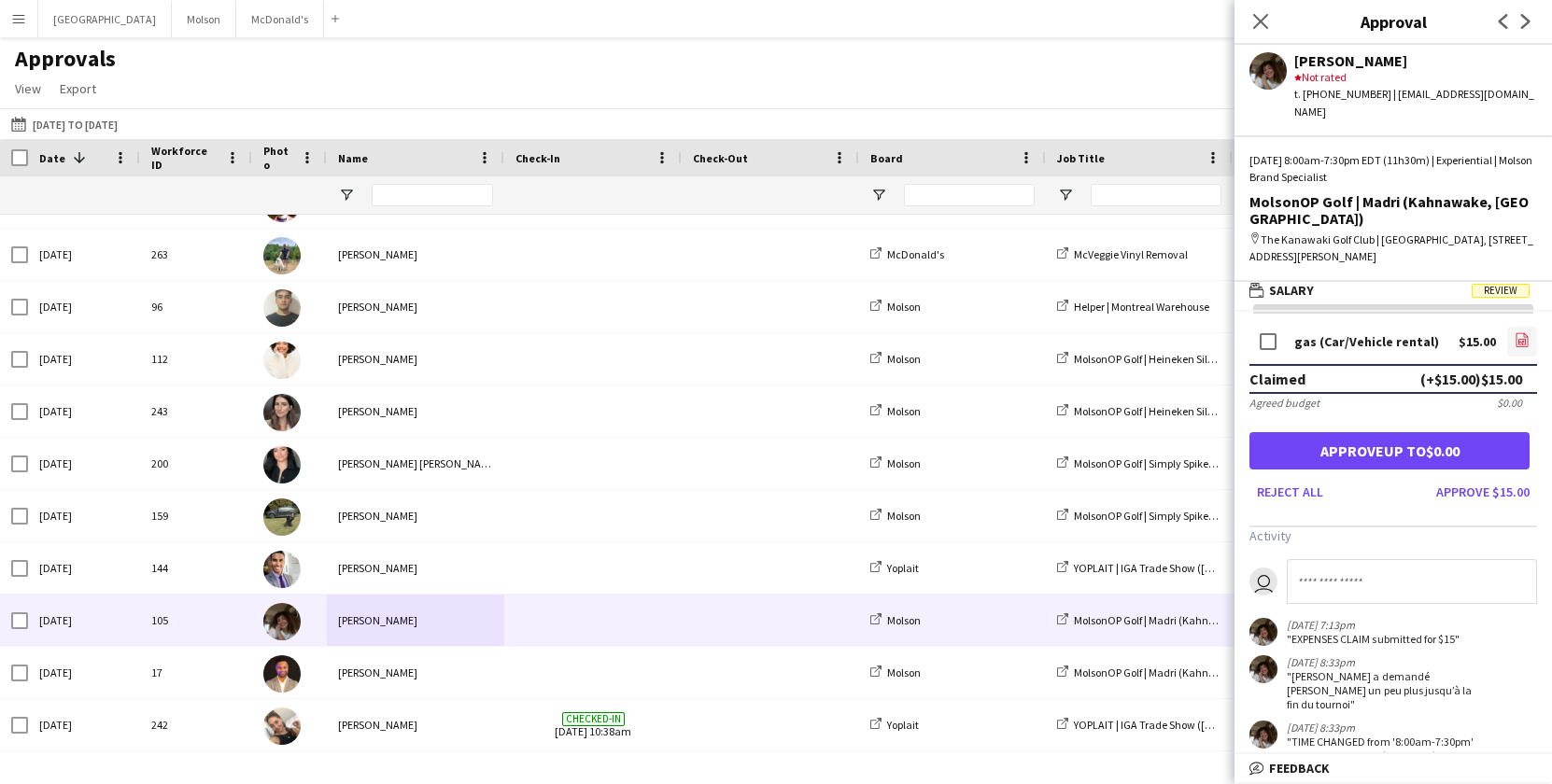
click at [1521, 332] on icon "file-image" at bounding box center [1522, 339] width 15 height 15
drag, startPoint x: 1499, startPoint y: 369, endPoint x: 1529, endPoint y: 369, distance: 30.0
click at [1529, 396] on div "Agreed budget $0.00" at bounding box center [1392, 402] width 287 height 14
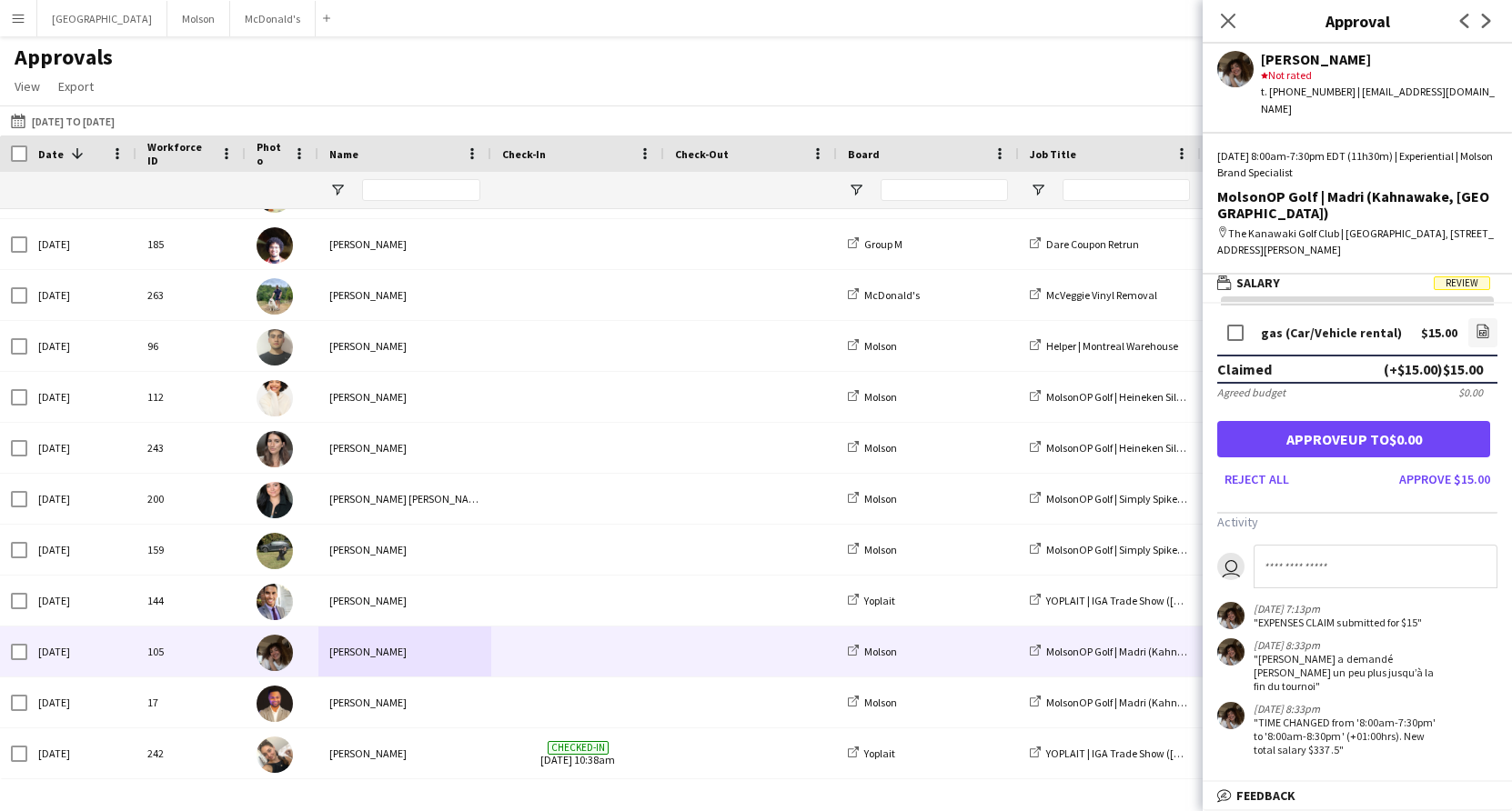
scroll to position [0, 0]
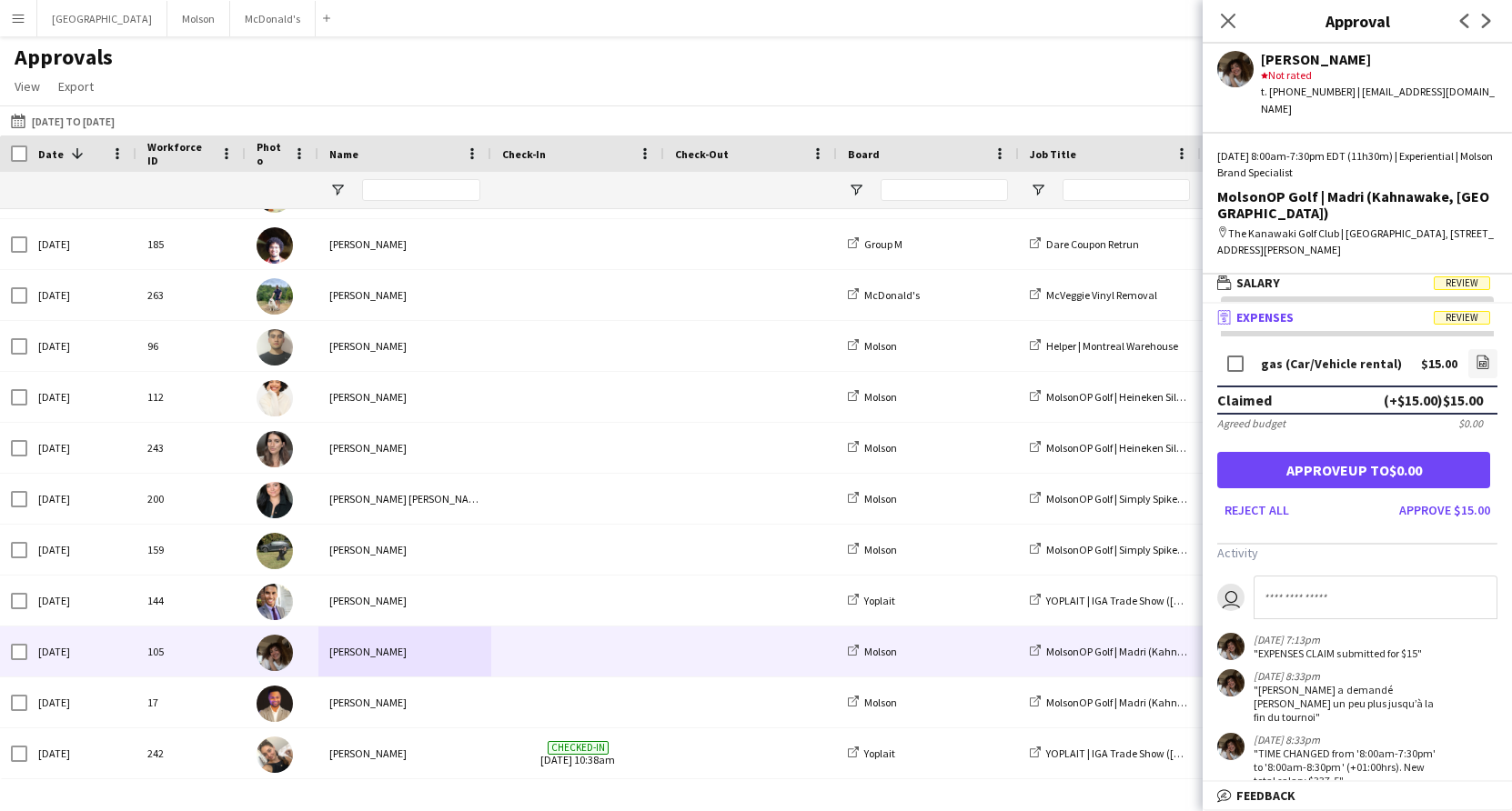
click at [12, 23] on app-icon "Menu" at bounding box center [18, 18] width 15 height 15
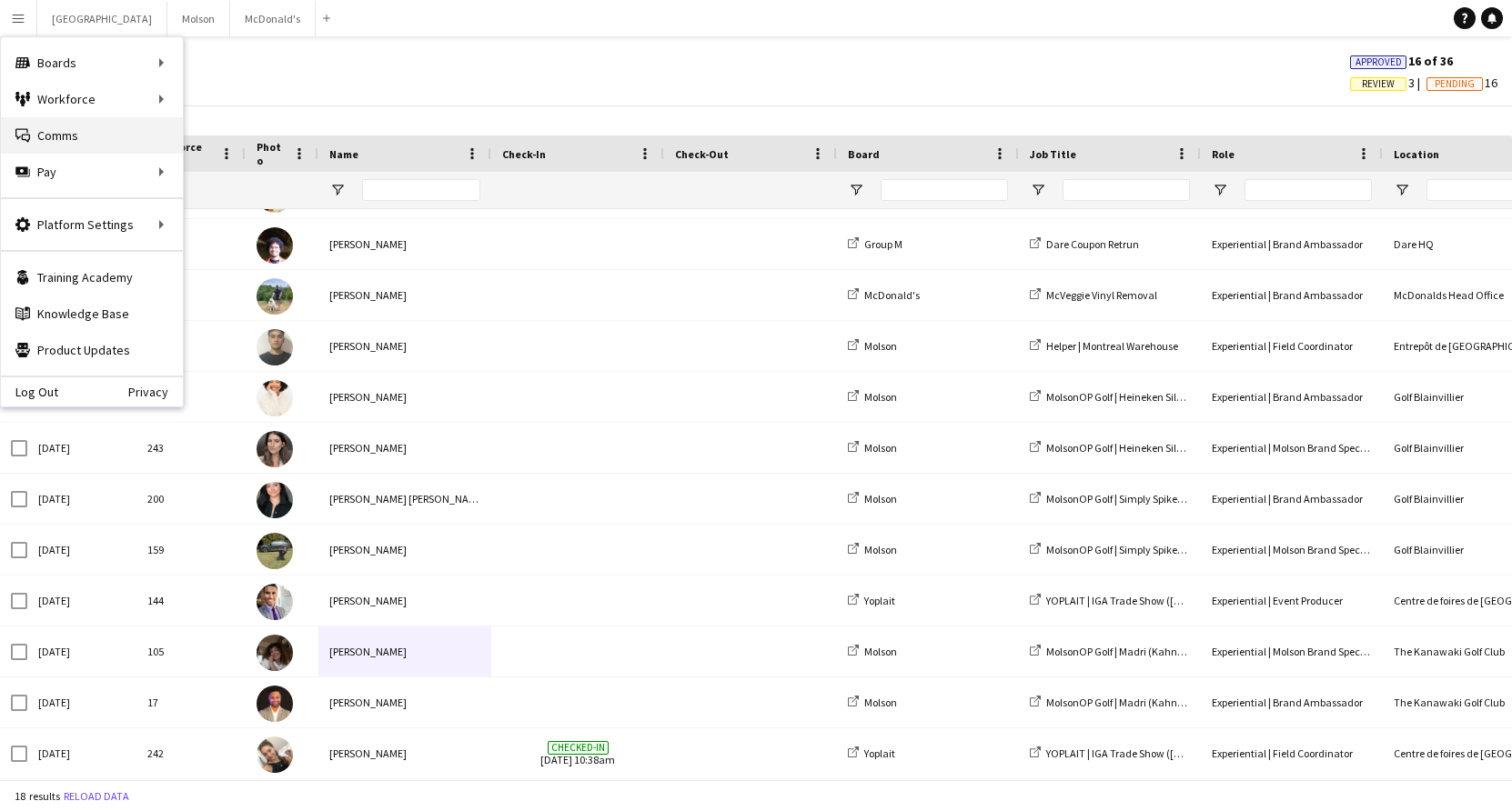
click at [92, 145] on link "Comms Comms" at bounding box center [91, 135] width 182 height 37
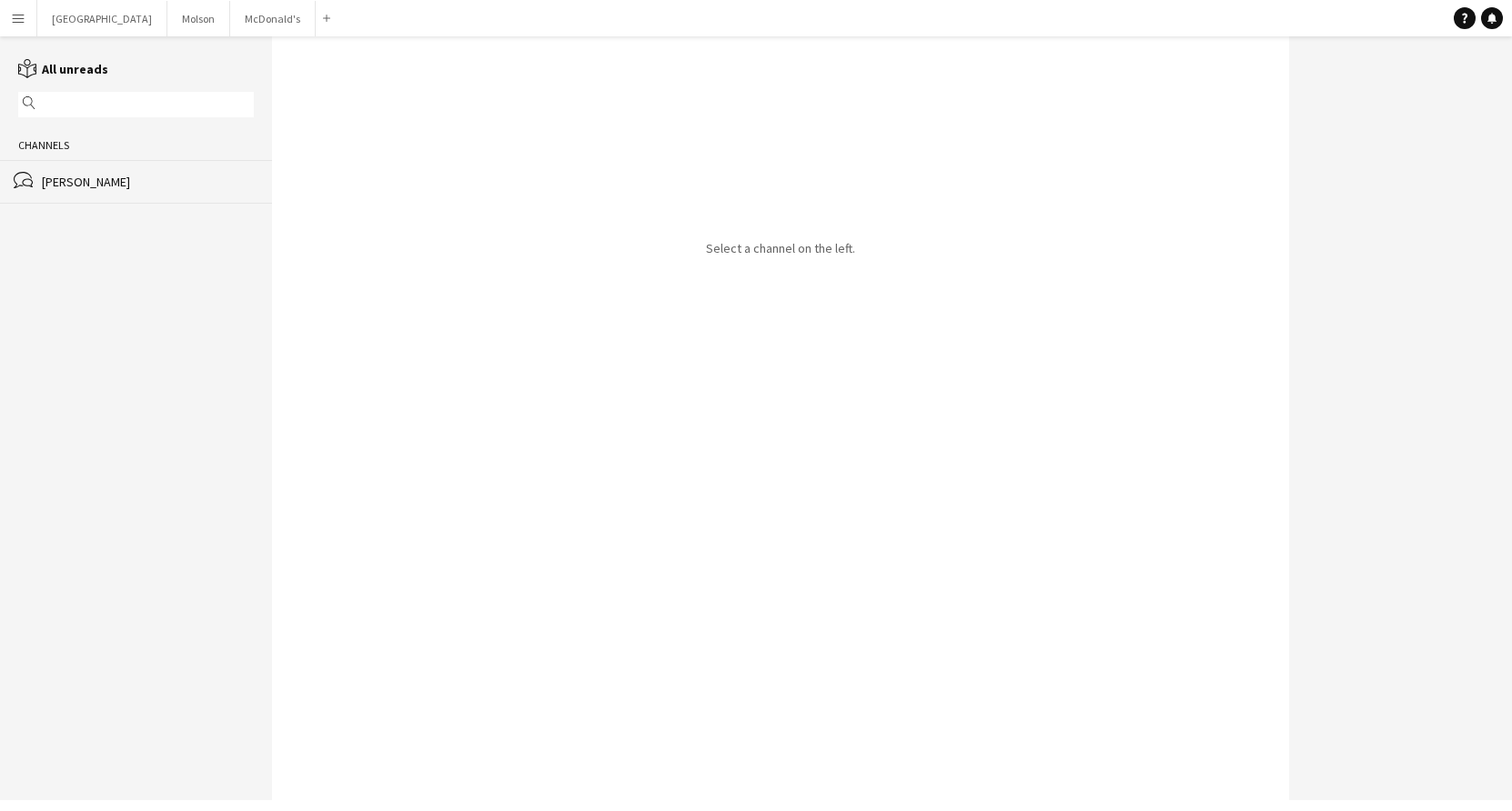
click at [19, 15] on app-icon "Menu" at bounding box center [18, 18] width 15 height 15
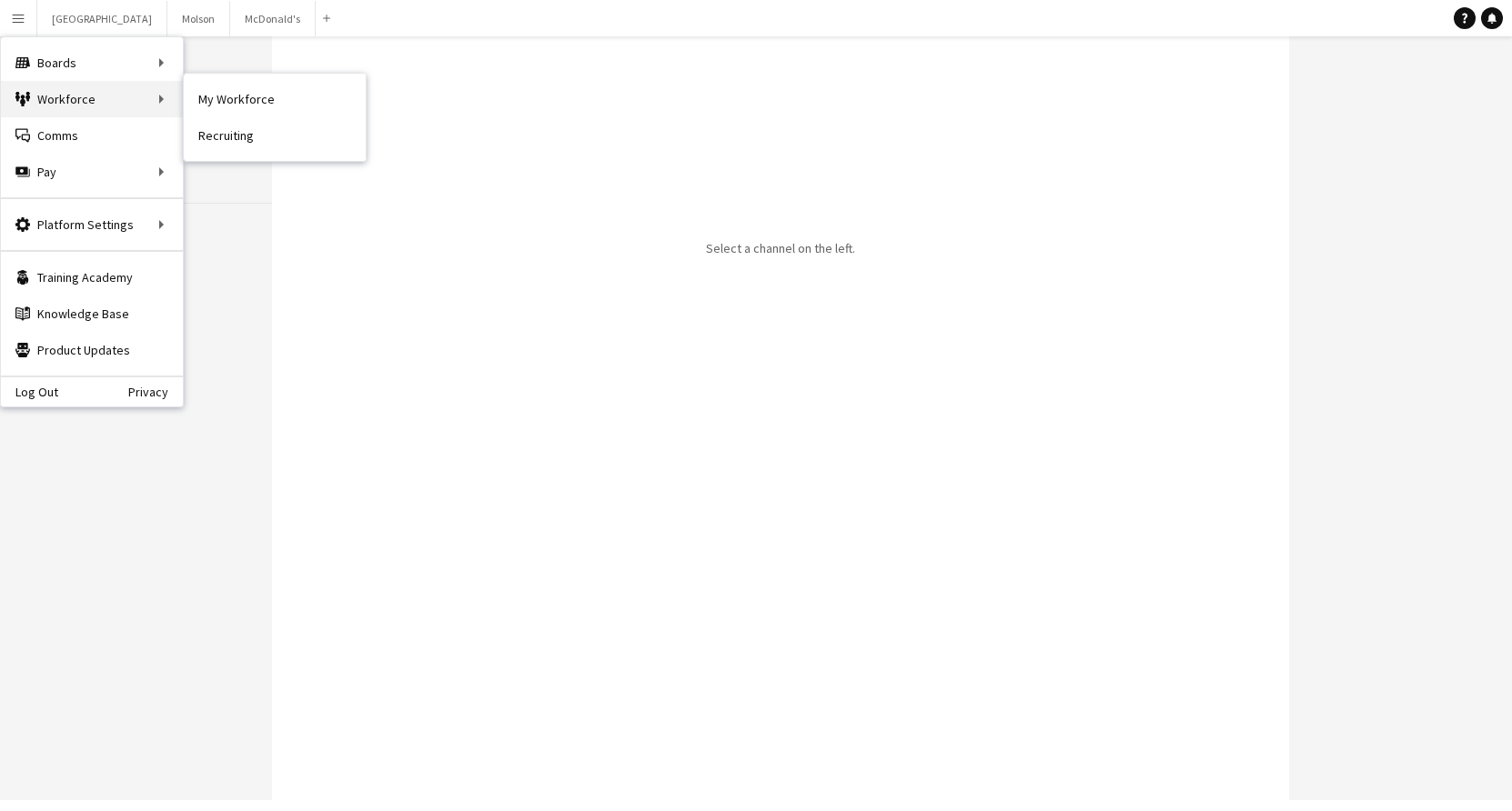
click at [93, 107] on div "Workforce Workforce" at bounding box center [91, 100] width 182 height 37
click at [88, 70] on div "Boards Boards" at bounding box center [91, 63] width 182 height 37
click at [88, 12] on button "Johnsonville Close" at bounding box center [102, 18] width 130 height 36
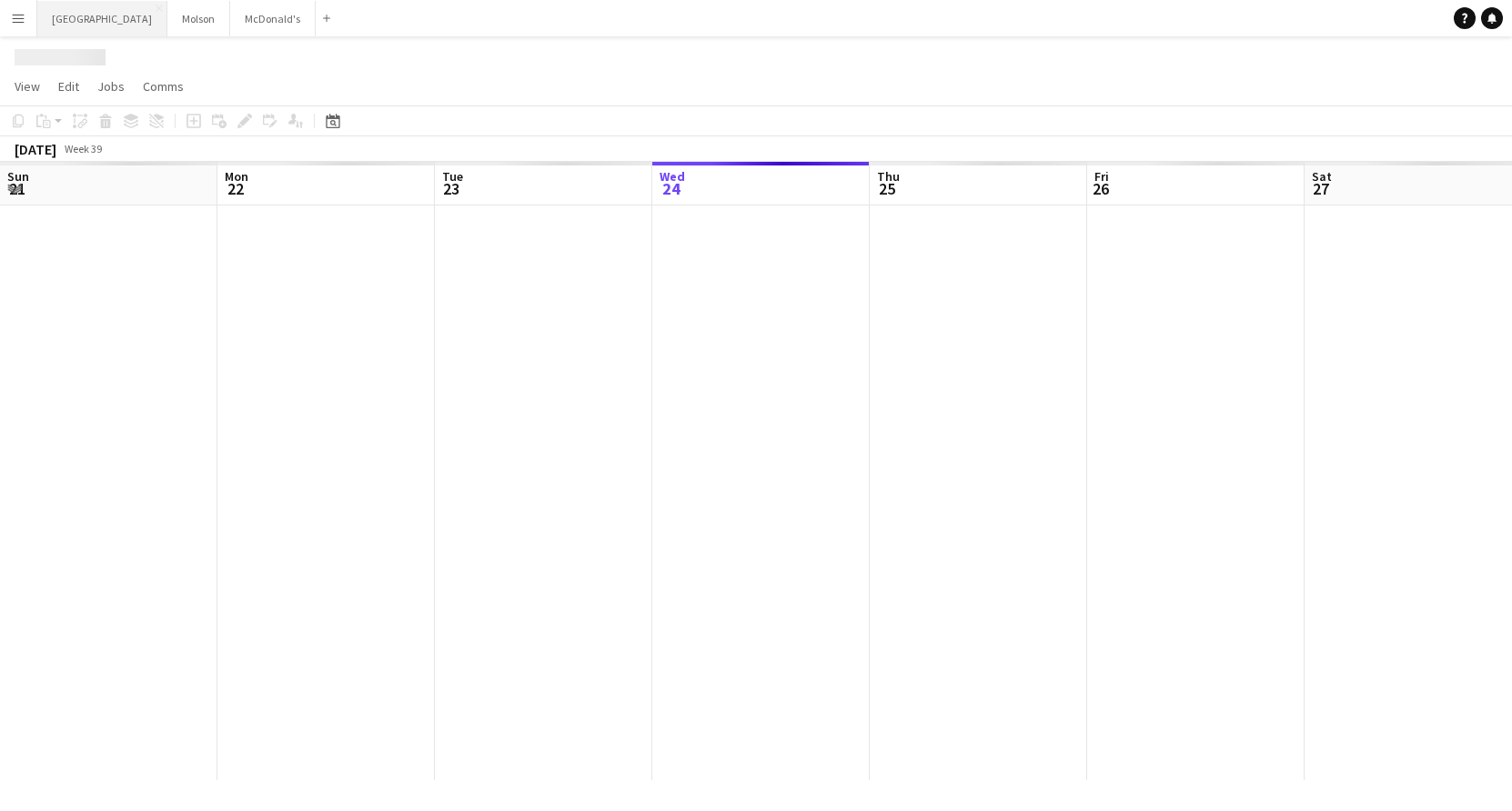
scroll to position [0, 435]
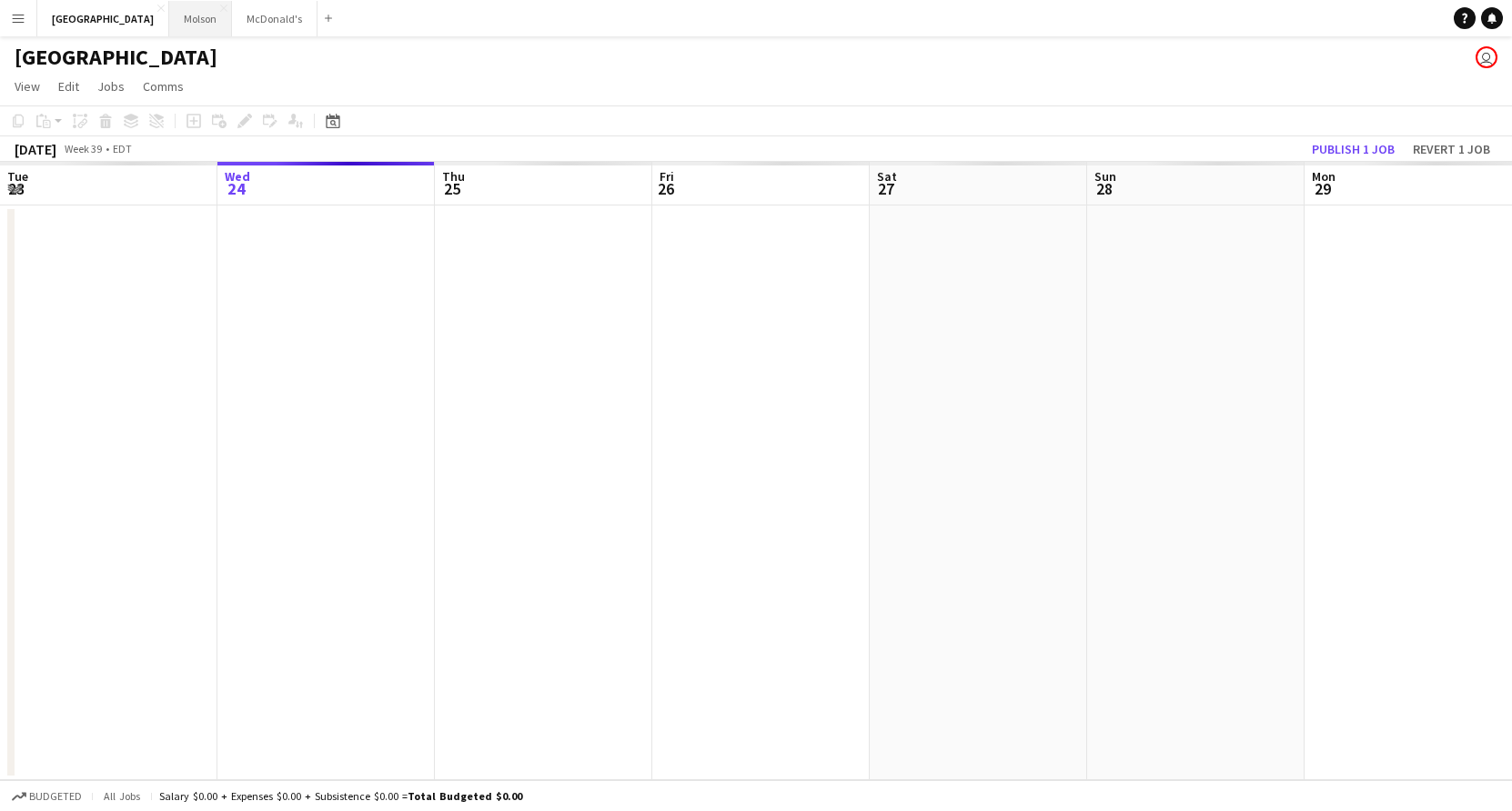
click at [169, 17] on button "Molson Close" at bounding box center [200, 18] width 63 height 36
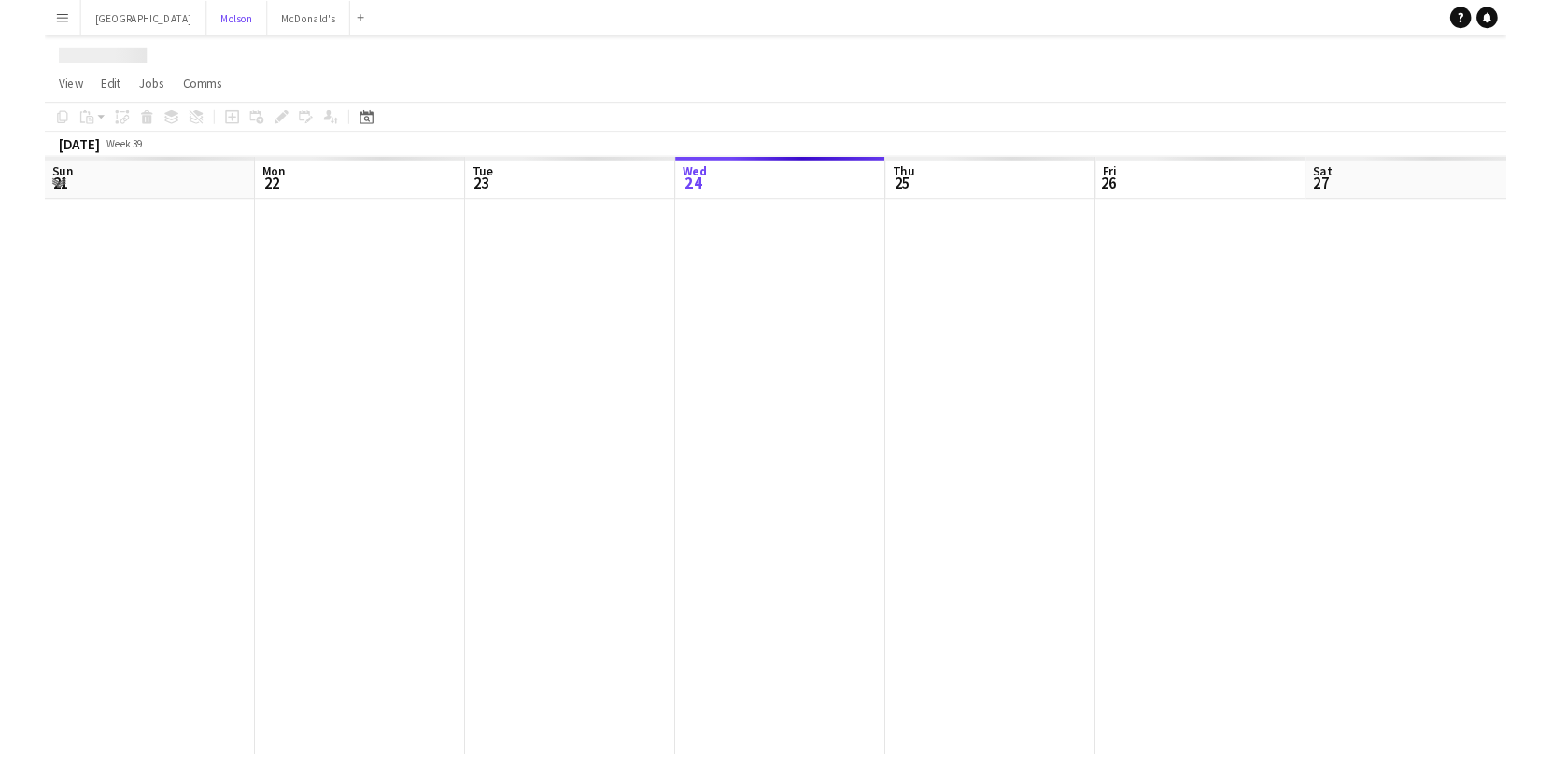
scroll to position [0, 447]
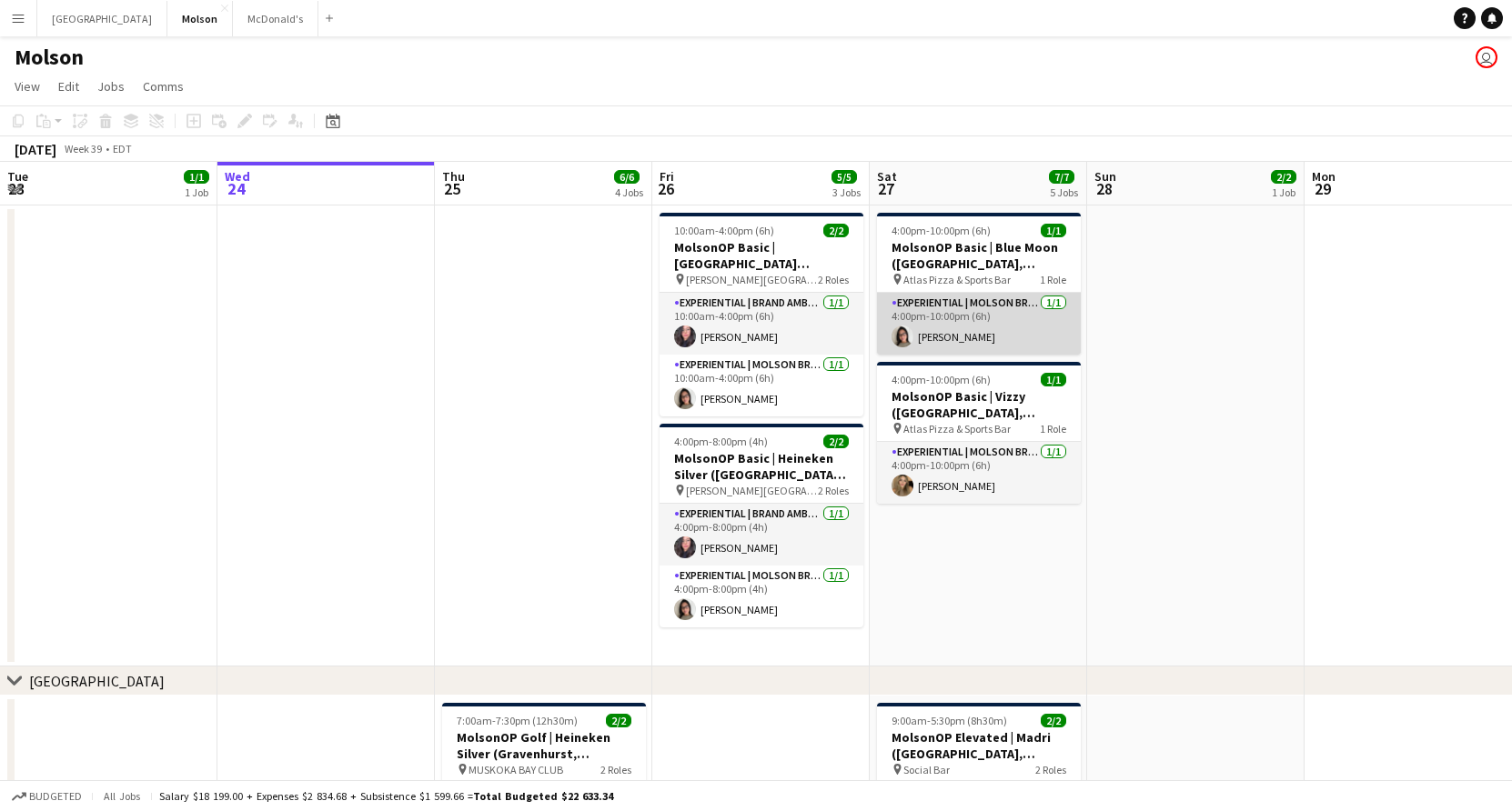
click at [993, 319] on app-card-role "Experiential | Molson Brand Specialist [DATE] 4:00pm-10:00pm (6h) [PERSON_NAME]" at bounding box center [978, 324] width 204 height 62
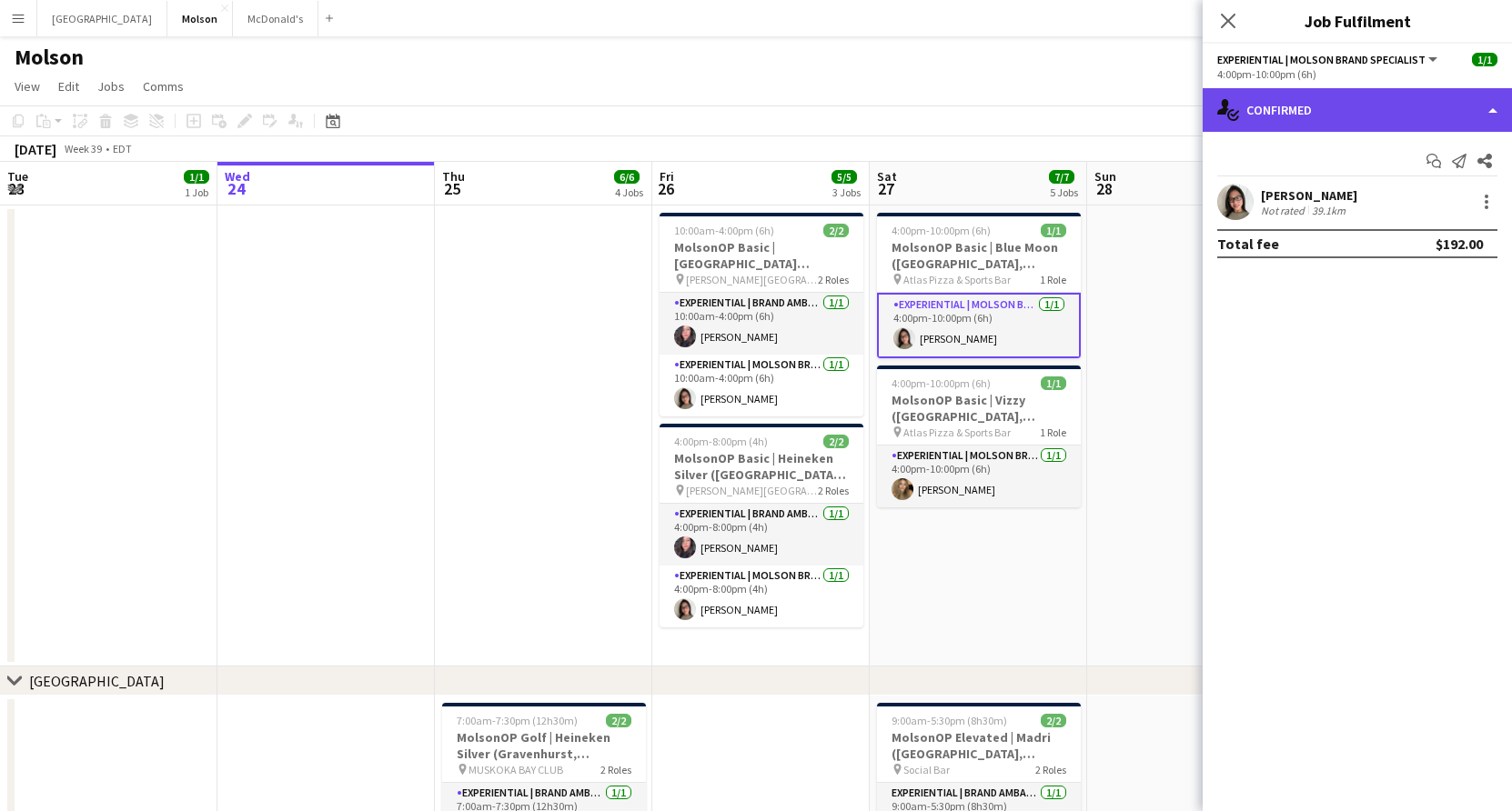
click at [1488, 105] on div "single-neutral-actions-check-2 Confirmed" at bounding box center [1357, 111] width 309 height 44
